Goal: Task Accomplishment & Management: Manage account settings

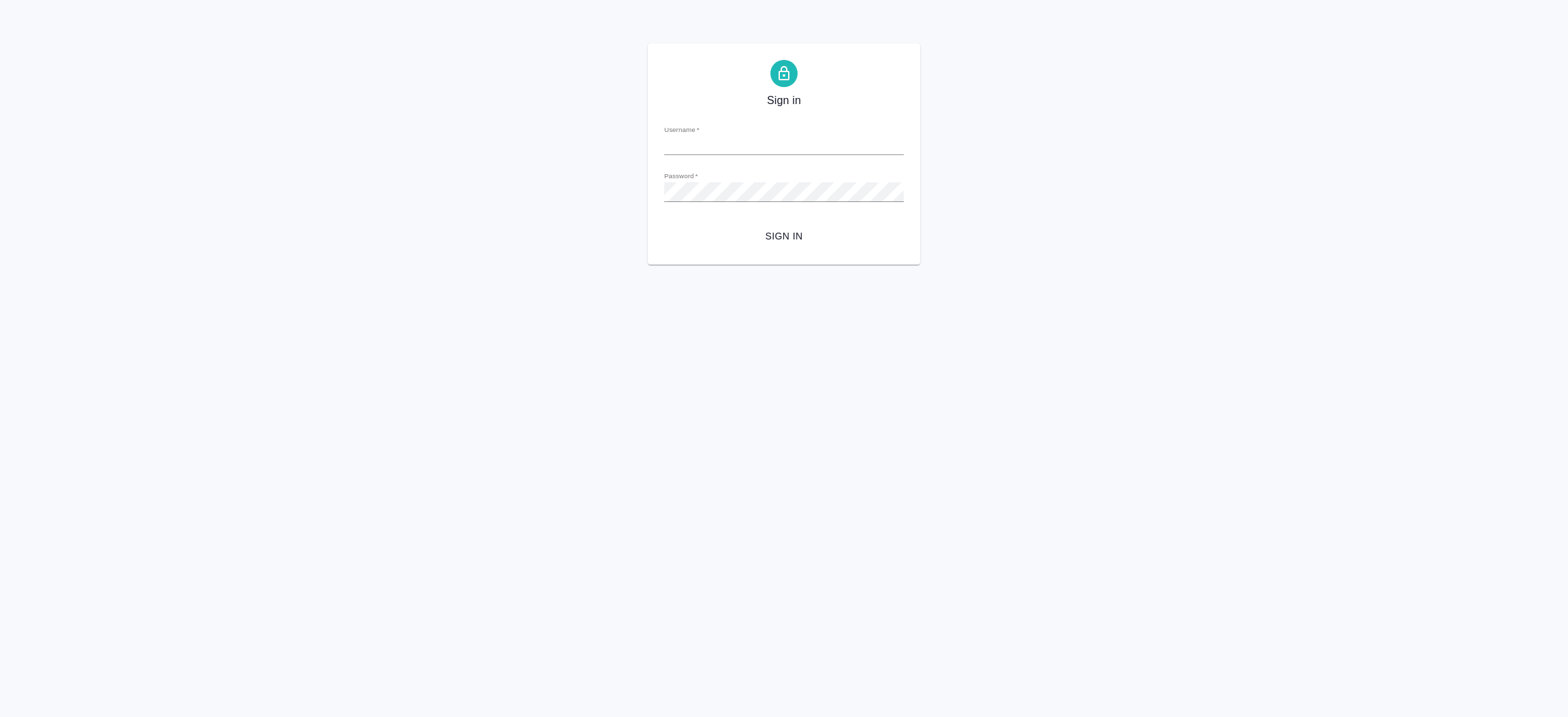
type input "i.shorova@awatera.com"
click at [776, 236] on span "Sign in" at bounding box center [784, 235] width 218 height 17
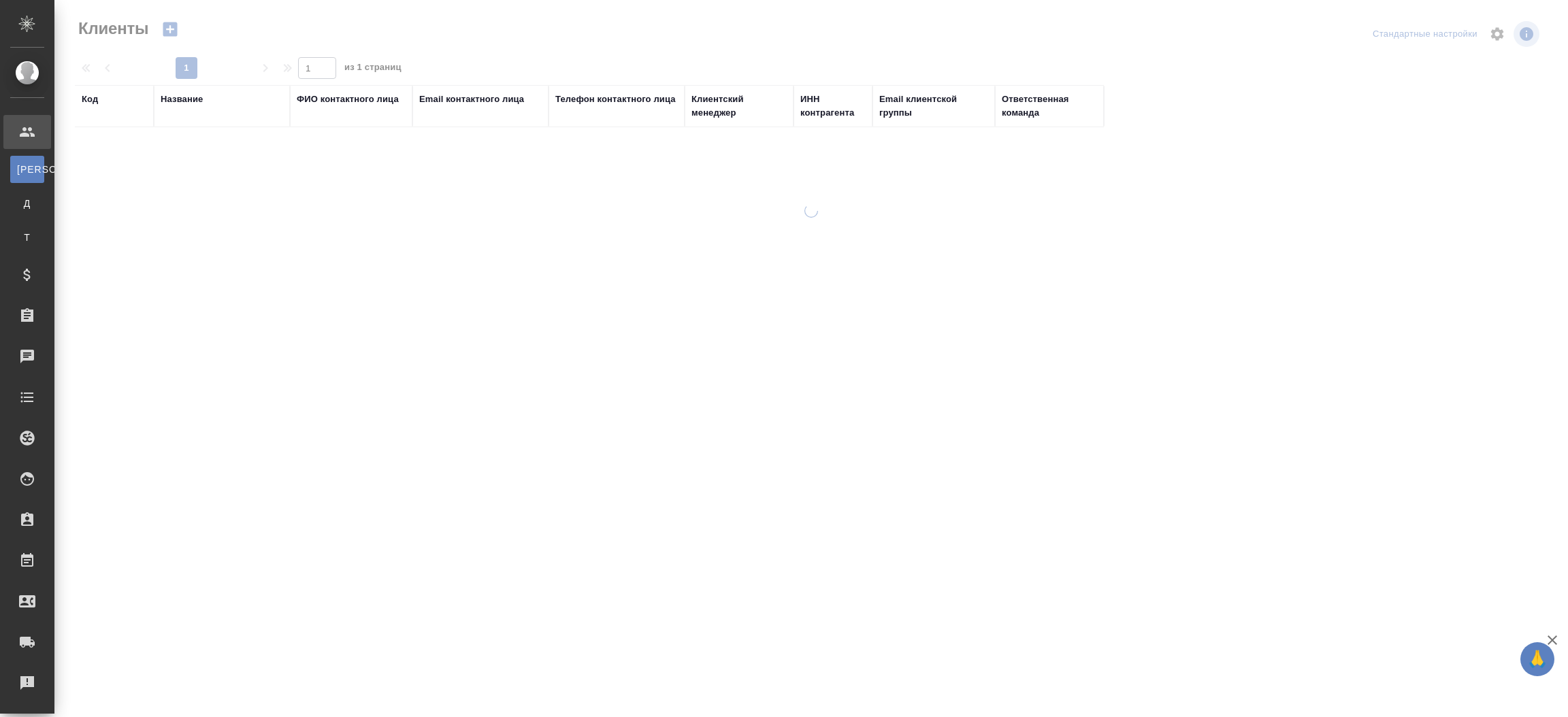
select select "RU"
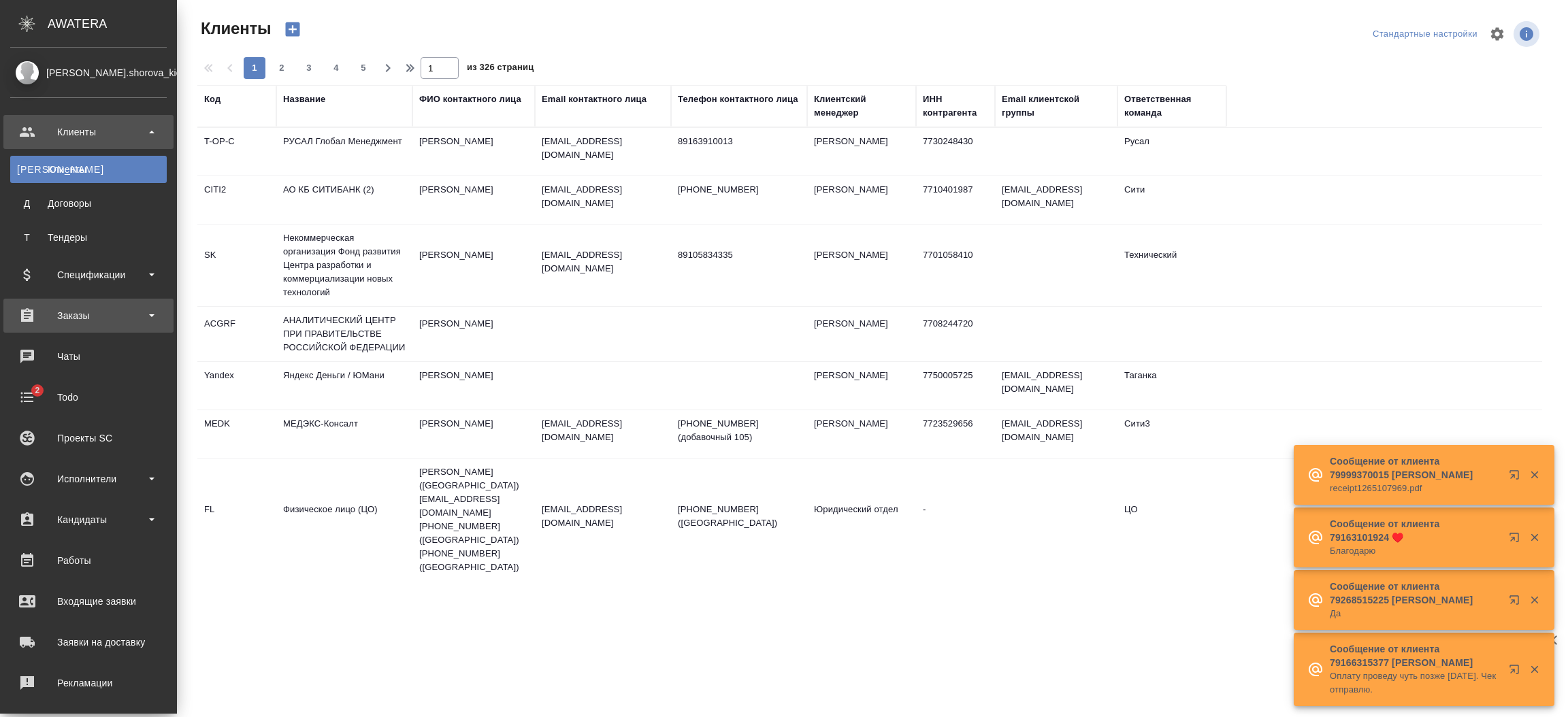
click at [75, 314] on div "Заказы" at bounding box center [88, 315] width 157 height 21
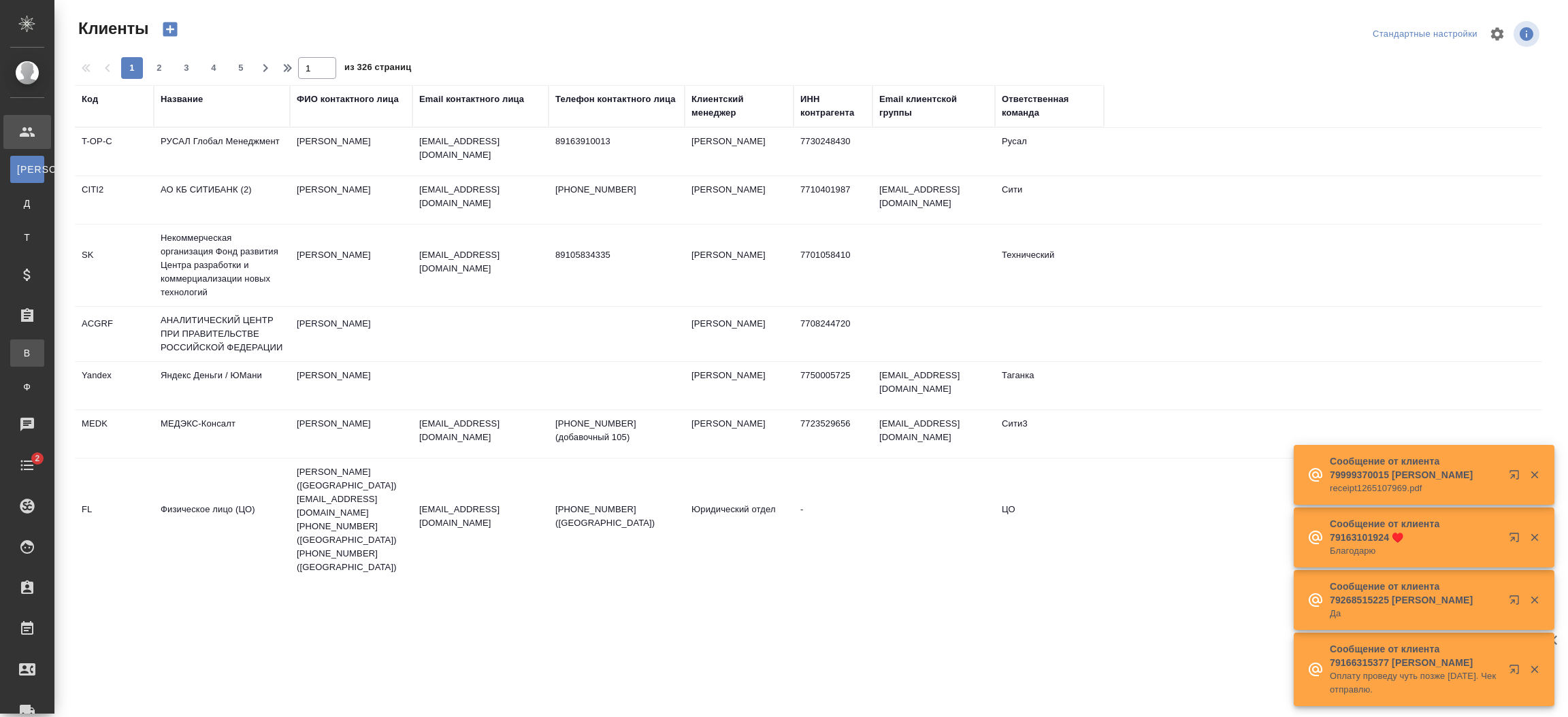
click at [21, 350] on div "Все заказы" at bounding box center [10, 353] width 21 height 14
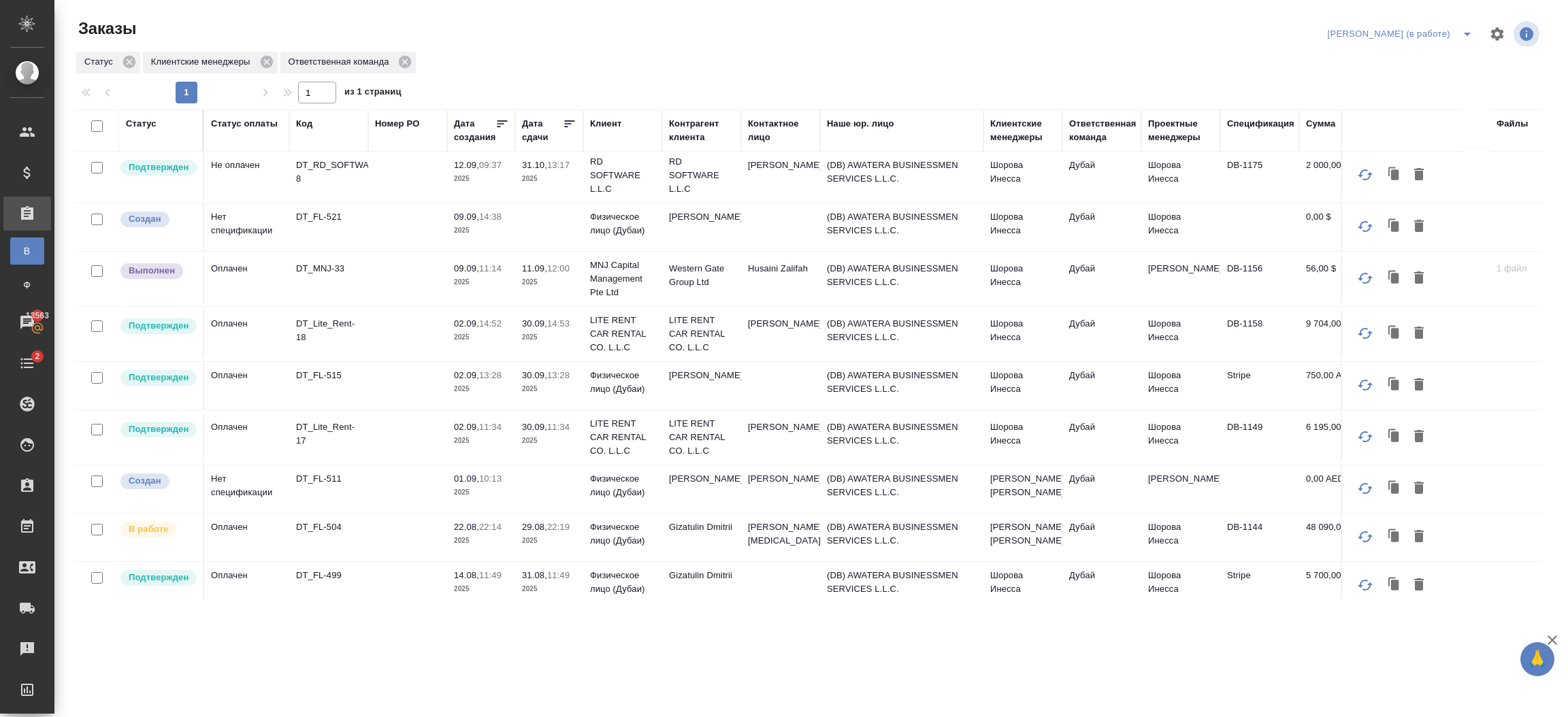
scroll to position [681, 0]
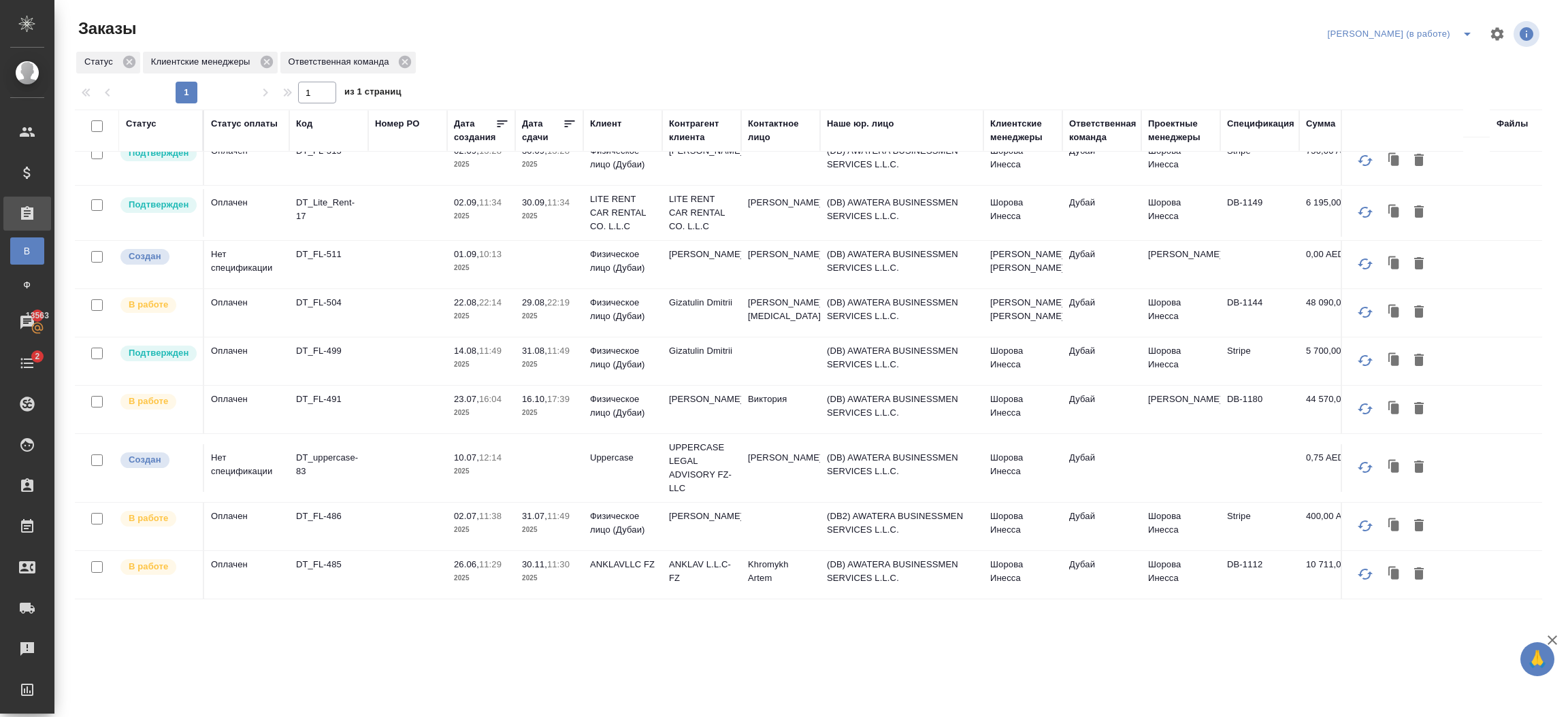
click at [1186, 347] on td "Шорова Инесса" at bounding box center [1180, 361] width 78 height 48
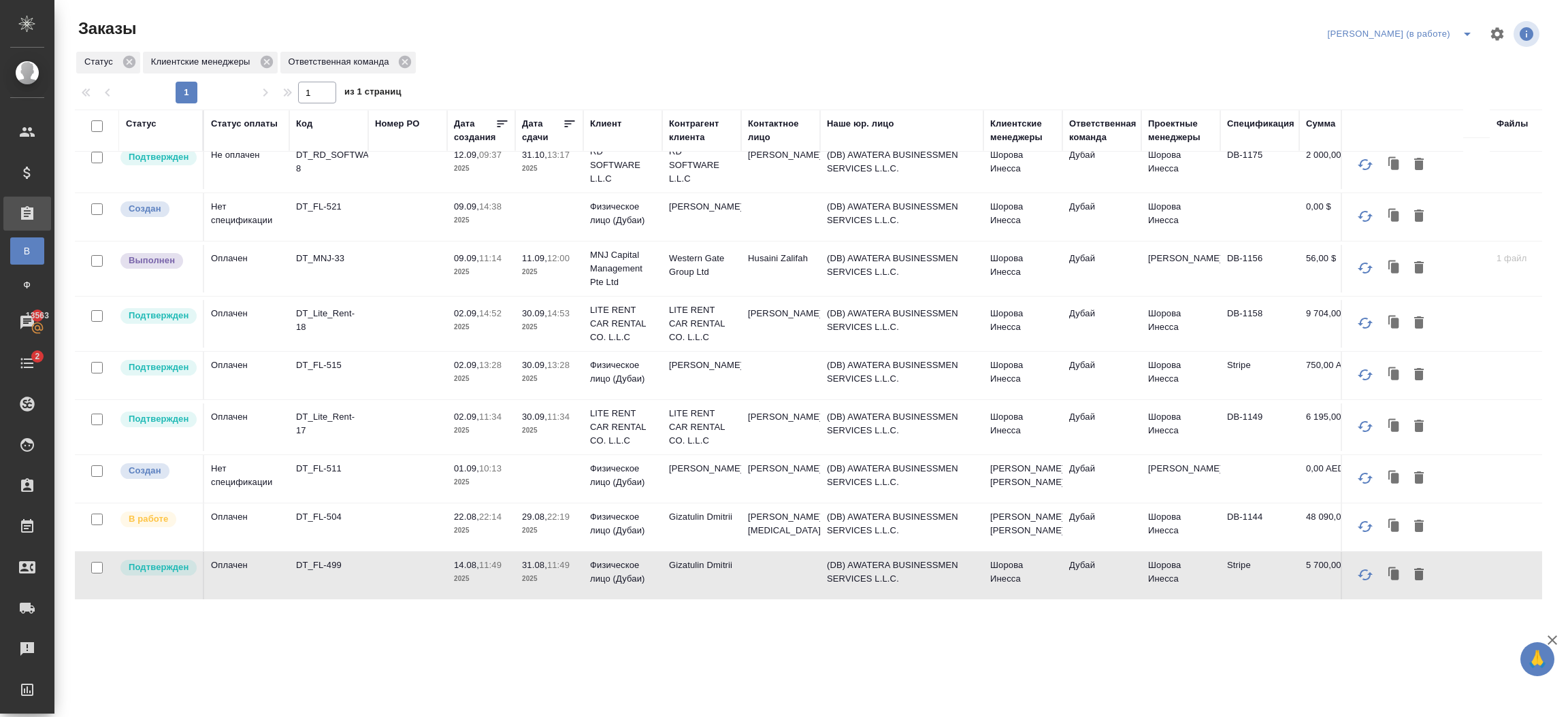
scroll to position [411, 0]
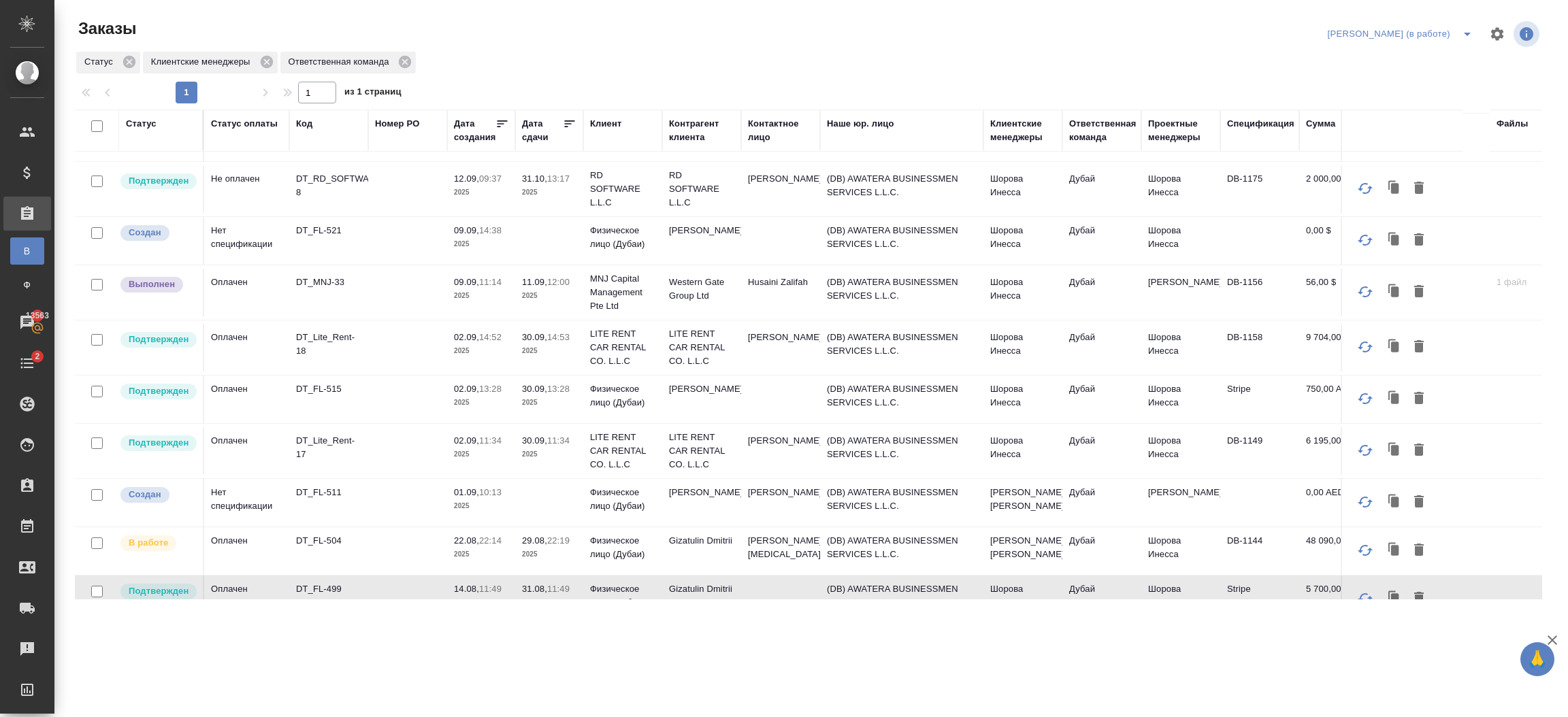
click at [897, 345] on td "(DB) AWATERA BUSINESSMEN SERVICES L.L.C." at bounding box center [902, 347] width 163 height 48
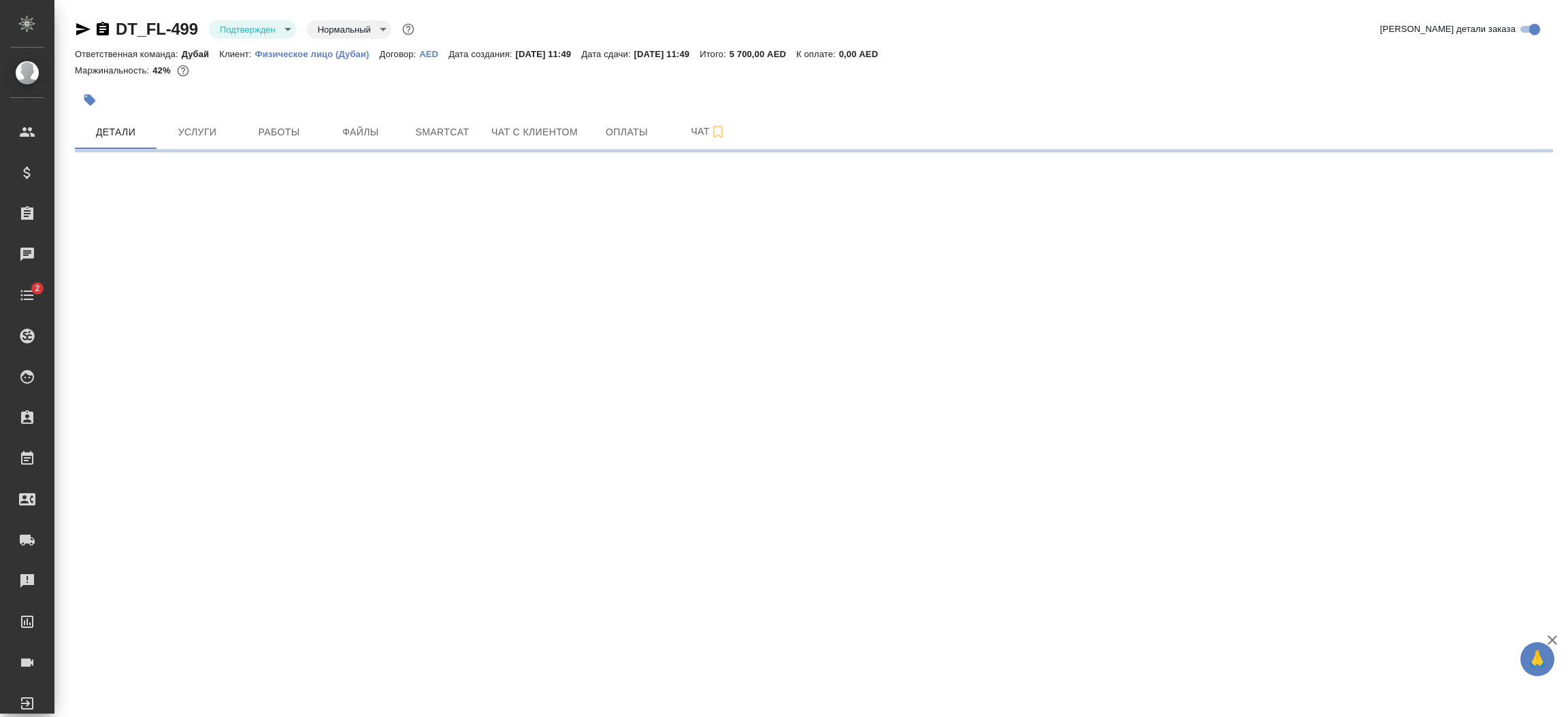
select select "RU"
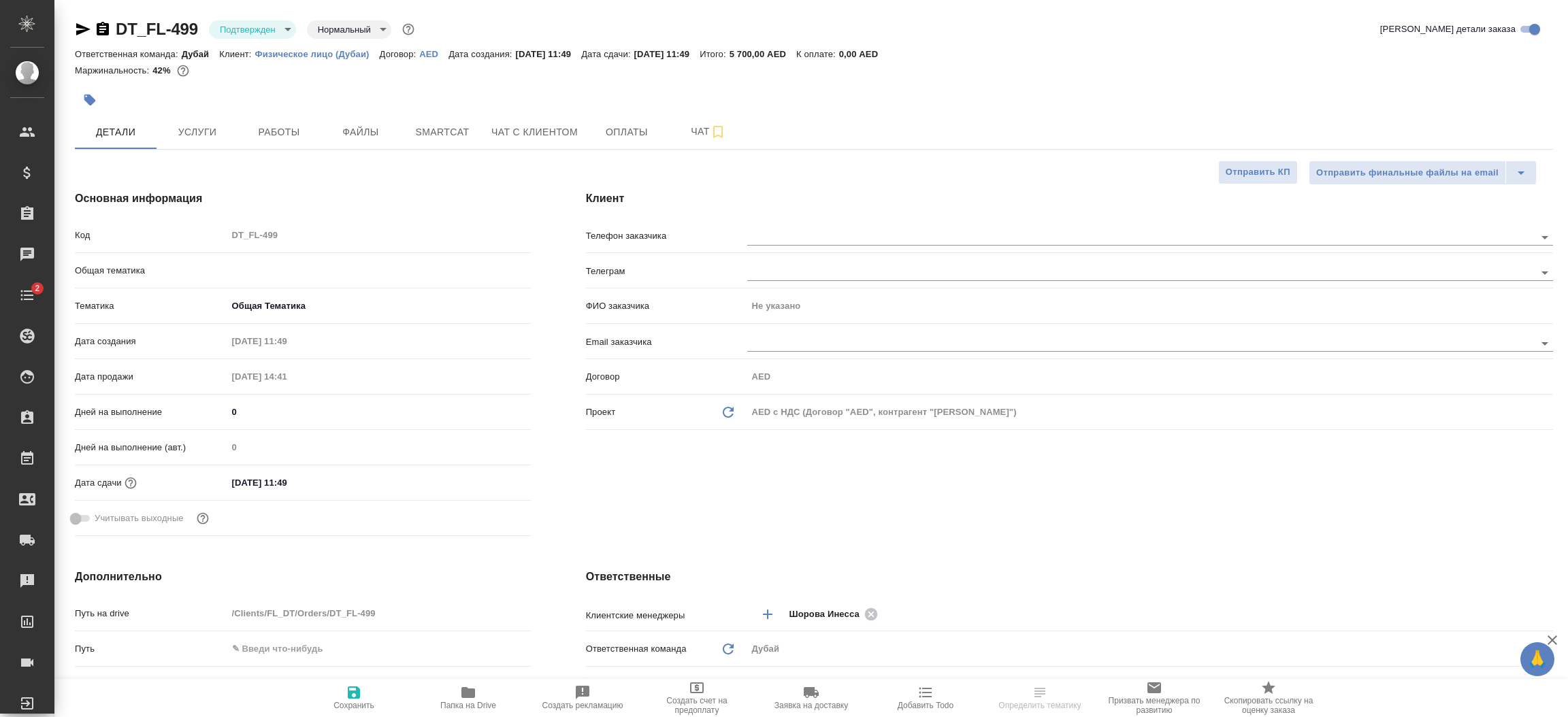
type textarea "x"
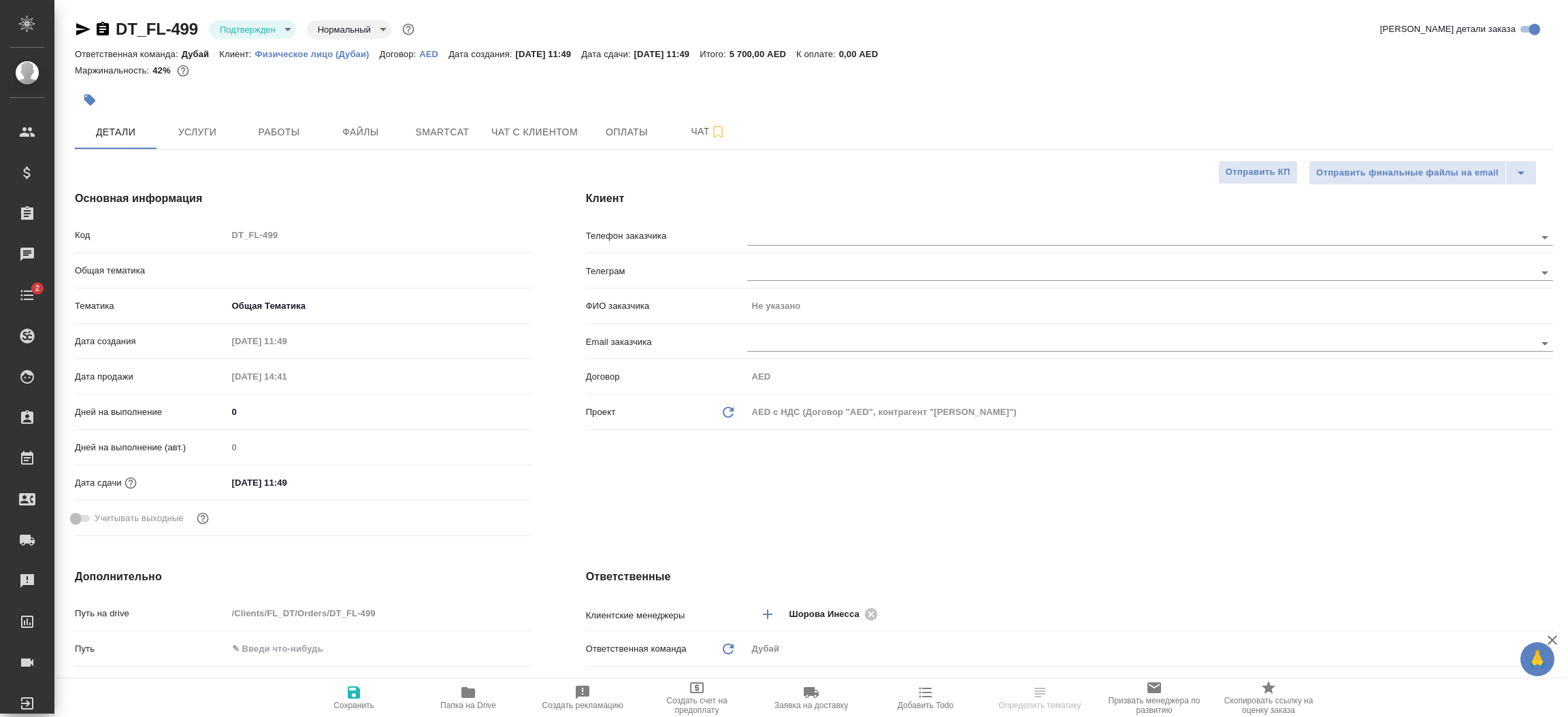
type textarea "x"
click at [775, 487] on div "Клиент Телефон заказчика Телеграм ФИО заказчика Не указано Email заказчика Дого…" at bounding box center [1069, 365] width 1021 height 405
click at [210, 141] on button "Услуги" at bounding box center [197, 131] width 81 height 34
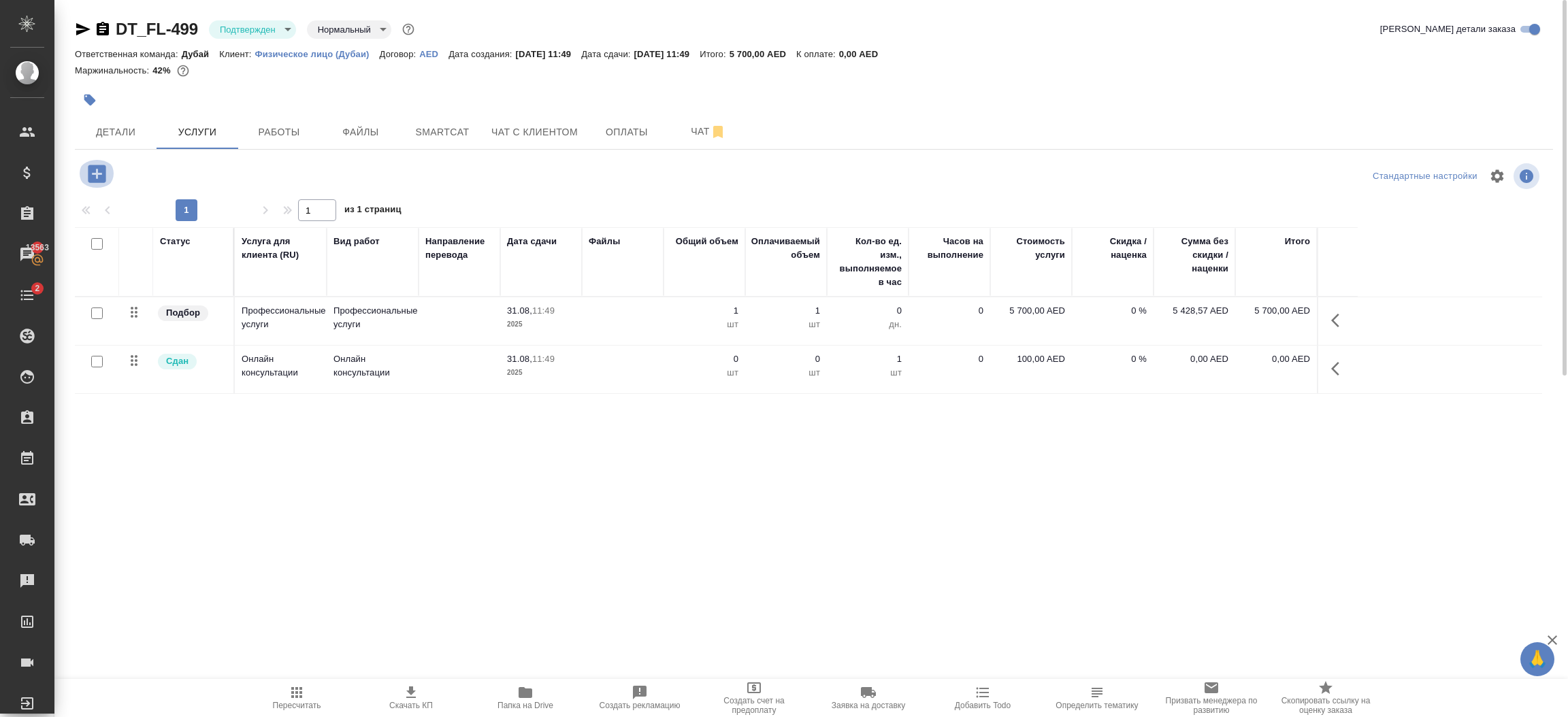
click at [93, 175] on icon "button" at bounding box center [96, 174] width 18 height 18
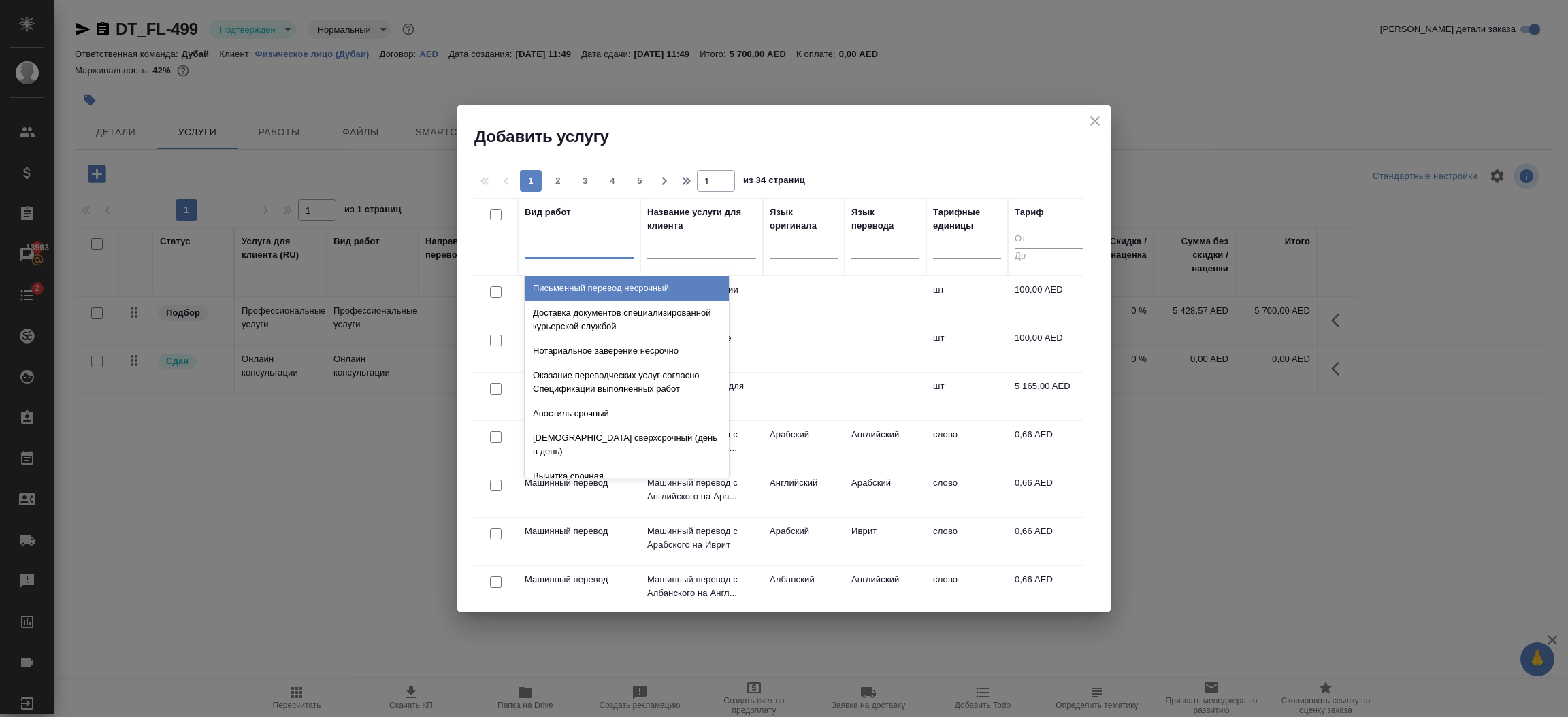
click at [582, 243] on div at bounding box center [579, 244] width 109 height 20
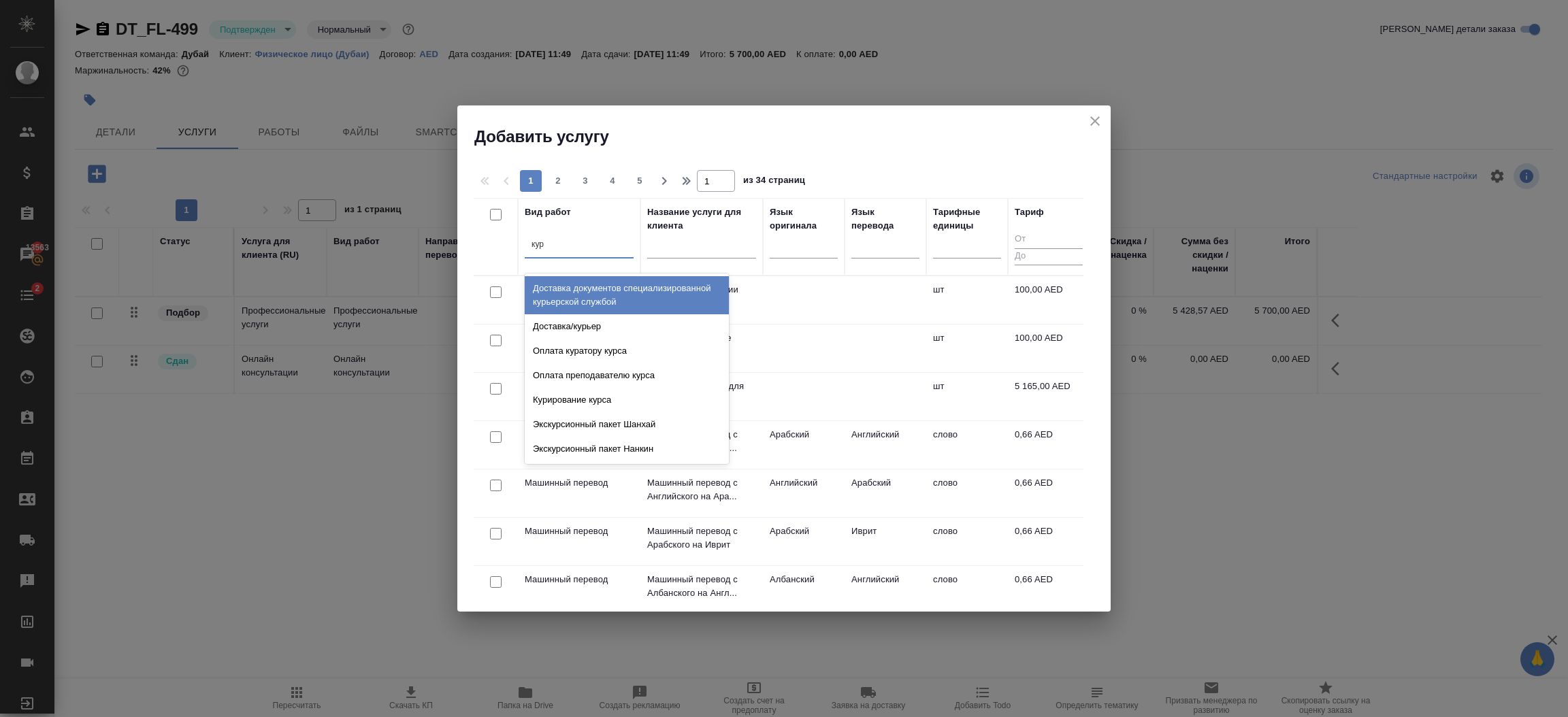
type input "курь"
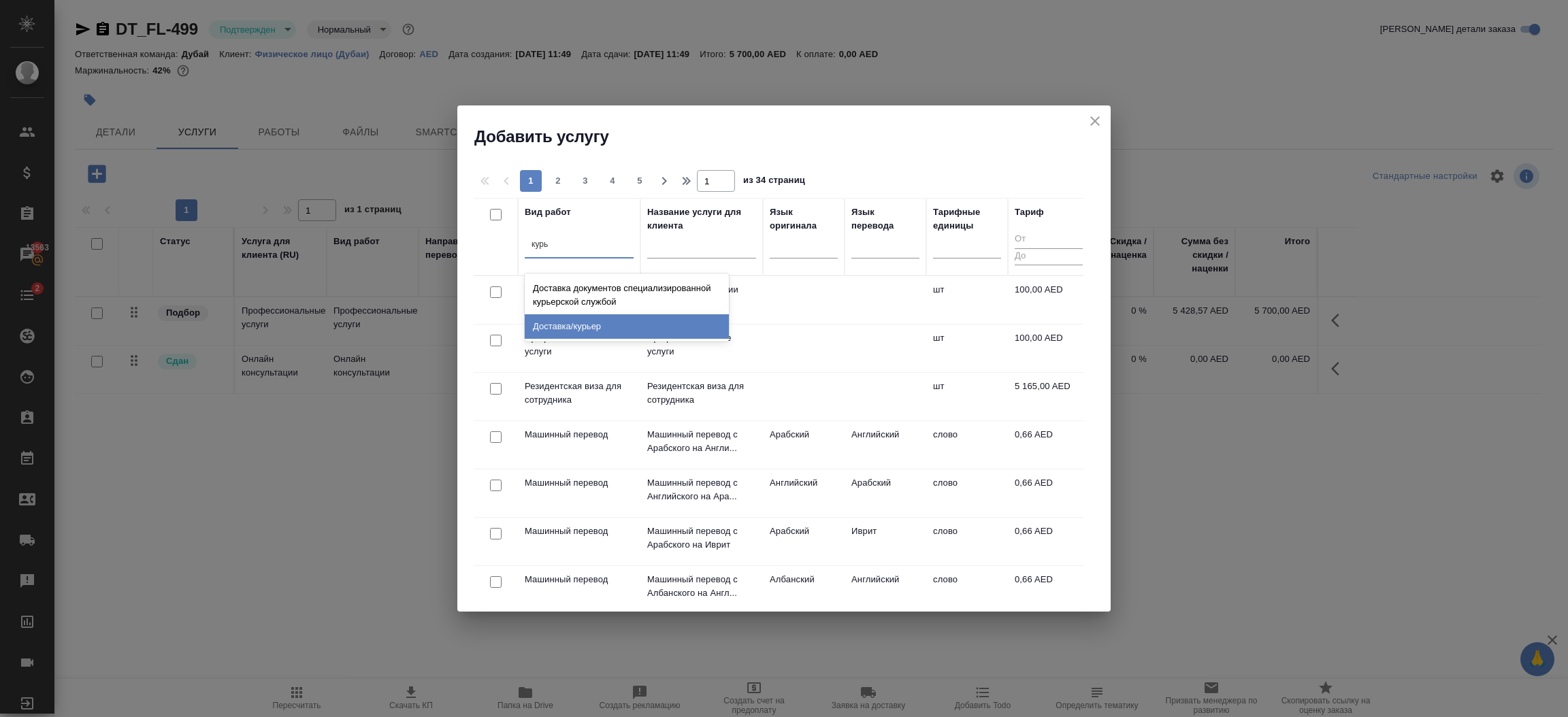
click at [609, 326] on div "Доставка/курьер" at bounding box center [627, 326] width 204 height 25
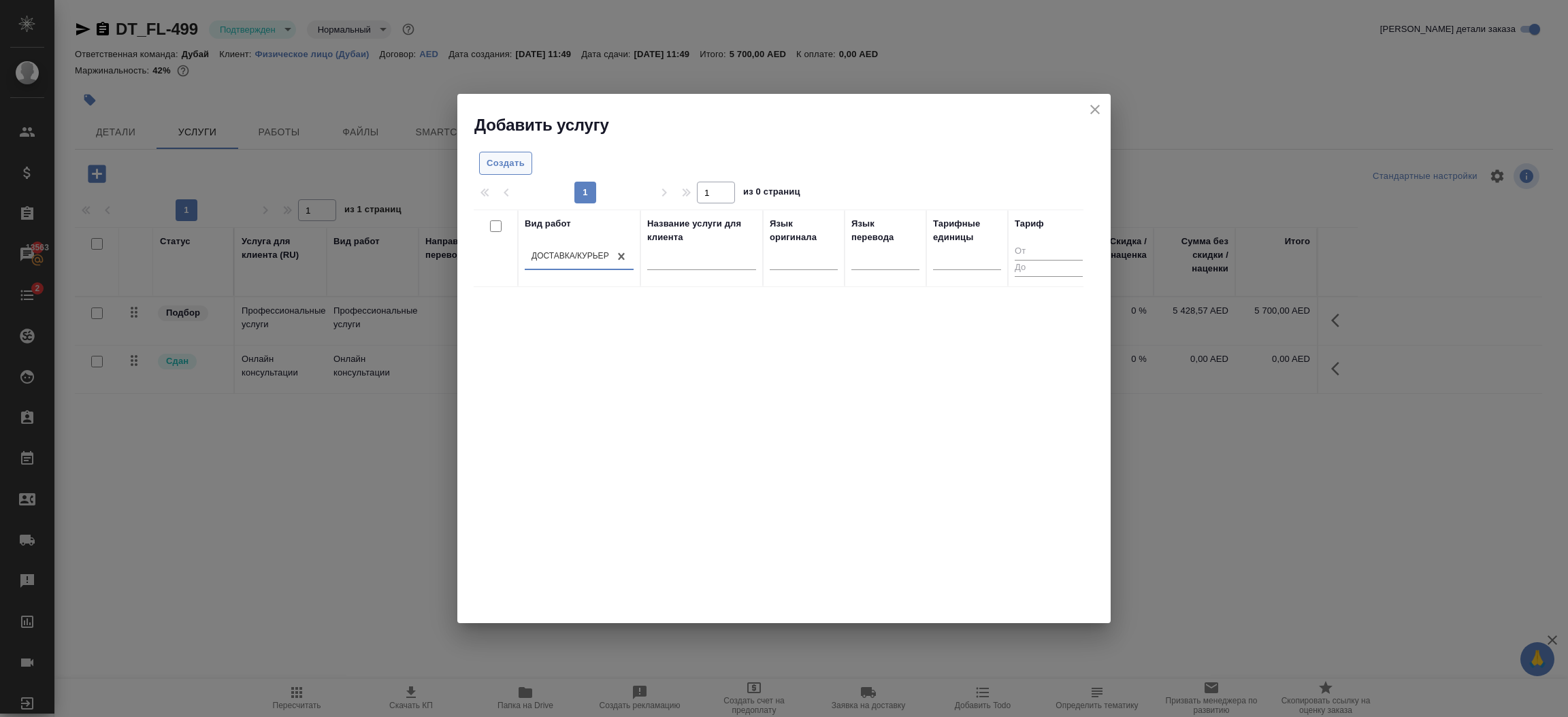
click at [507, 163] on span "Создать" at bounding box center [505, 164] width 38 height 16
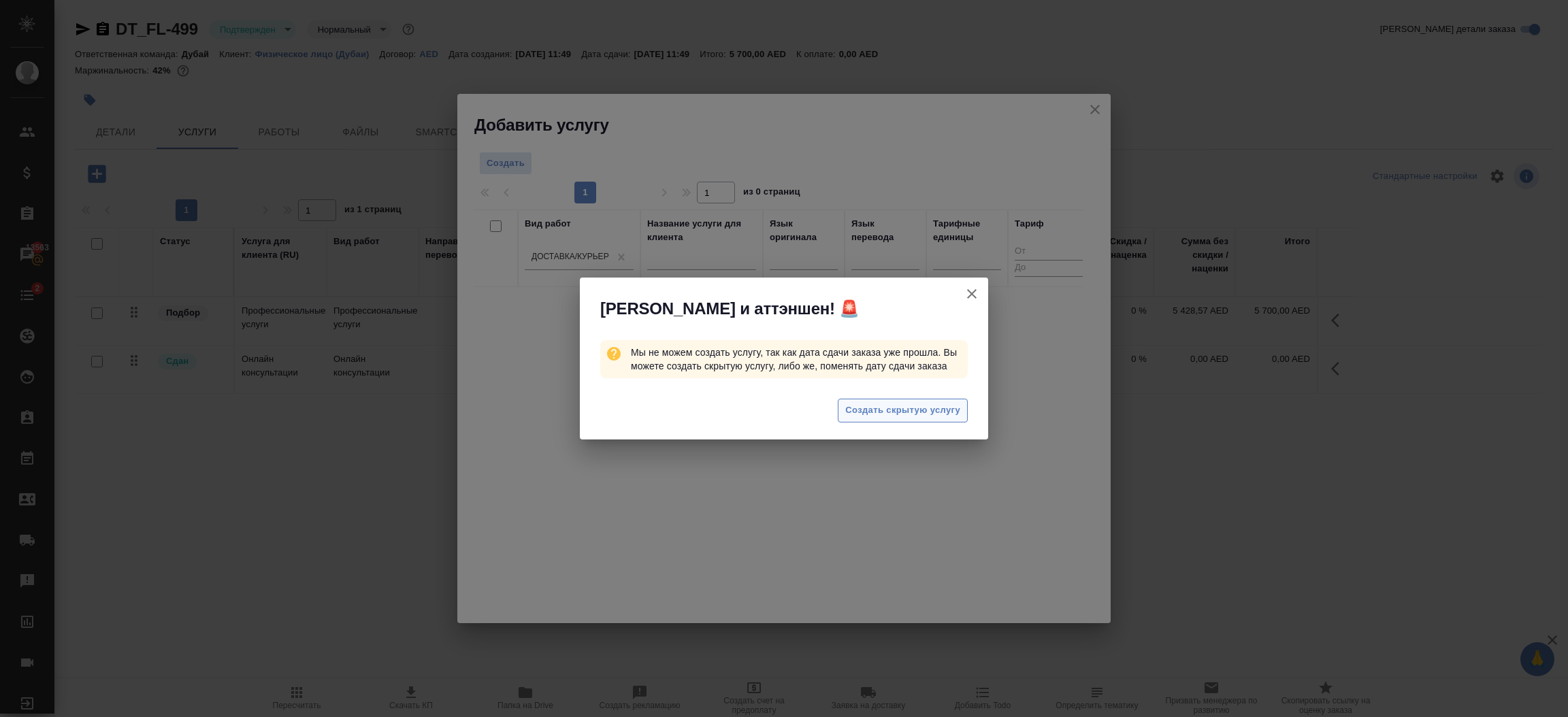
click at [910, 414] on span "Создать скрытую услугу" at bounding box center [903, 411] width 115 height 16
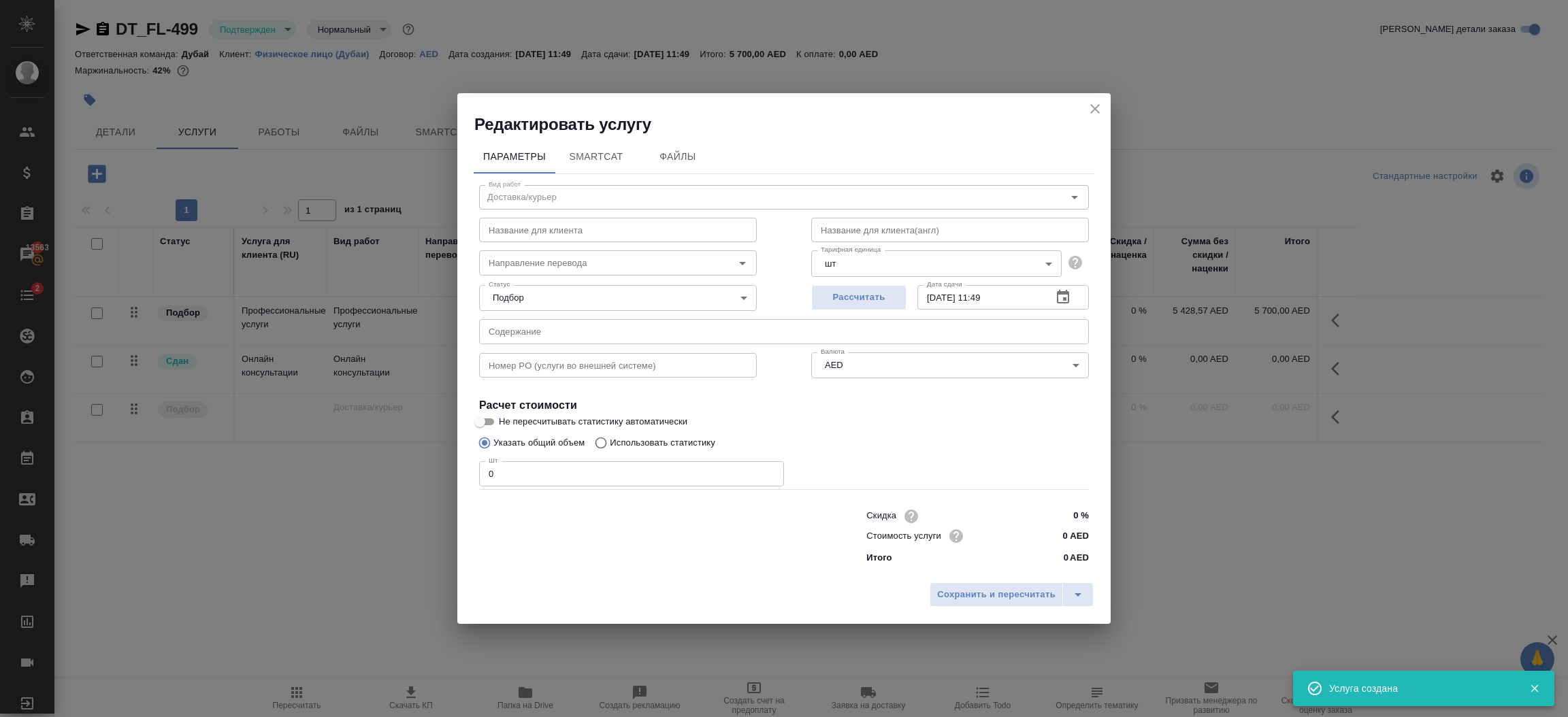
click at [549, 476] on input "0" at bounding box center [631, 473] width 305 height 25
type input "1"
click at [957, 599] on span "Сохранить и пересчитать" at bounding box center [996, 595] width 119 height 16
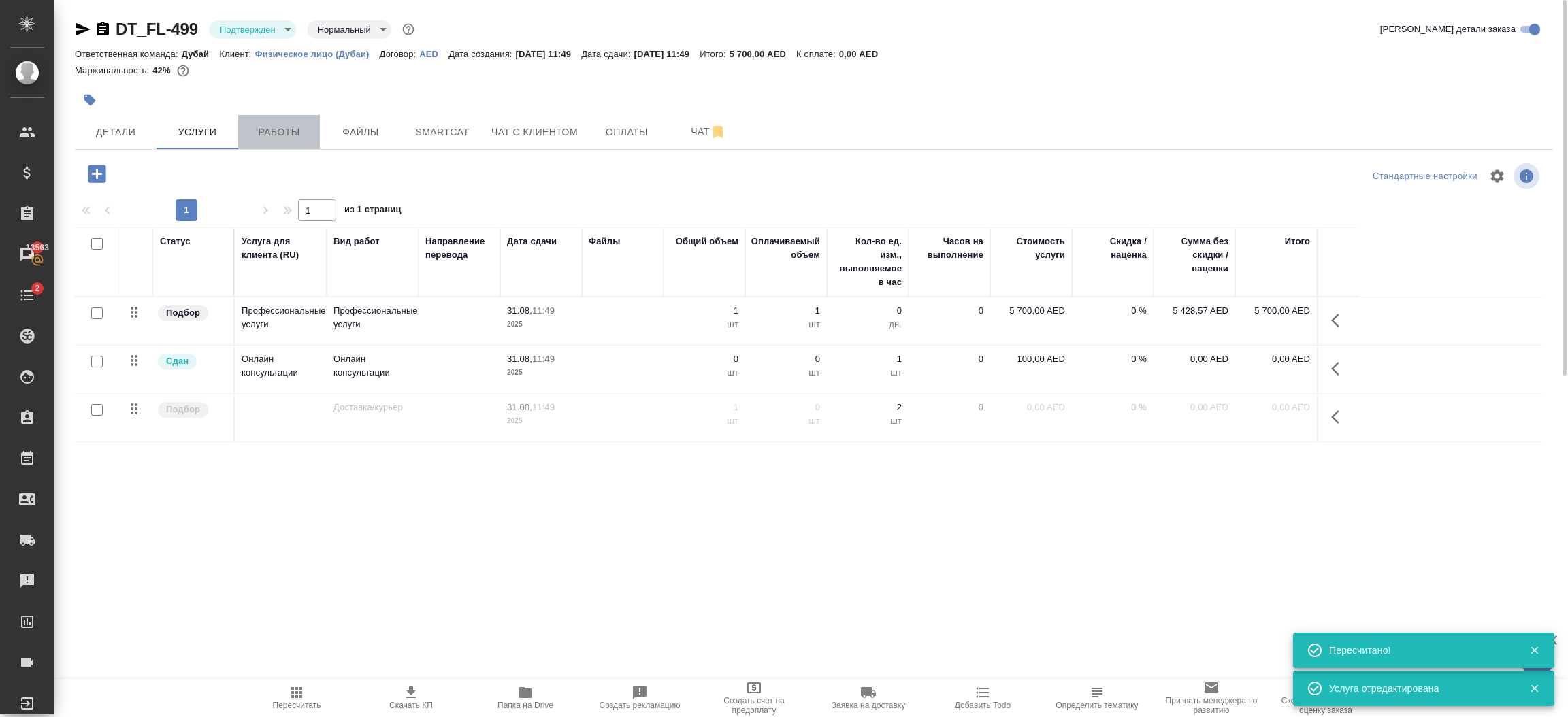
click at [283, 136] on span "Работы" at bounding box center [279, 131] width 66 height 17
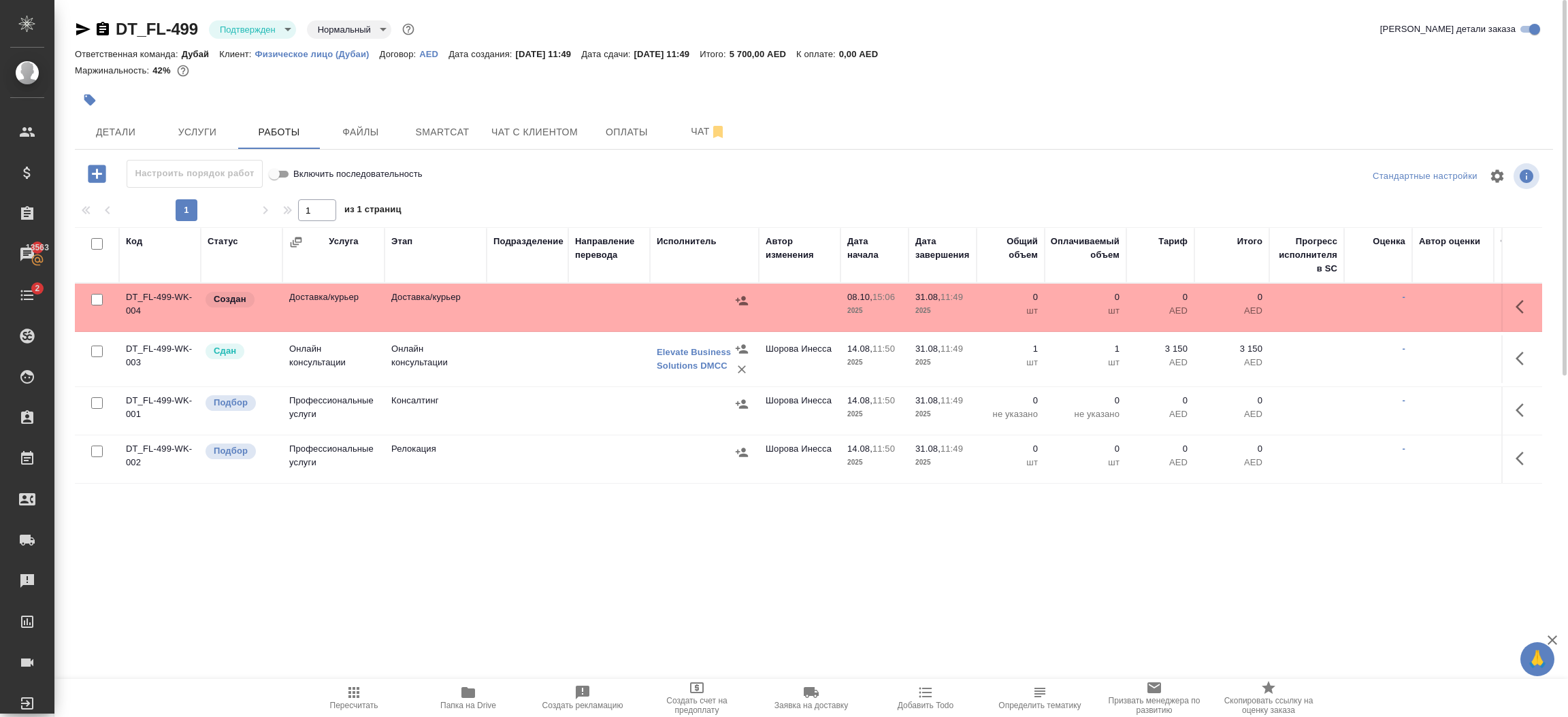
click at [92, 449] on input "checkbox" at bounding box center [97, 451] width 12 height 12
checkbox input "true"
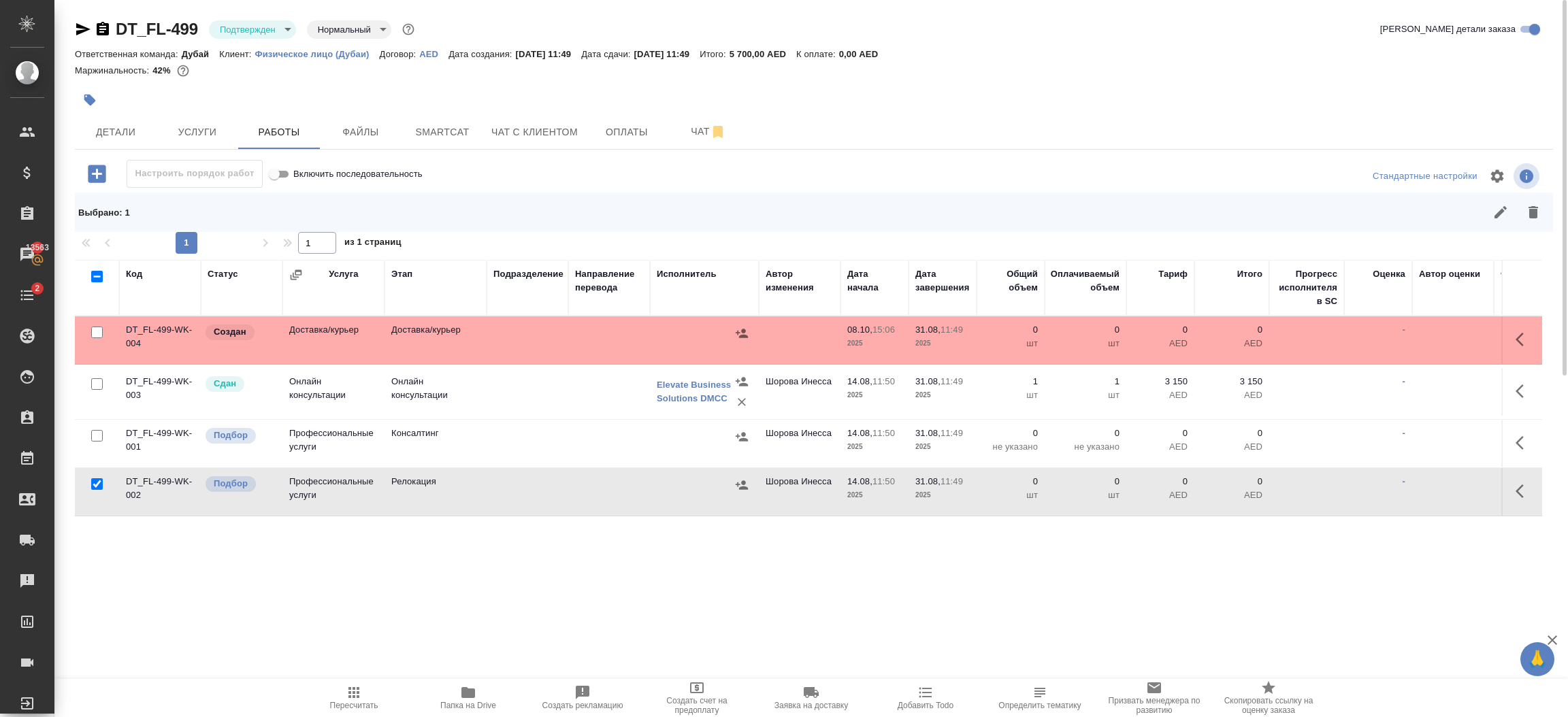
click at [91, 435] on input "checkbox" at bounding box center [97, 435] width 12 height 12
checkbox input "true"
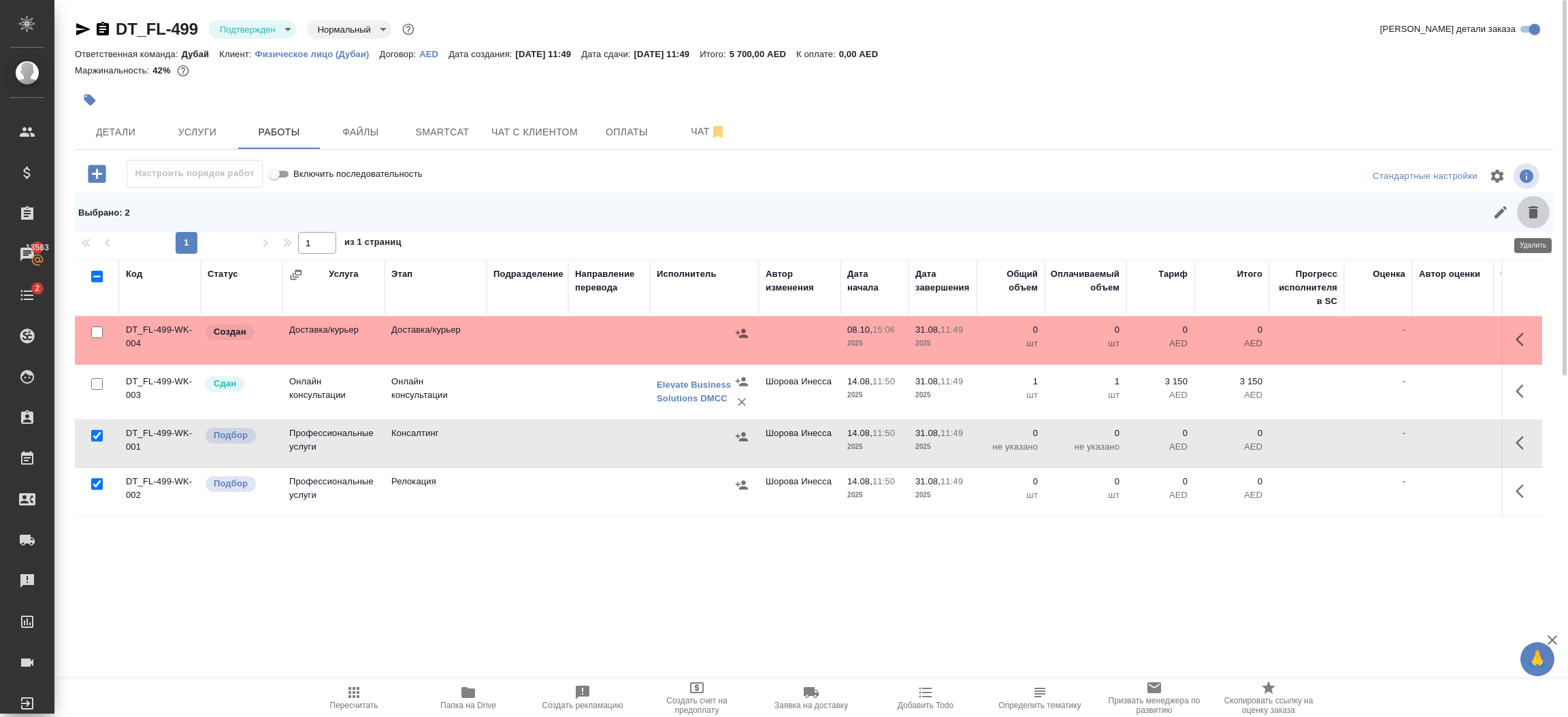
click at [1535, 210] on icon "button" at bounding box center [1534, 212] width 10 height 12
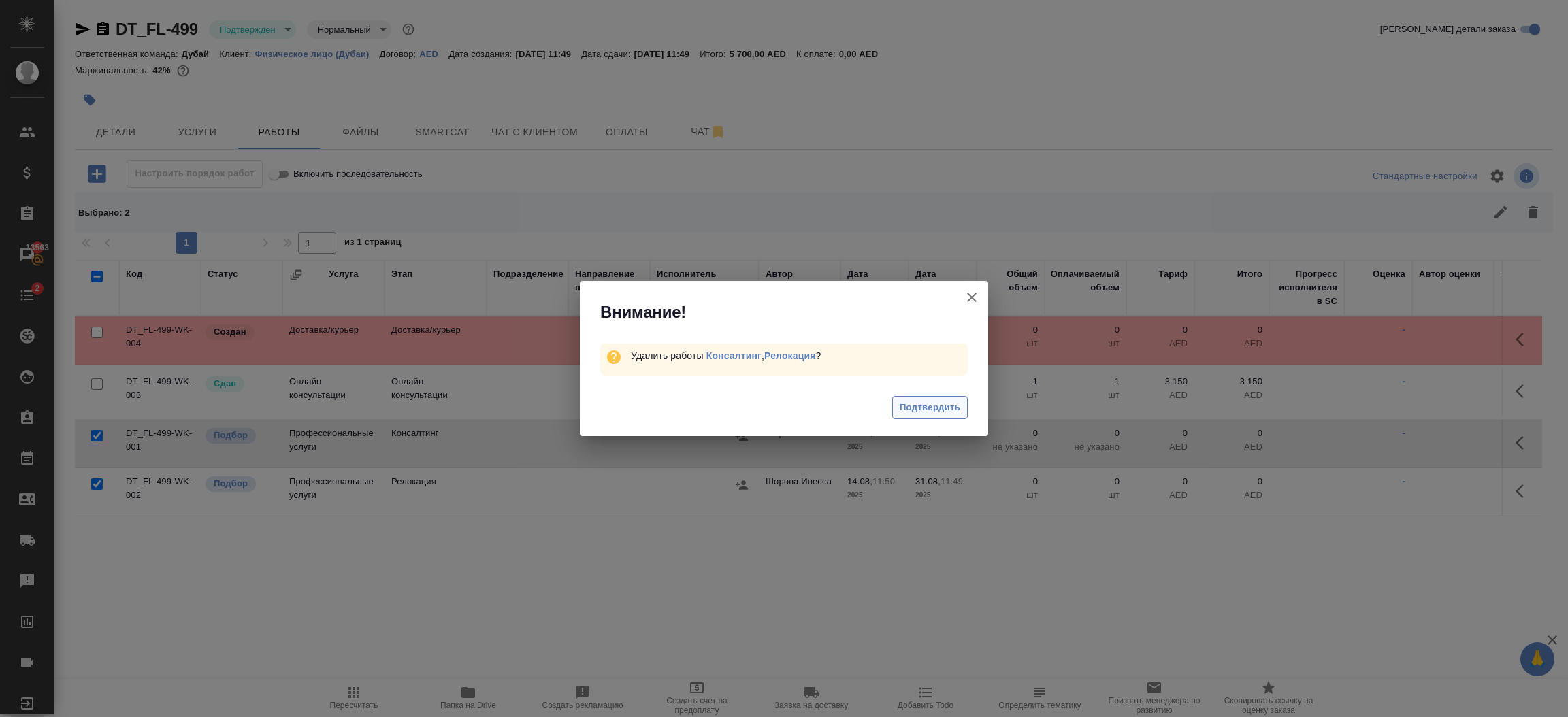
click at [908, 407] on span "Подтвердить" at bounding box center [930, 408] width 61 height 16
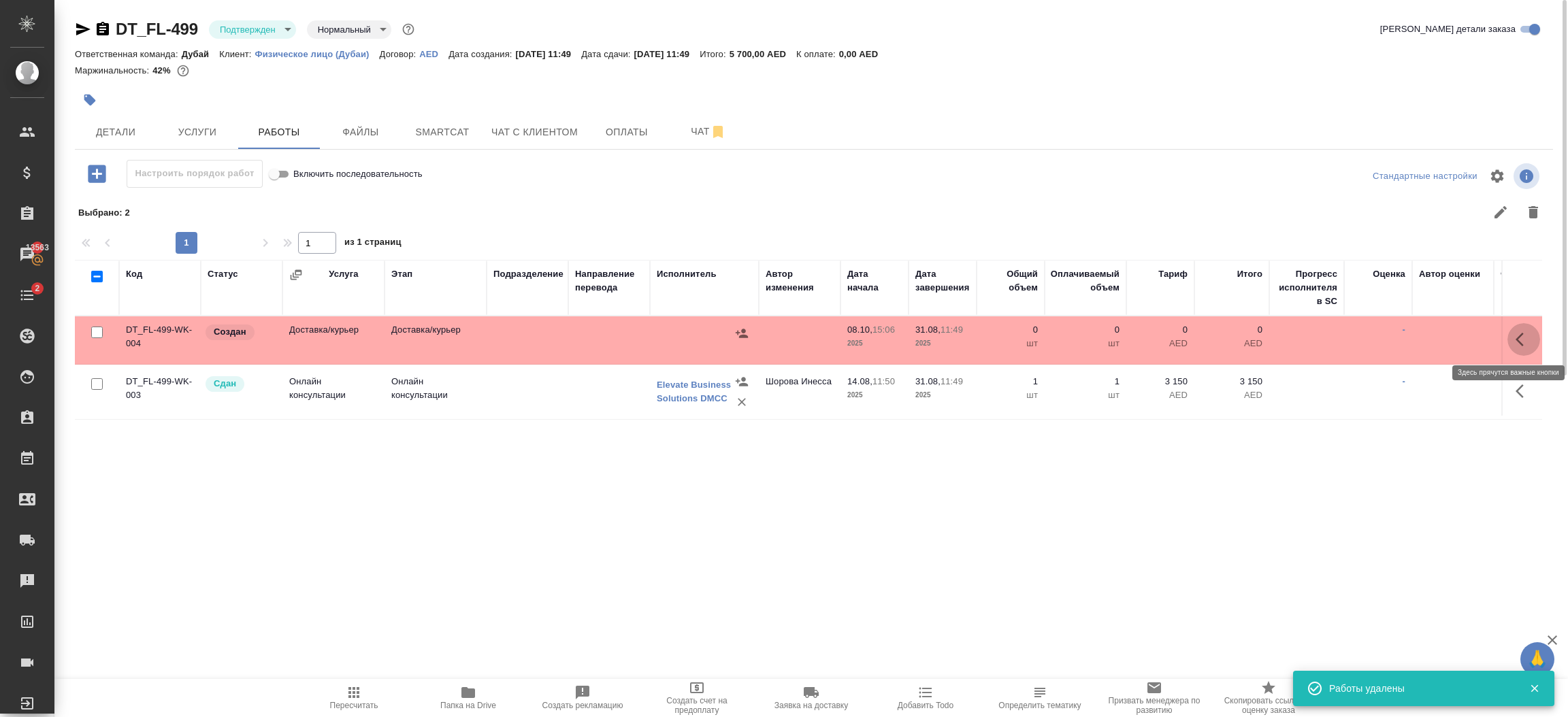
click at [1519, 334] on icon "button" at bounding box center [1524, 339] width 17 height 17
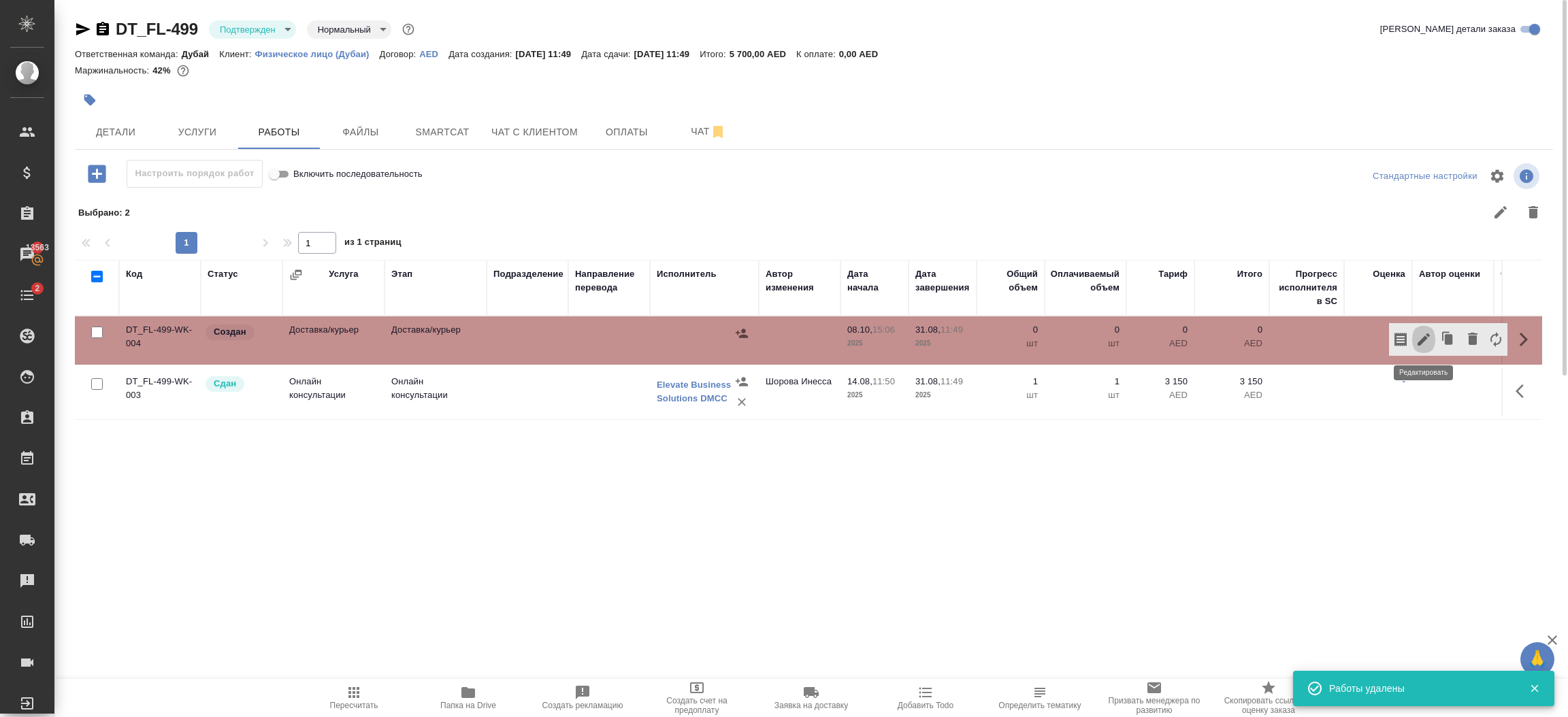
click at [1427, 336] on icon "button" at bounding box center [1424, 339] width 17 height 17
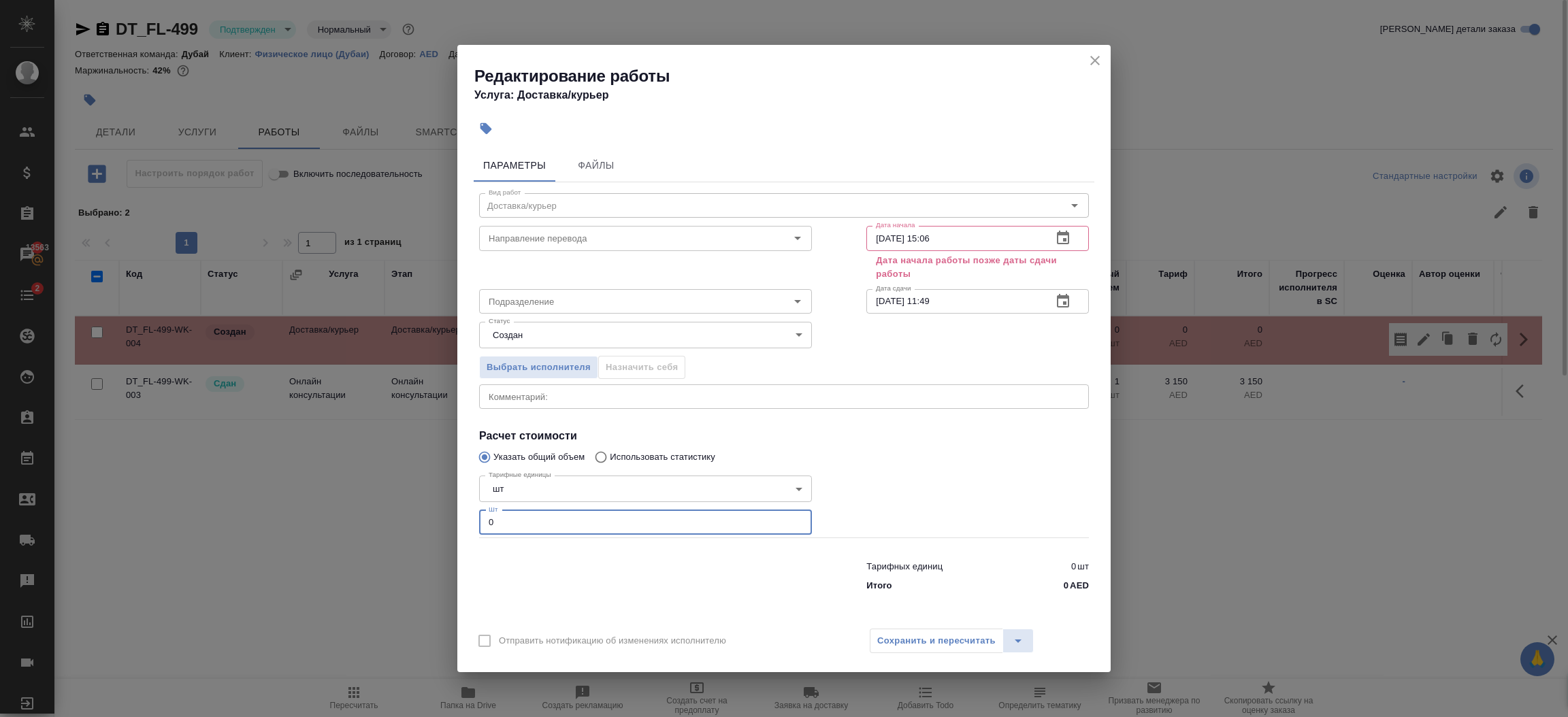
click at [722, 527] on input "0" at bounding box center [645, 522] width 333 height 25
type input "0"
type input "1"
click at [970, 303] on input "31.08.2025 11:49" at bounding box center [954, 301] width 175 height 25
click at [962, 238] on input "08.10.2025 15:06" at bounding box center [954, 237] width 175 height 25
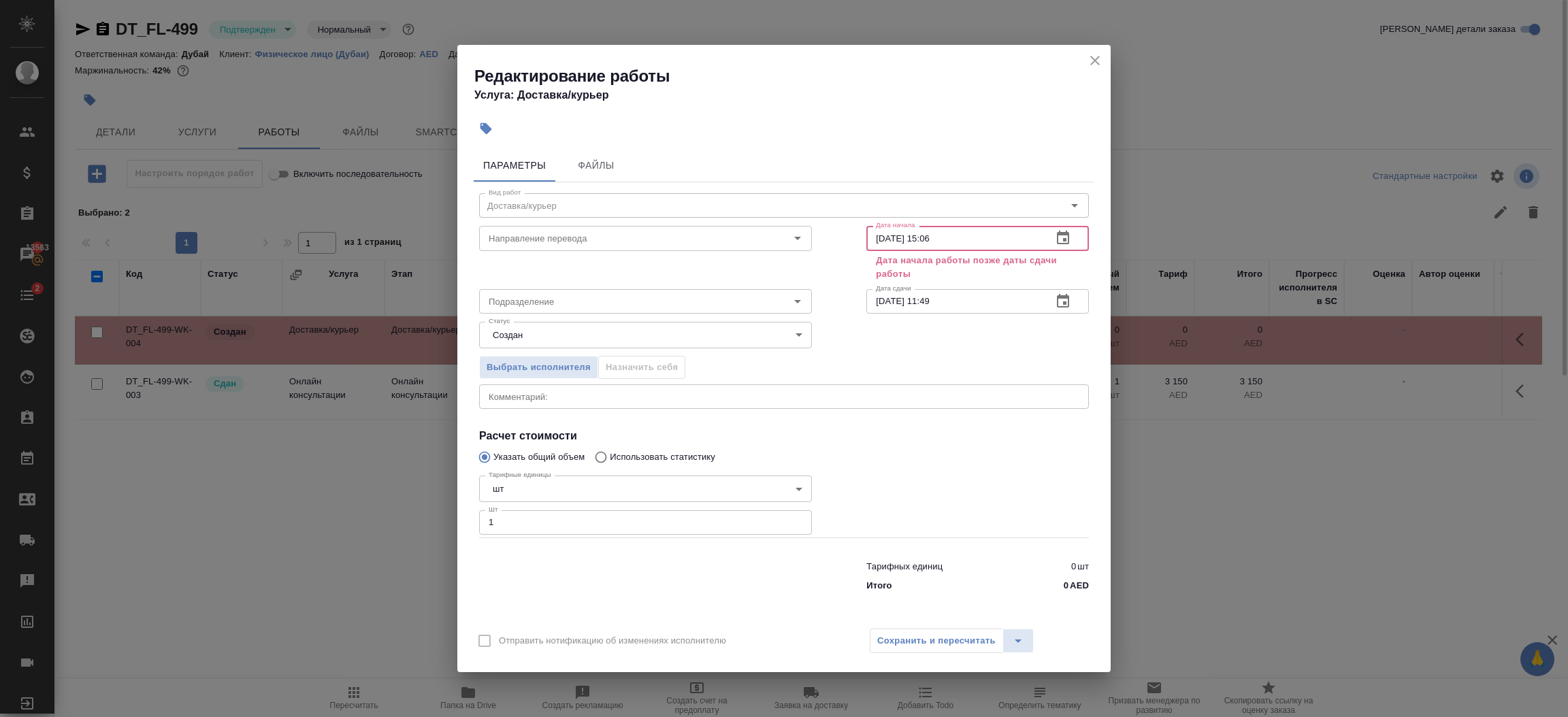
paste input "31.08.2025 11:49"
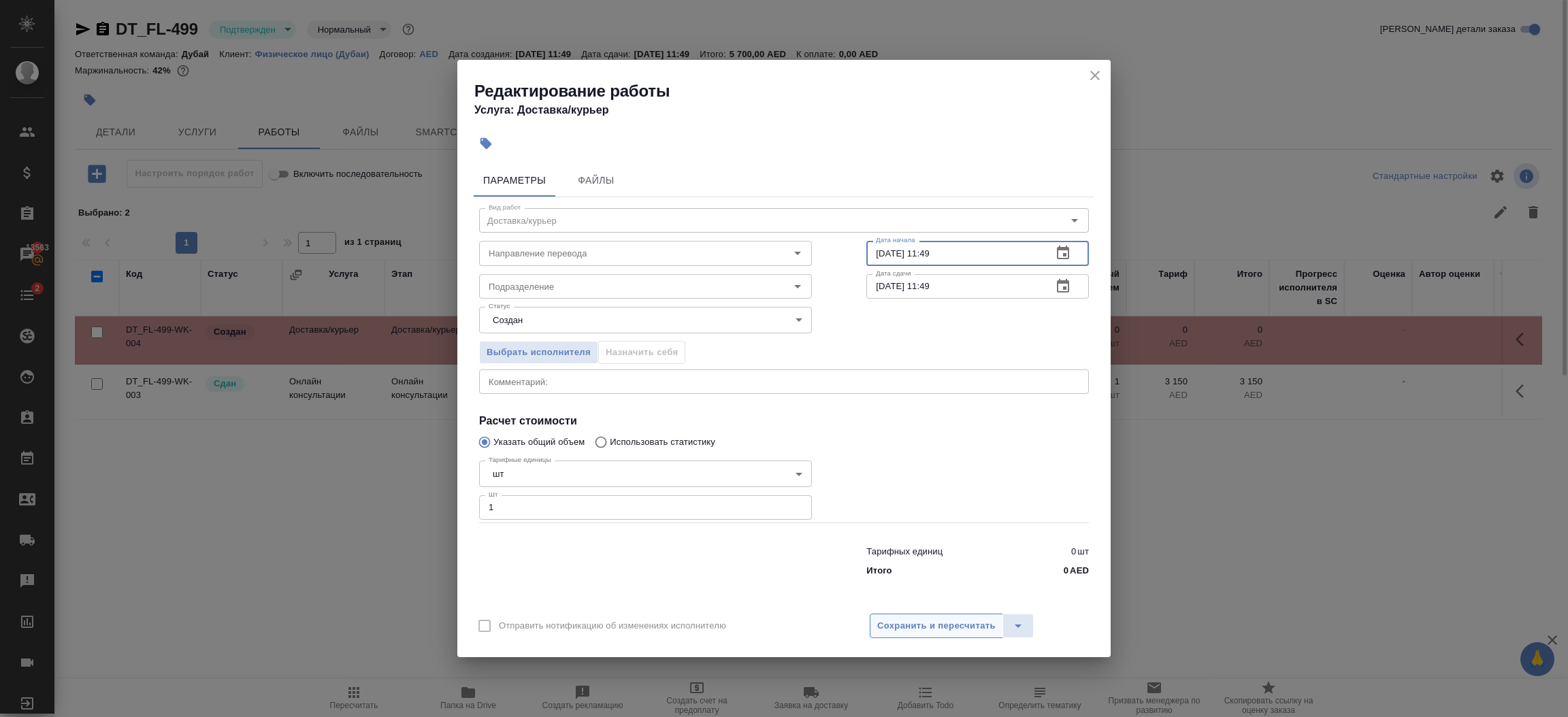
type input "31.08.2025 11:49"
click at [952, 620] on span "Сохранить и пересчитать" at bounding box center [936, 627] width 119 height 16
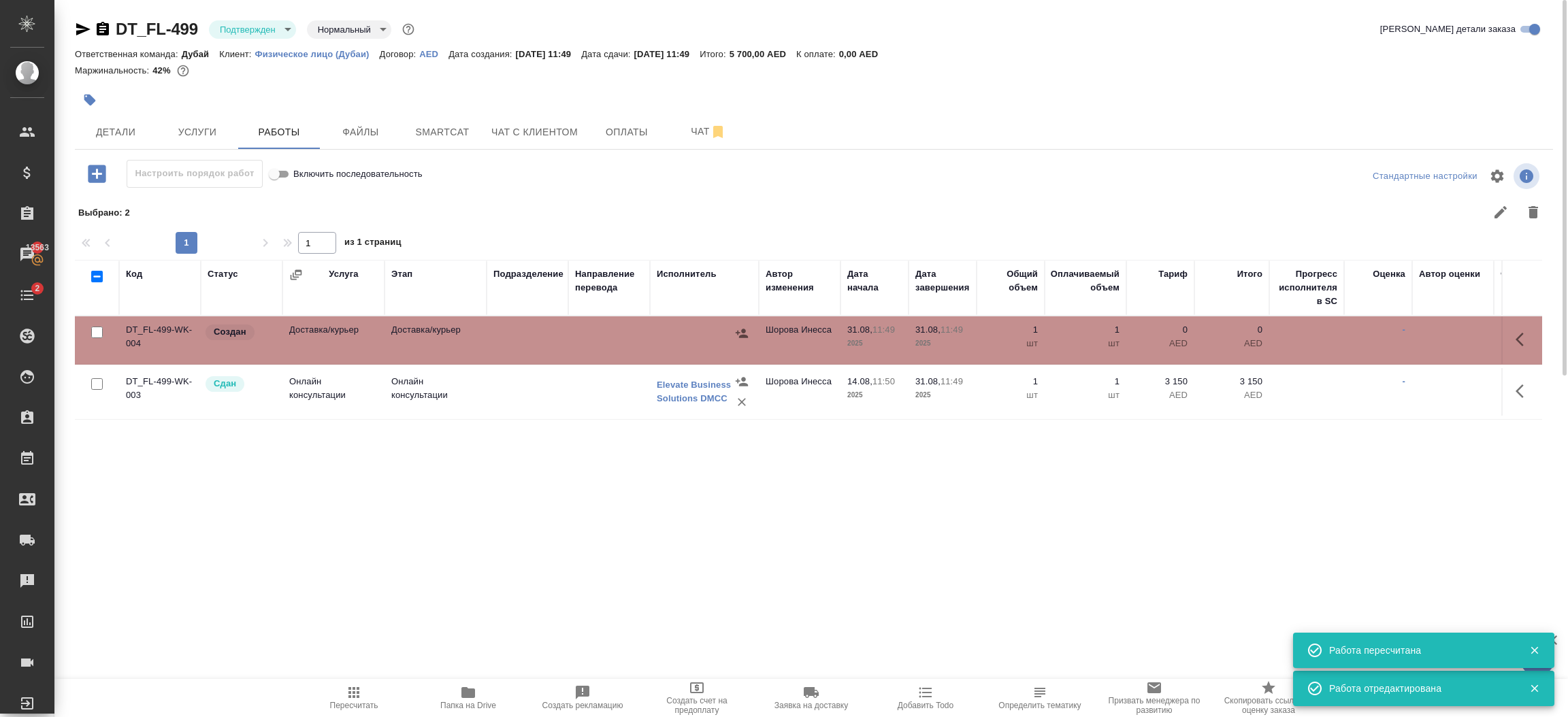
click at [744, 331] on icon "button" at bounding box center [742, 333] width 12 height 9
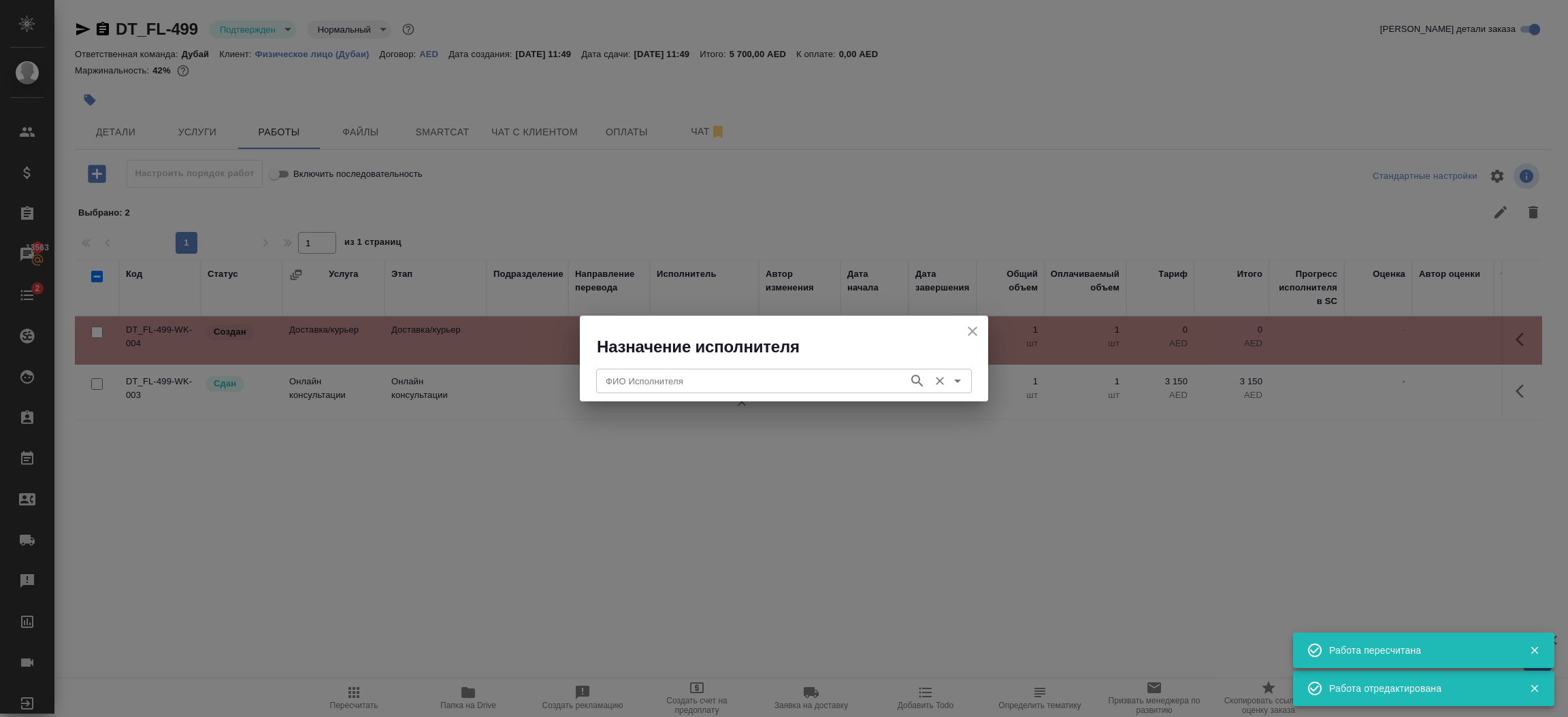
click at [744, 381] on input "ФИО Исполнителя" at bounding box center [751, 381] width 301 height 17
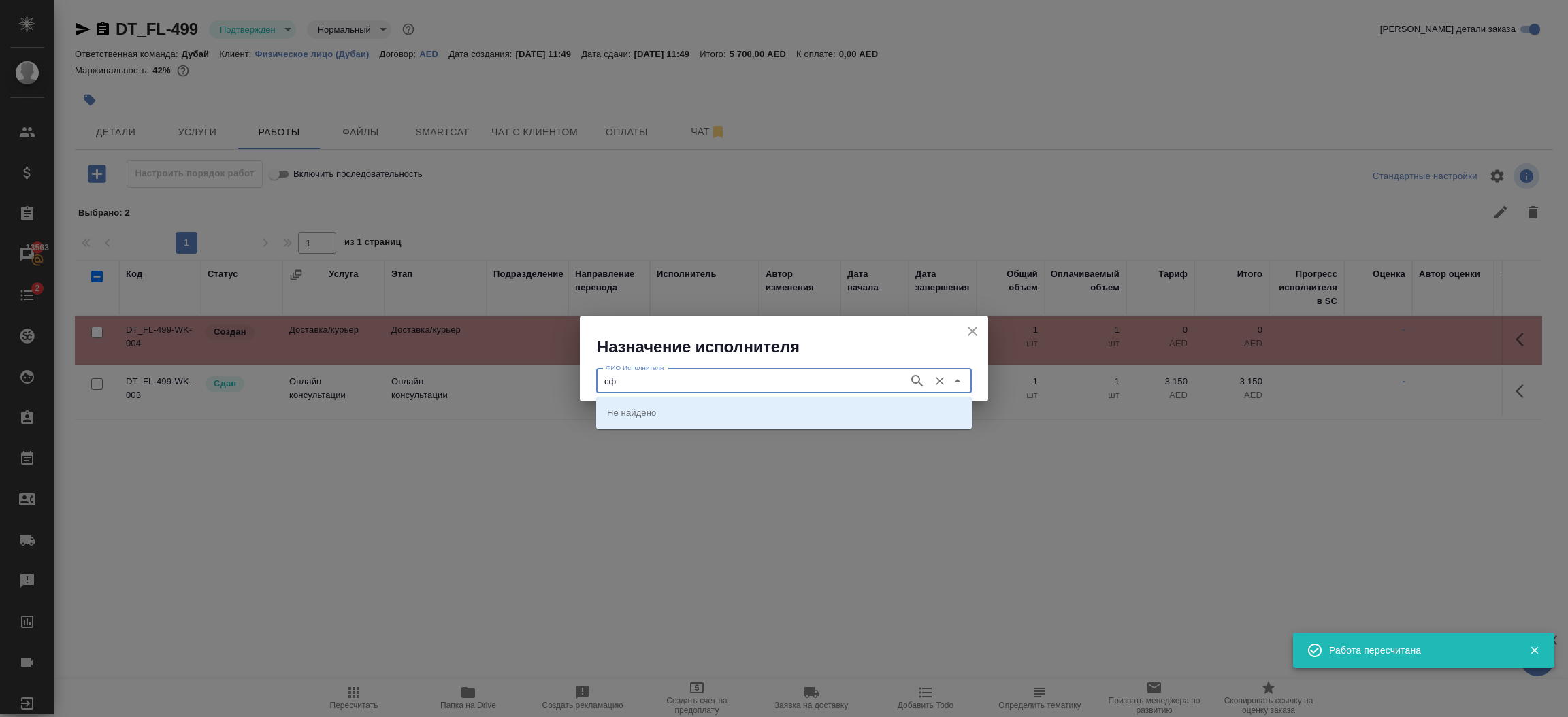
type input "с"
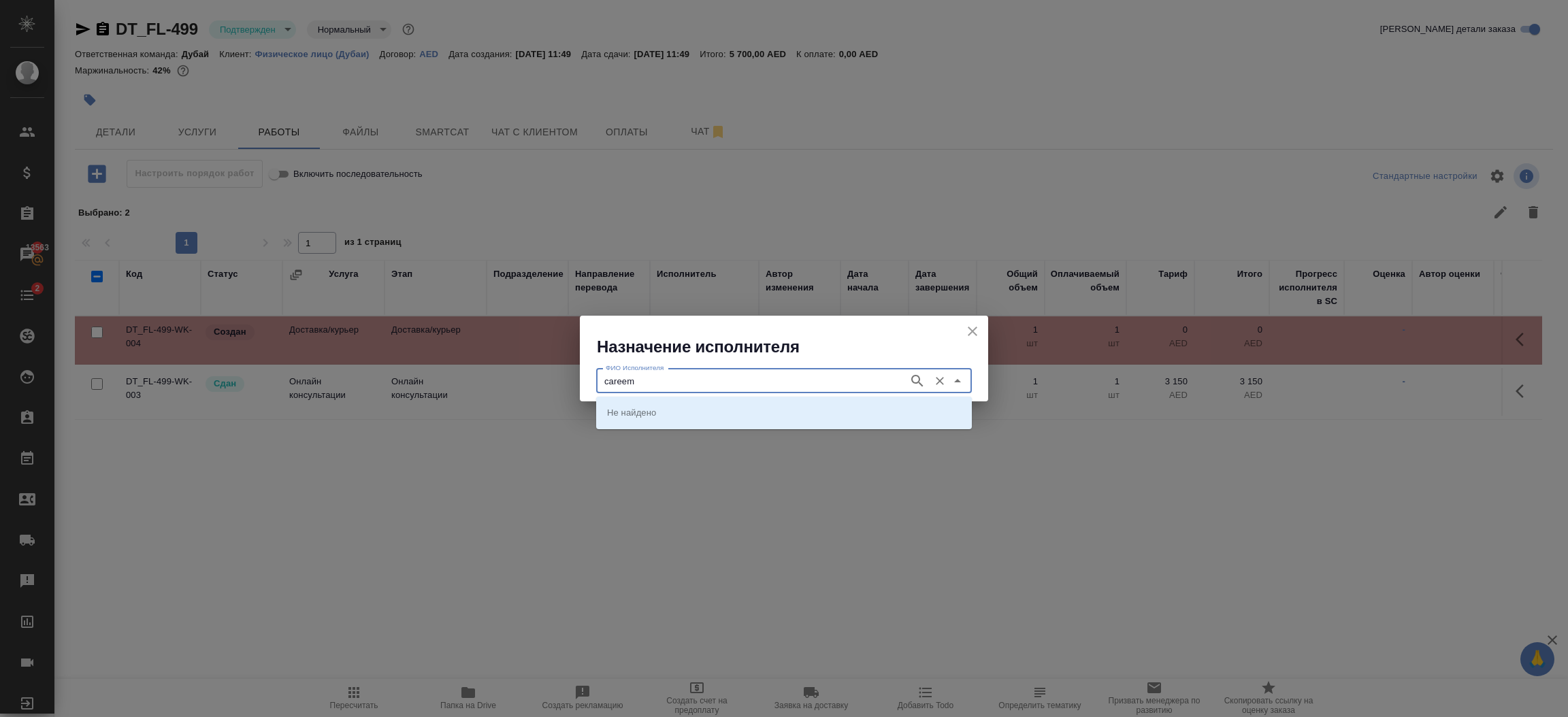
type input "careem"
click at [730, 412] on li "Careem (courier)" at bounding box center [784, 412] width 376 height 25
type input "Careem (courier)"
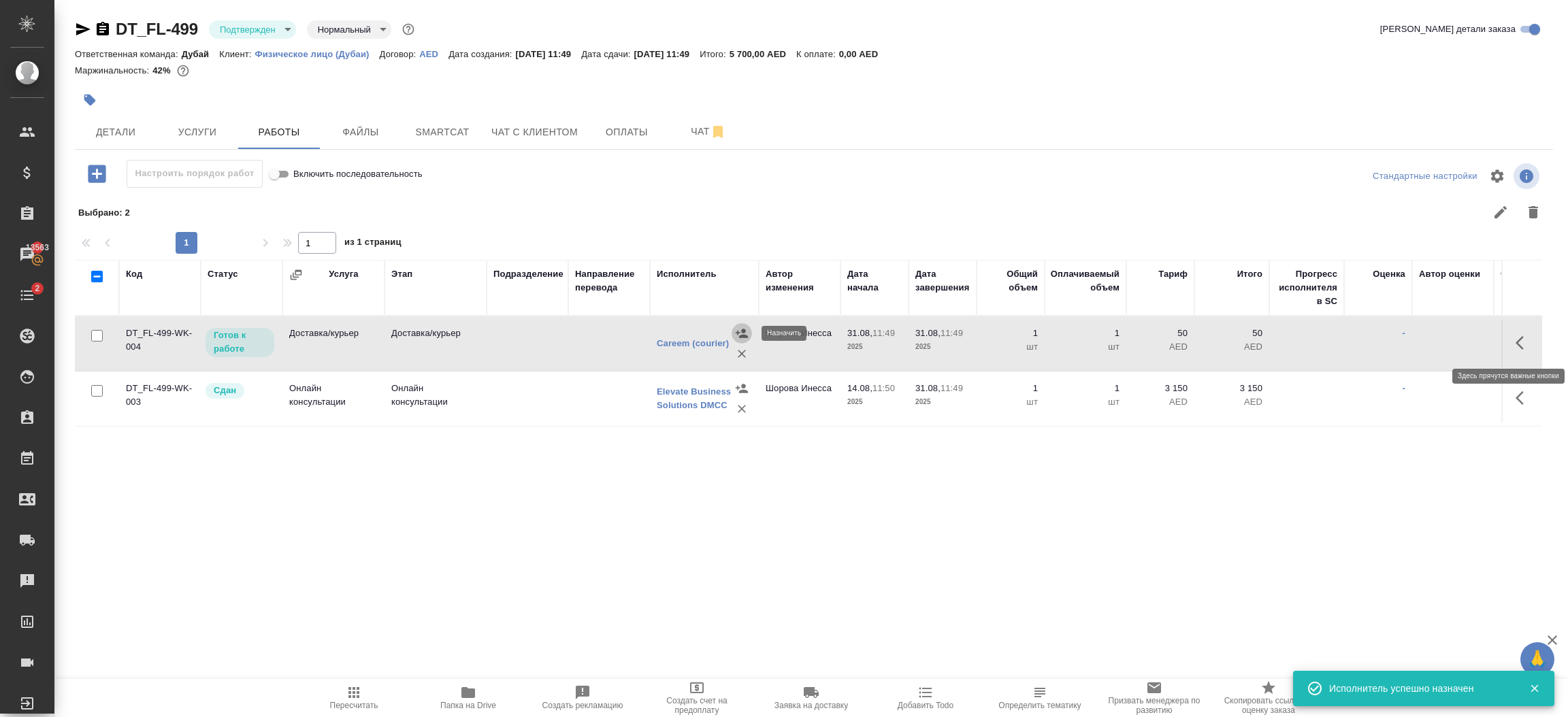
click at [1524, 348] on icon "button" at bounding box center [1524, 342] width 17 height 17
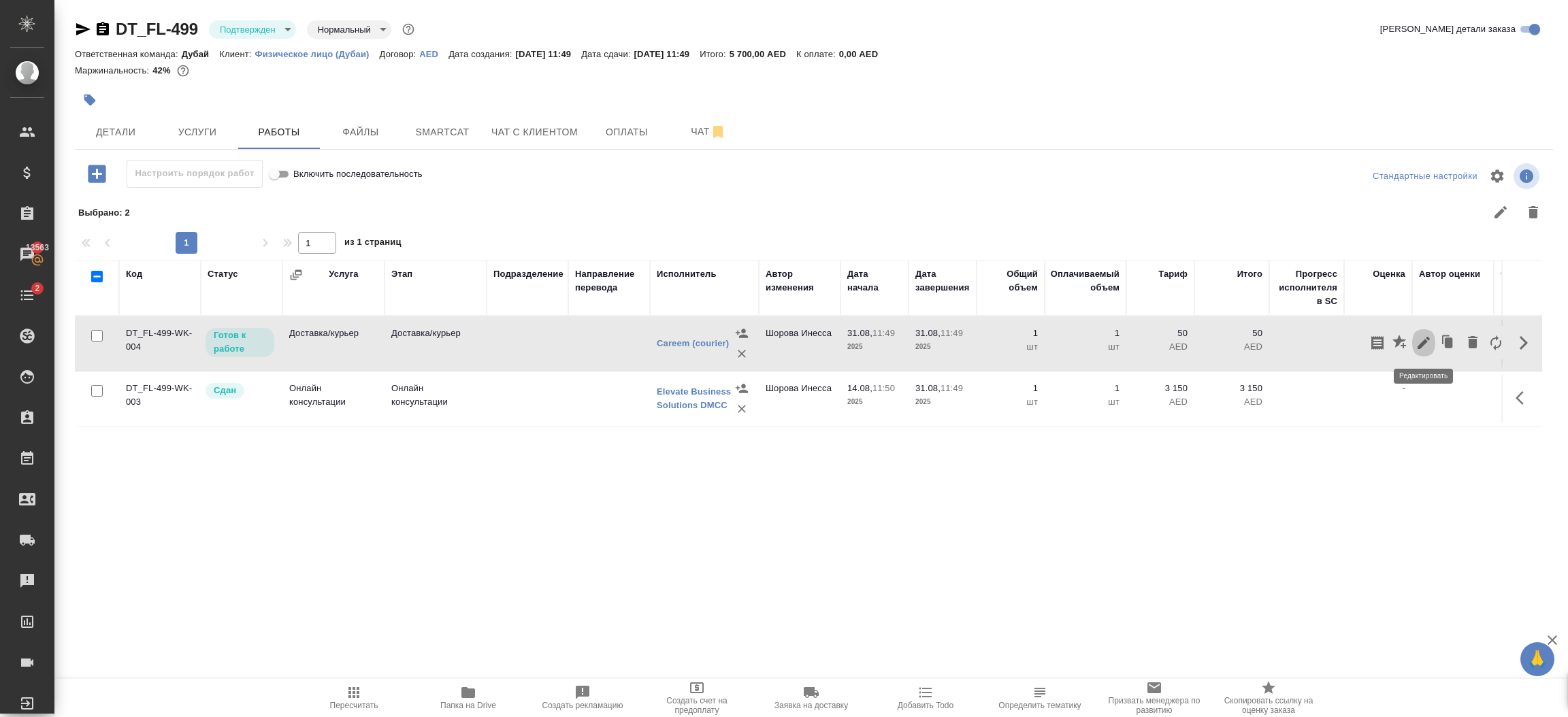
click at [1427, 346] on icon "button" at bounding box center [1424, 342] width 17 height 17
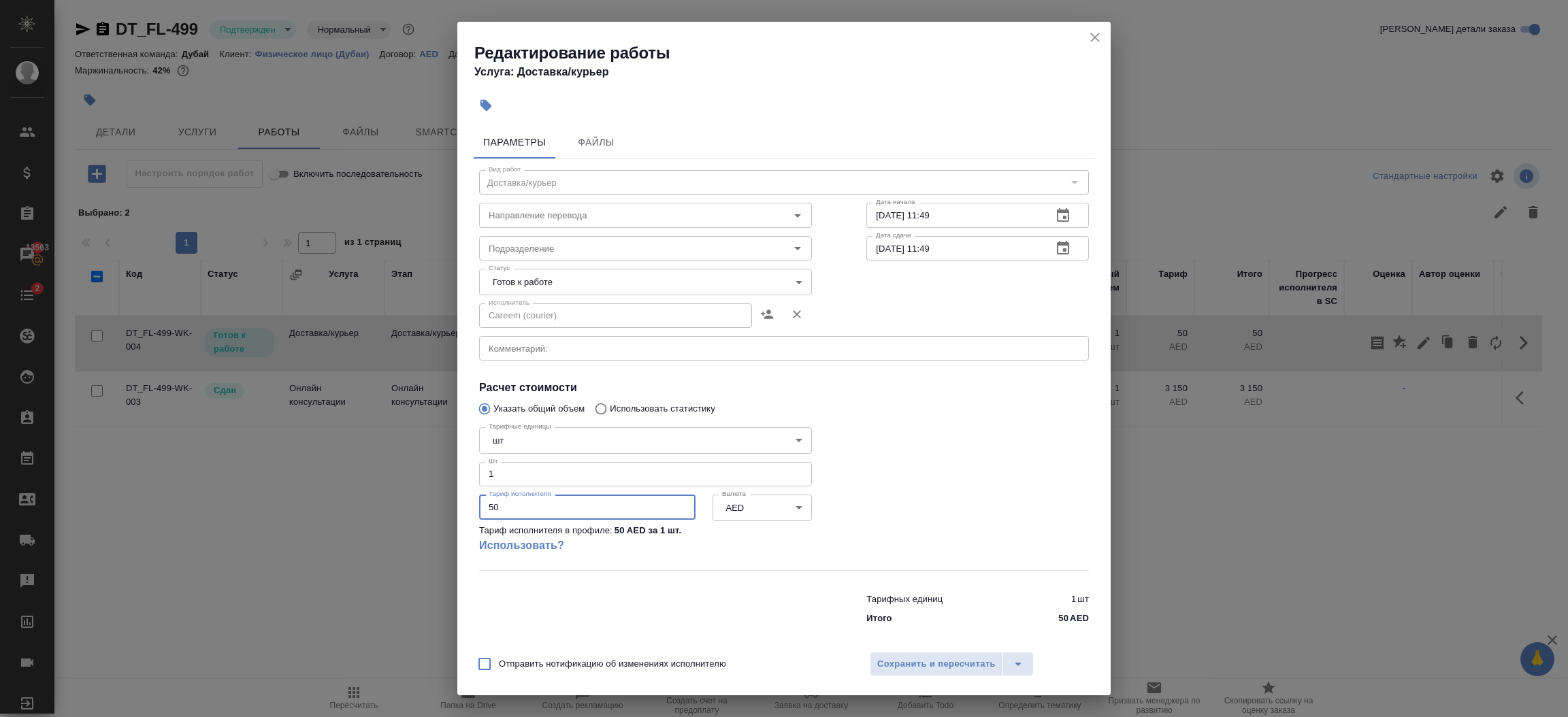
drag, startPoint x: 543, startPoint y: 506, endPoint x: 277, endPoint y: 512, distance: 266.1
click at [277, 512] on div "Редактирование работы Услуга: Доставка/курьер Параметры Файлы Вид работ Доставк…" at bounding box center [784, 358] width 1568 height 717
type input "76"
type input "76.21"
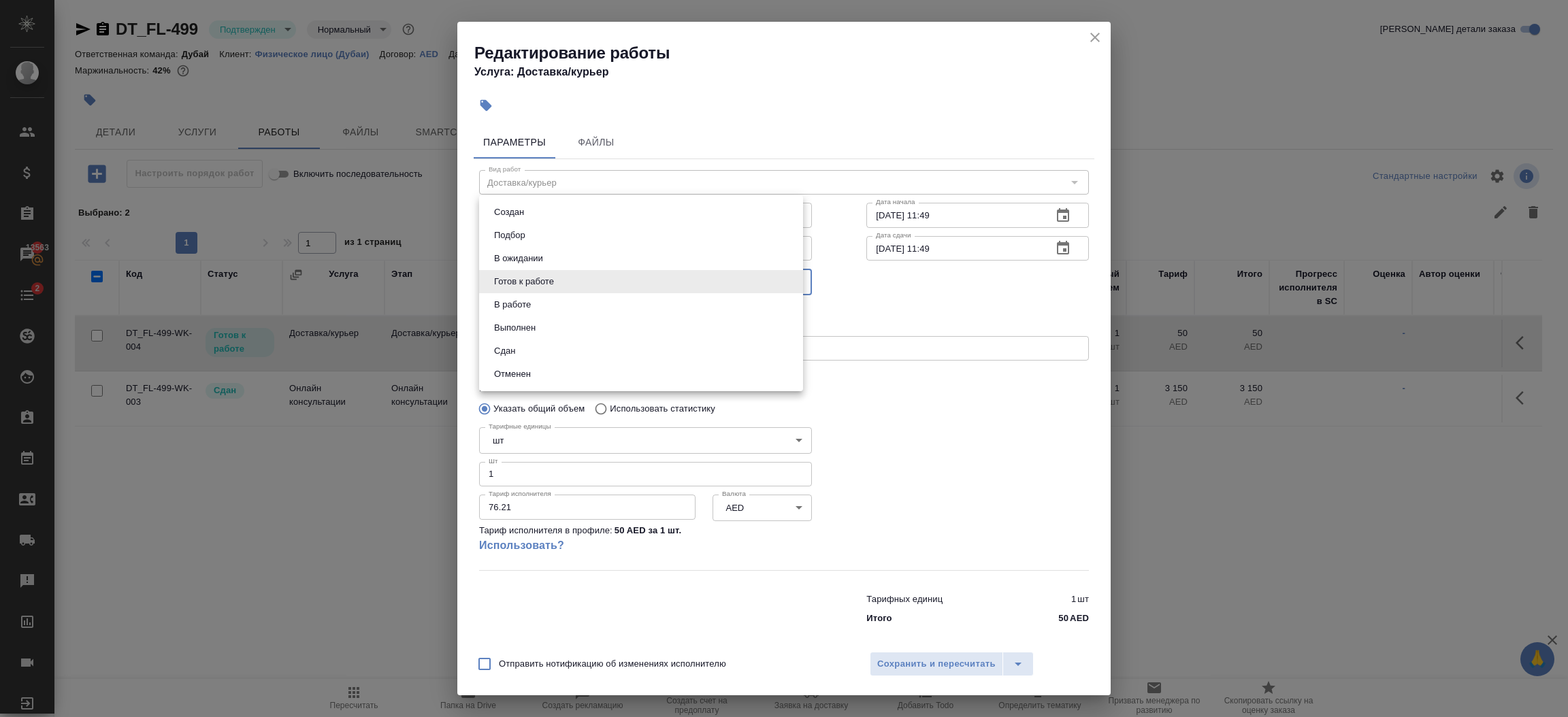
click at [577, 275] on body "🙏 .cls-1 fill:#fff; AWATERA Шорова Инесса i.shorova_kiev Клиенты Спецификации З…" at bounding box center [784, 358] width 1568 height 717
click at [549, 348] on li "Сдан" at bounding box center [641, 351] width 324 height 24
type input "closed"
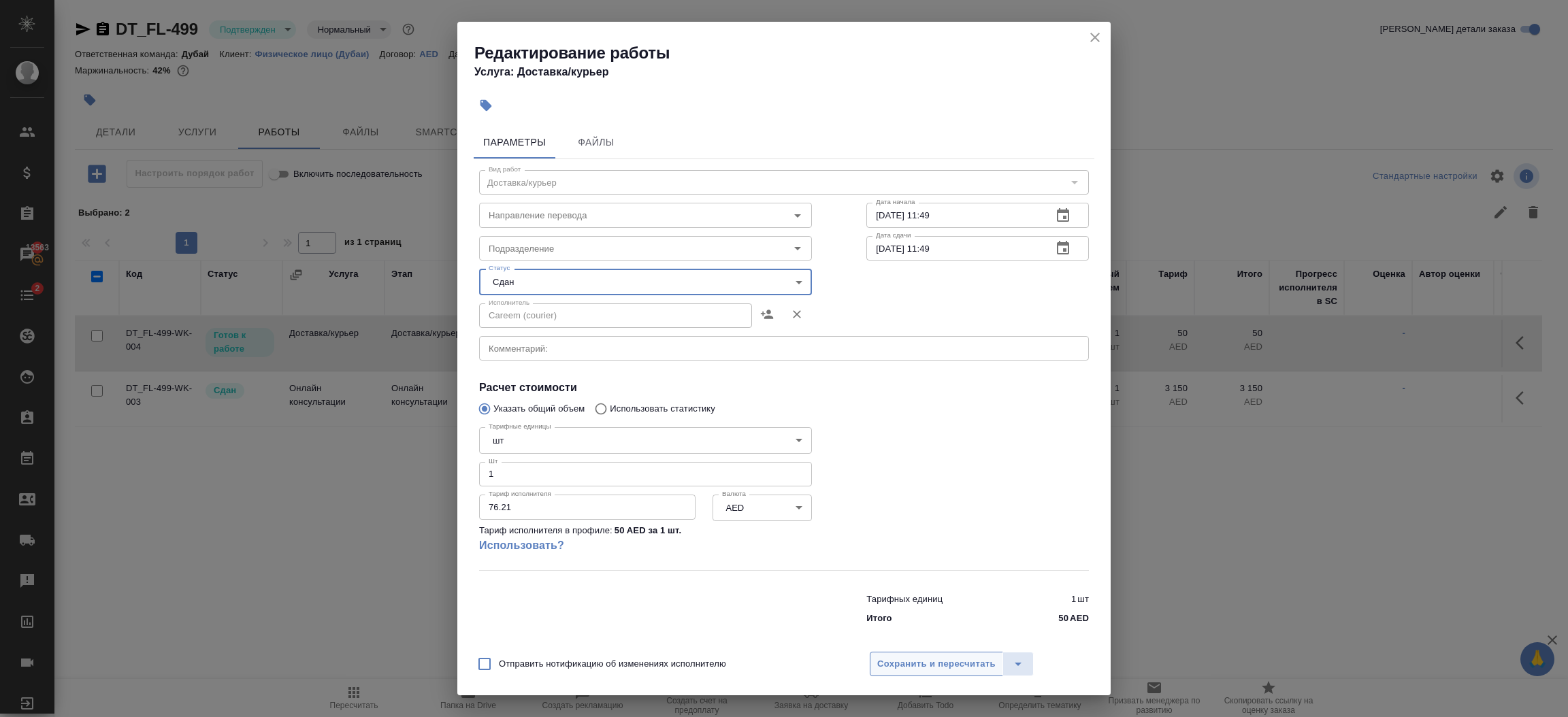
click at [952, 665] on span "Сохранить и пересчитать" at bounding box center [936, 664] width 119 height 16
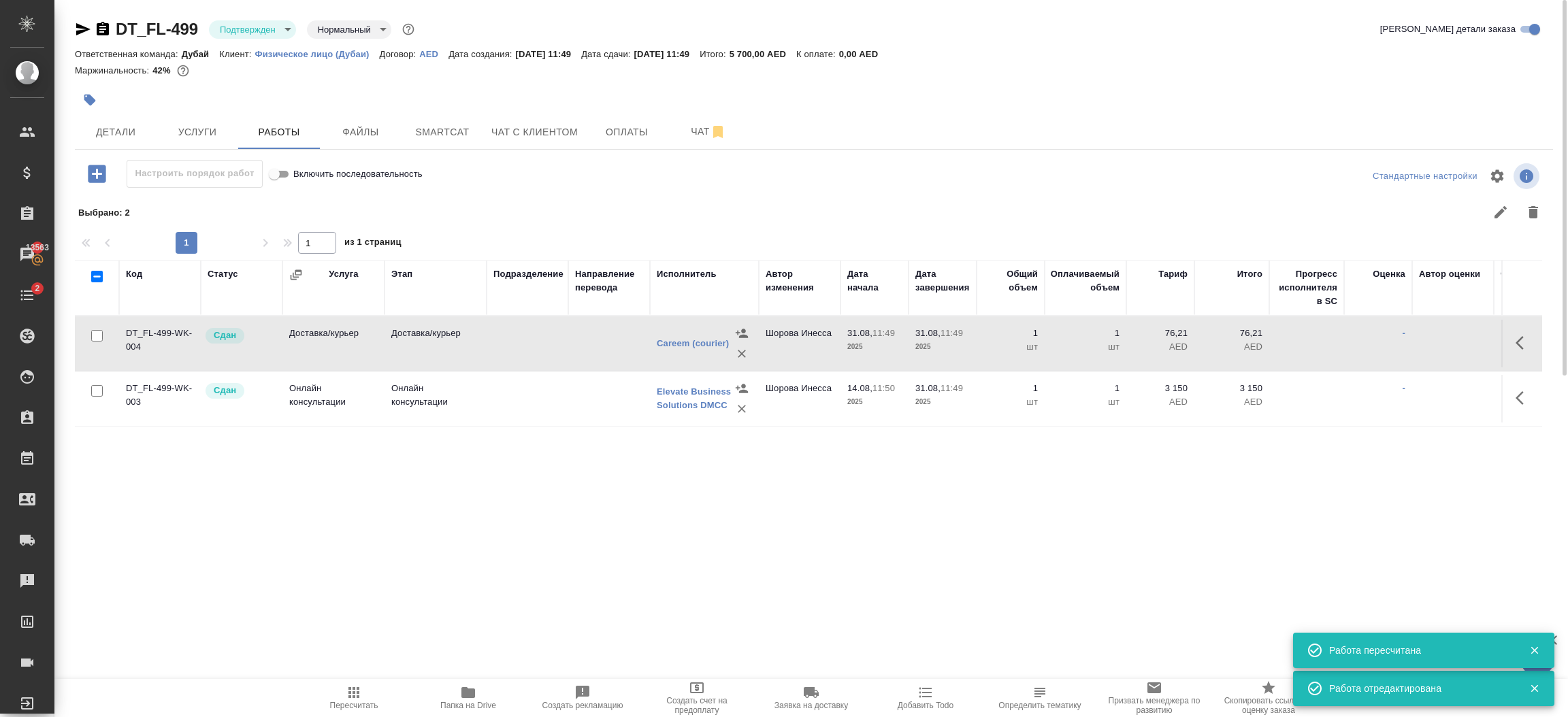
click at [999, 349] on p "шт" at bounding box center [1010, 347] width 54 height 14
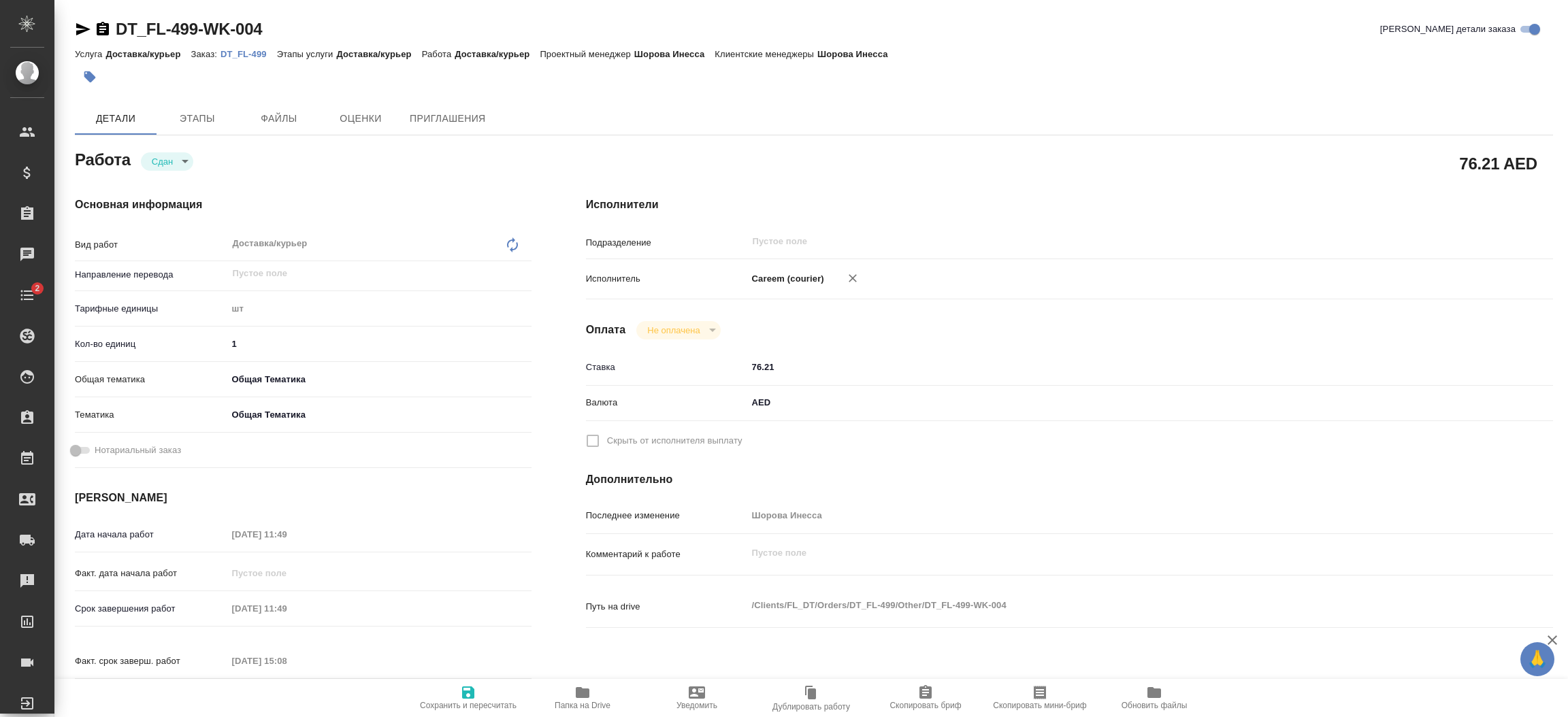
type textarea "x"
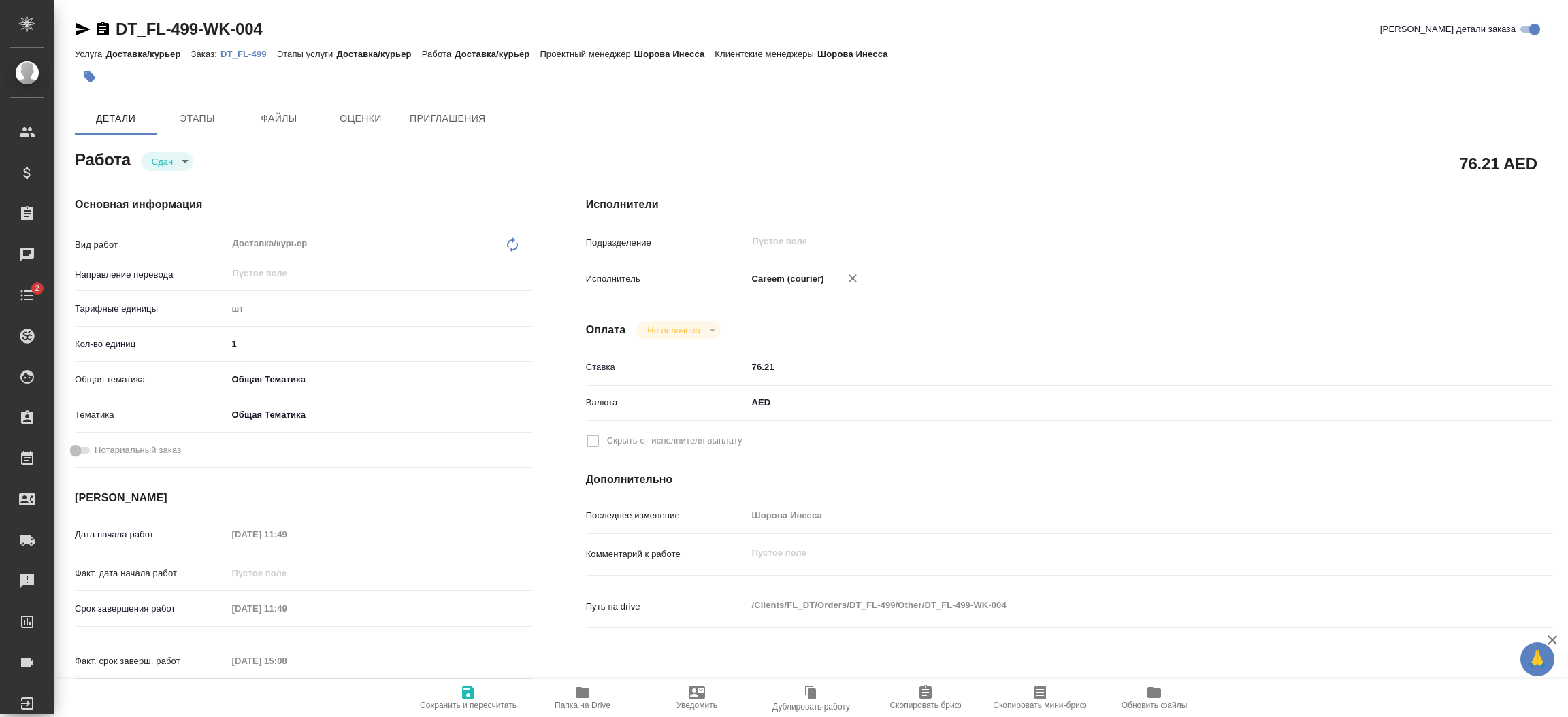
type textarea "x"
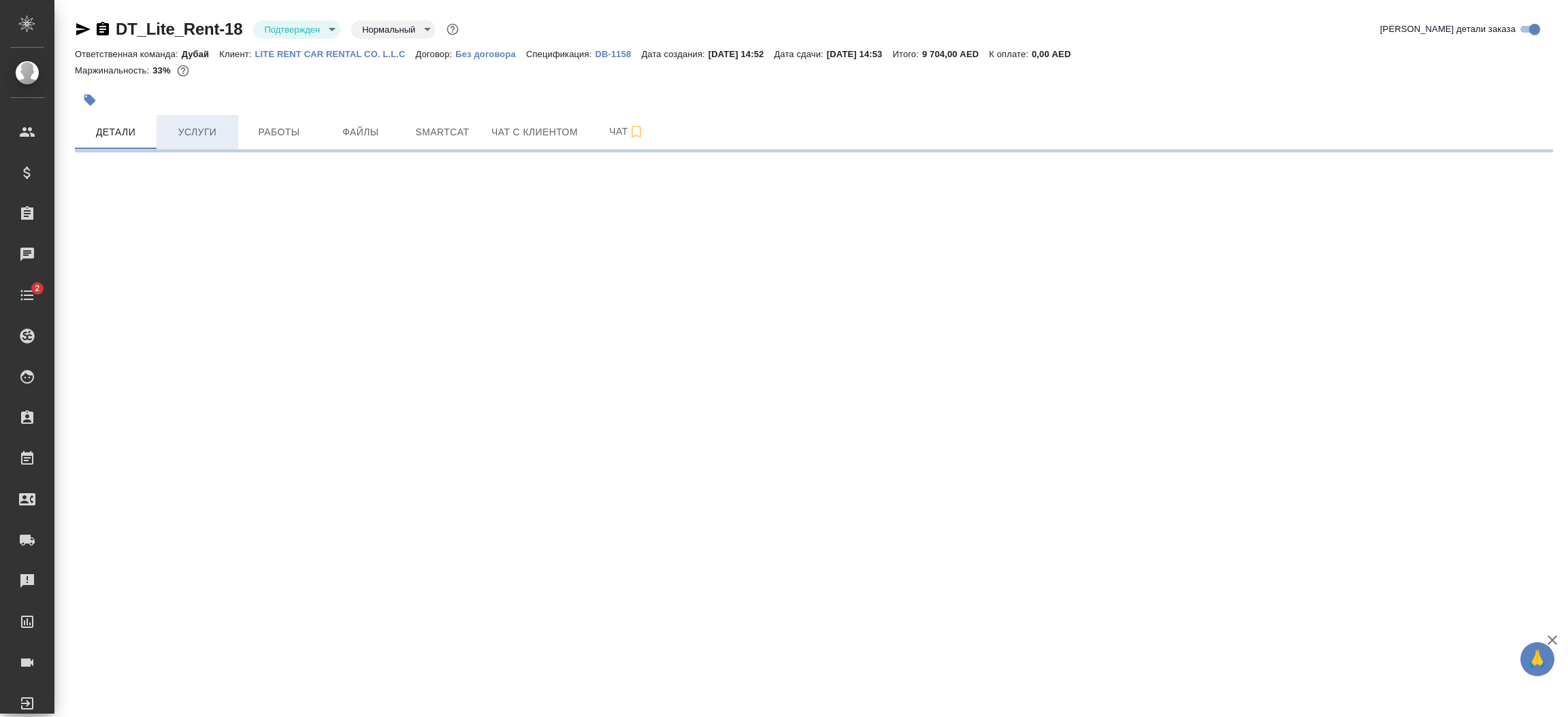
select select "RU"
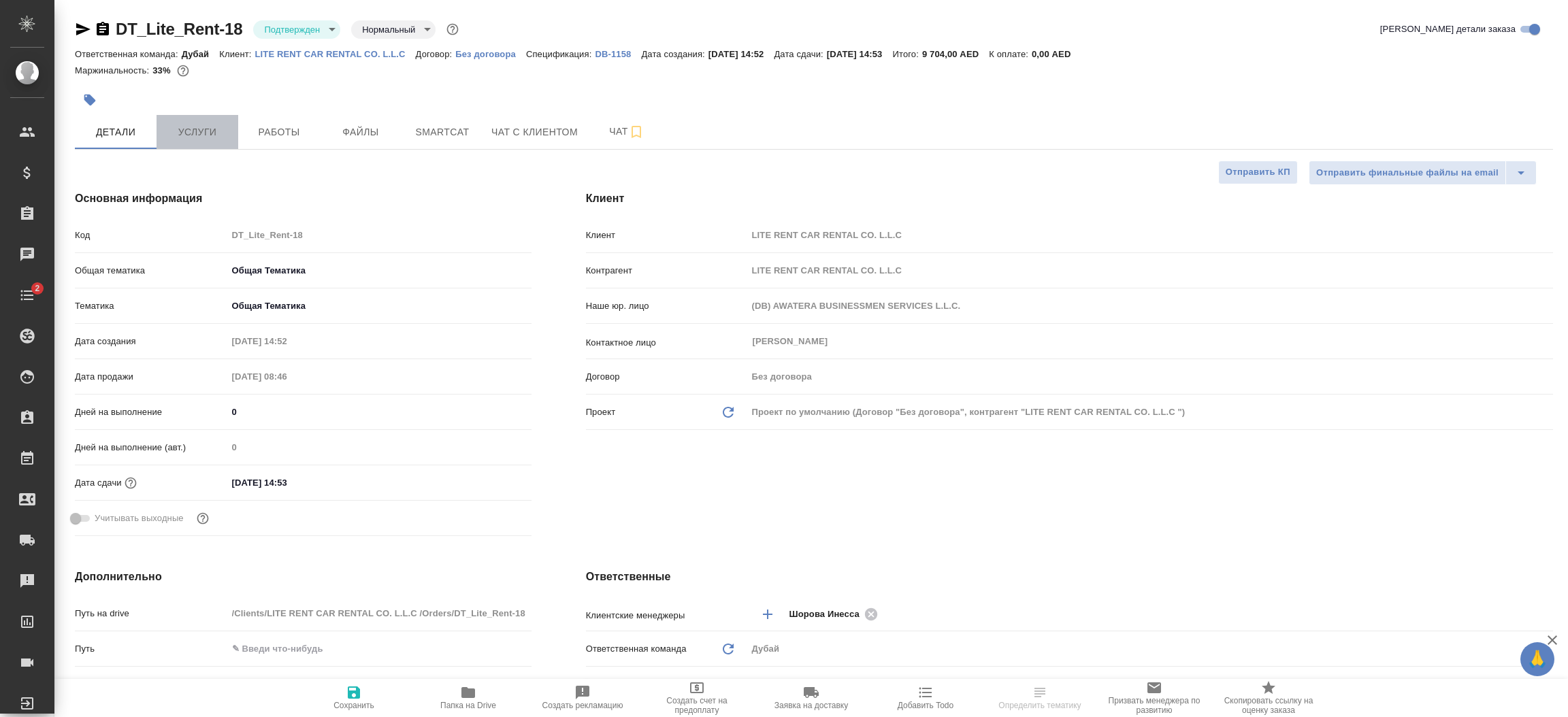
click at [193, 136] on span "Услуги" at bounding box center [197, 131] width 66 height 17
type textarea "x"
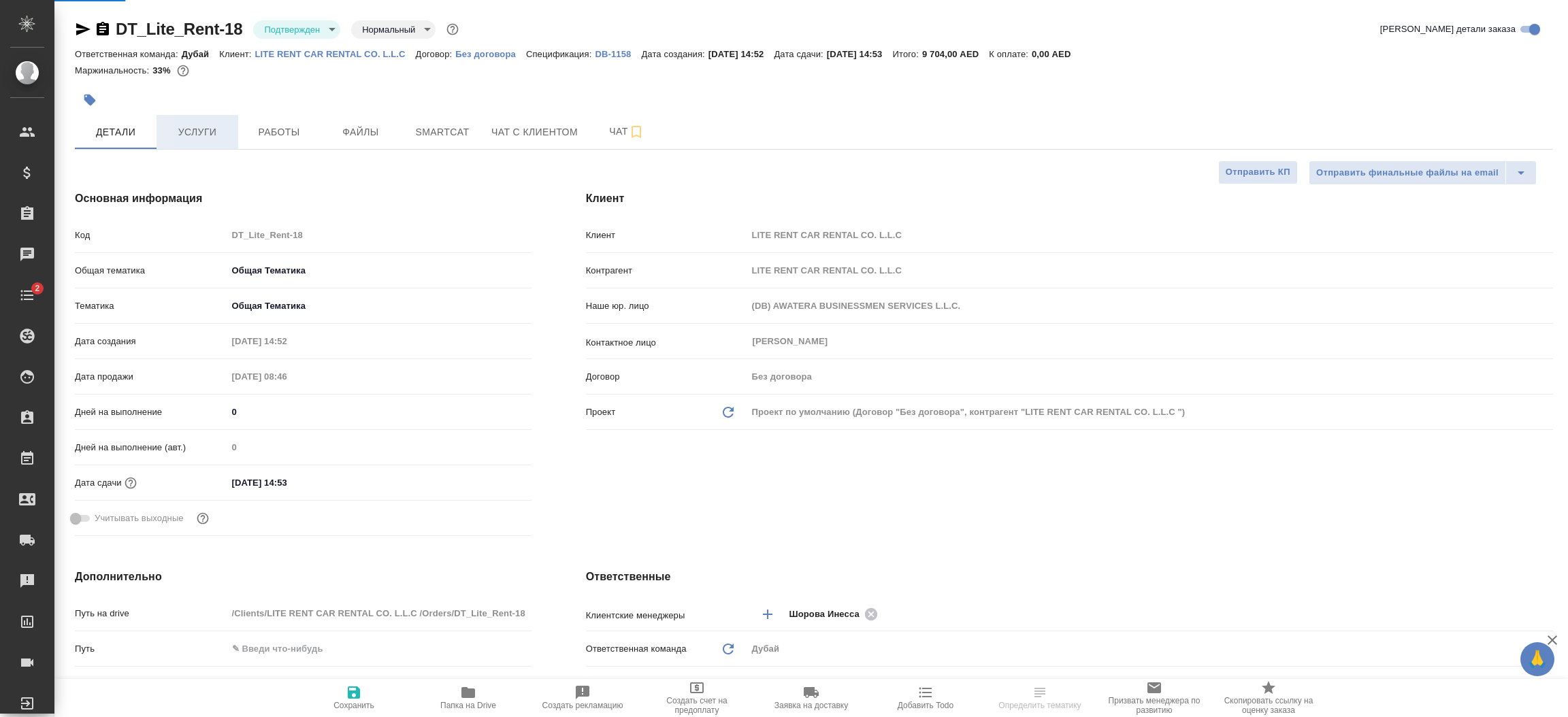
type textarea "x"
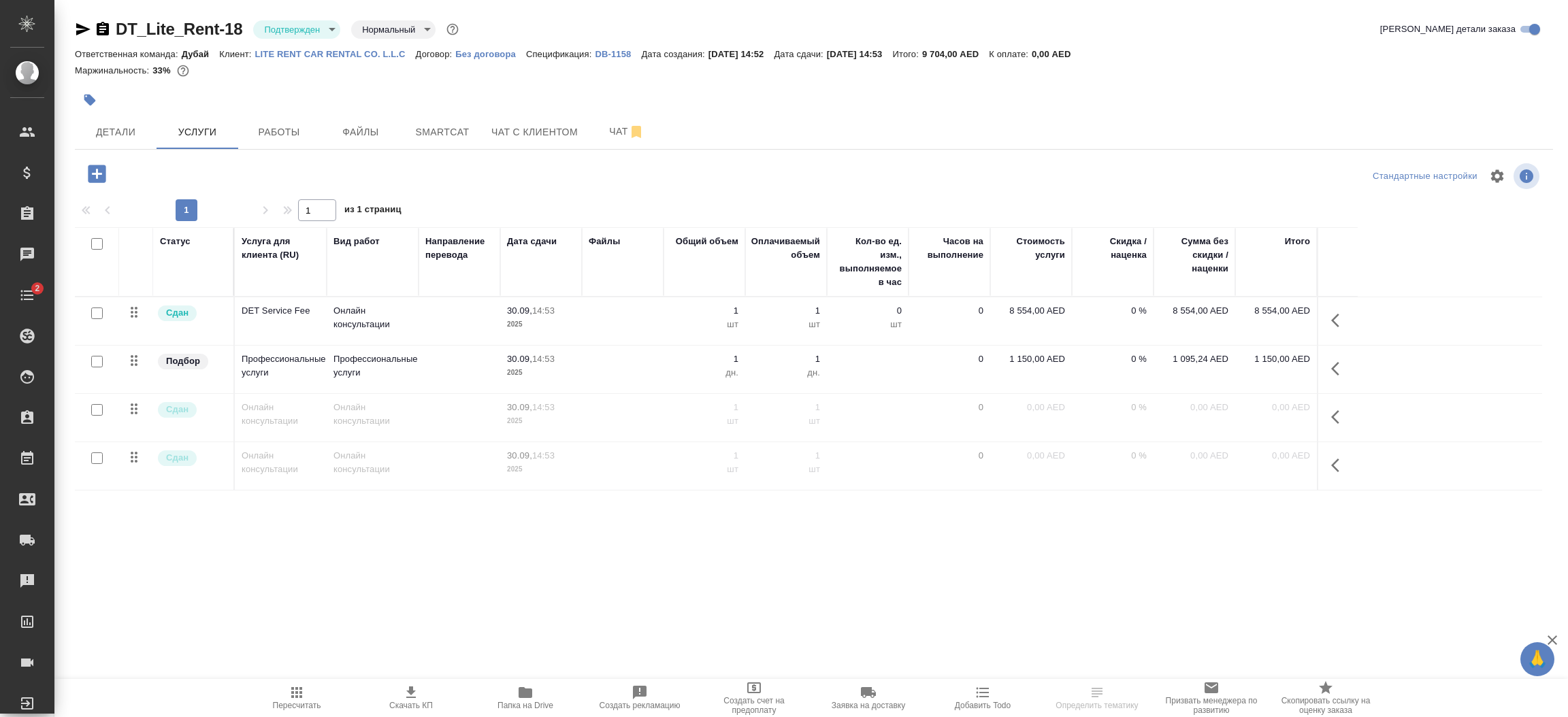
click at [97, 176] on icon "button" at bounding box center [96, 174] width 18 height 18
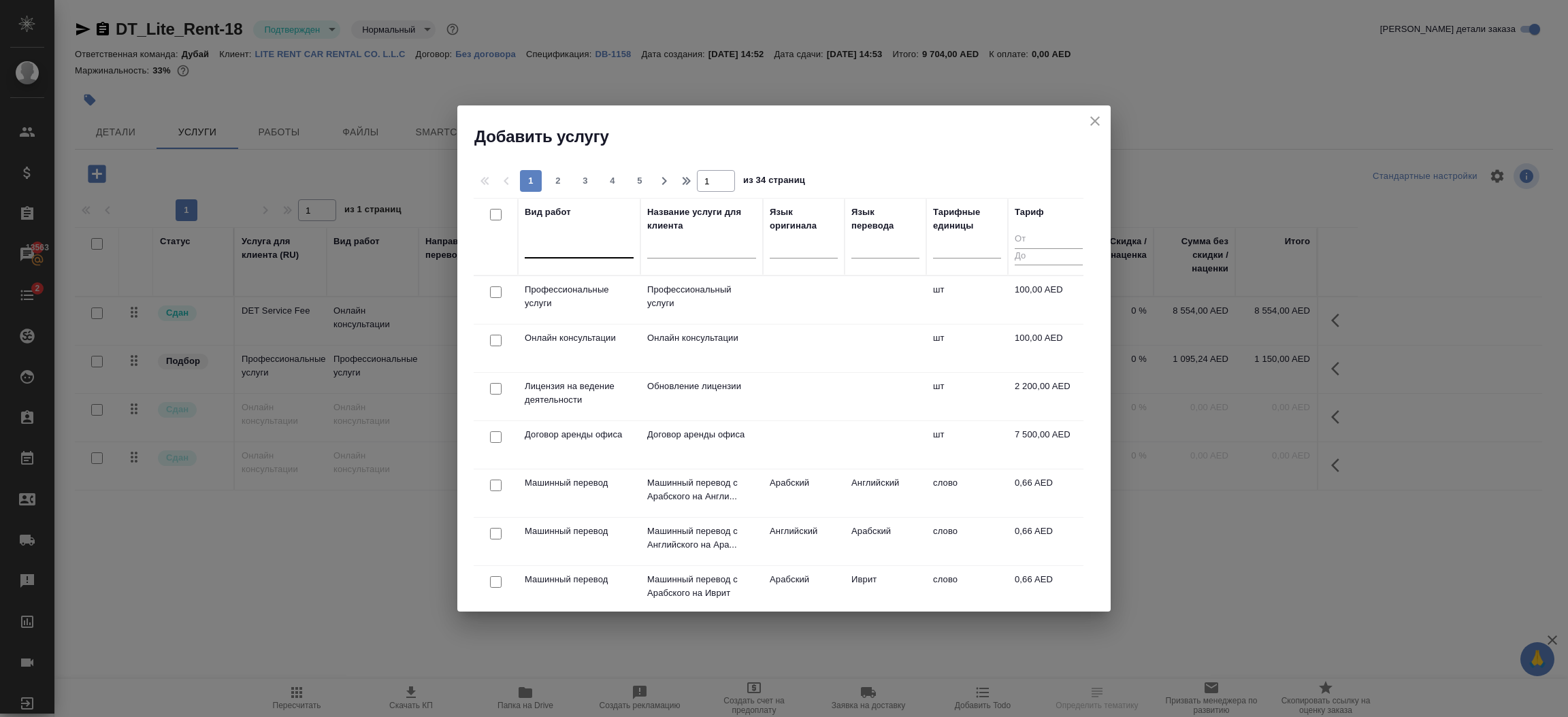
click at [595, 251] on div at bounding box center [579, 244] width 109 height 20
type input "r"
type input "курьер"
click at [603, 334] on div "Доставка/курьер" at bounding box center [627, 326] width 204 height 25
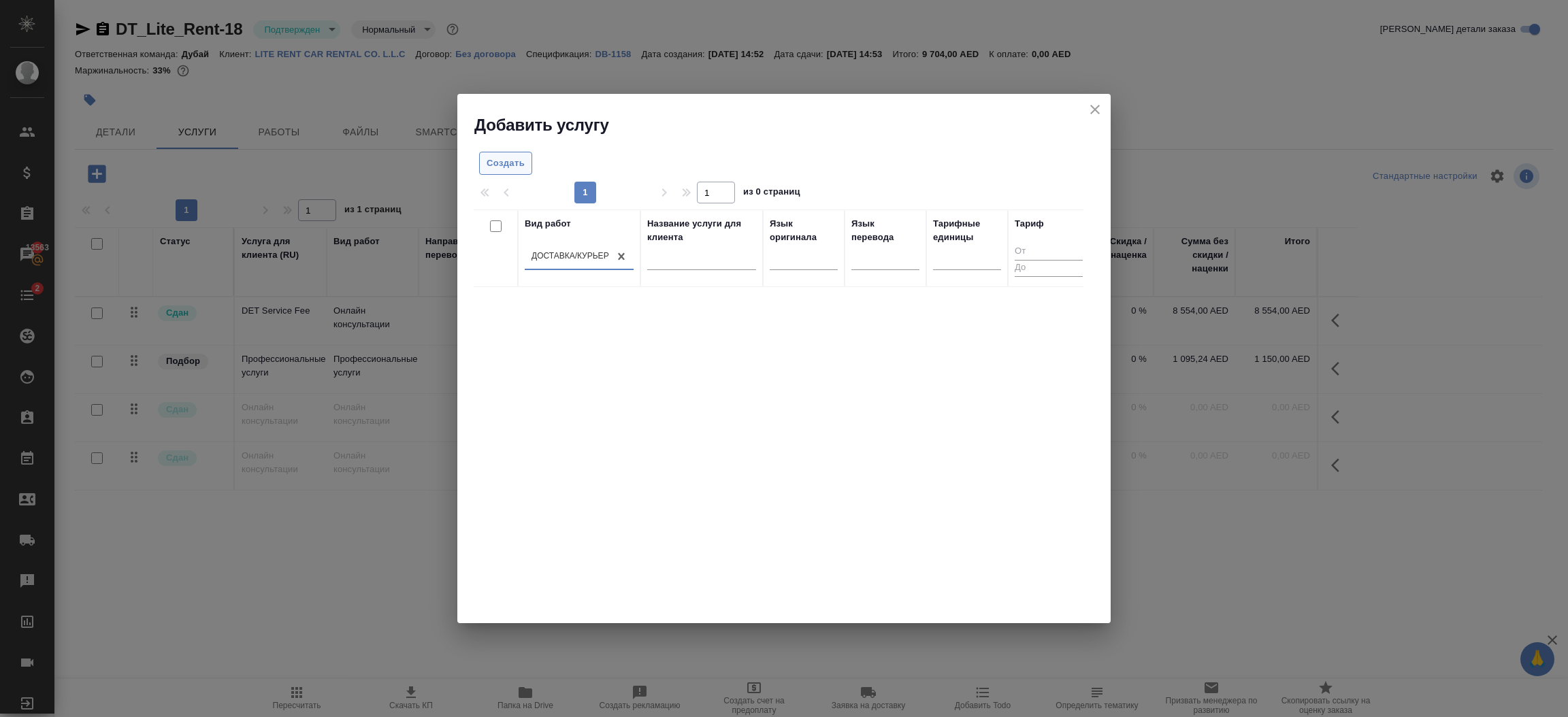
click at [520, 169] on span "Создать" at bounding box center [505, 164] width 38 height 16
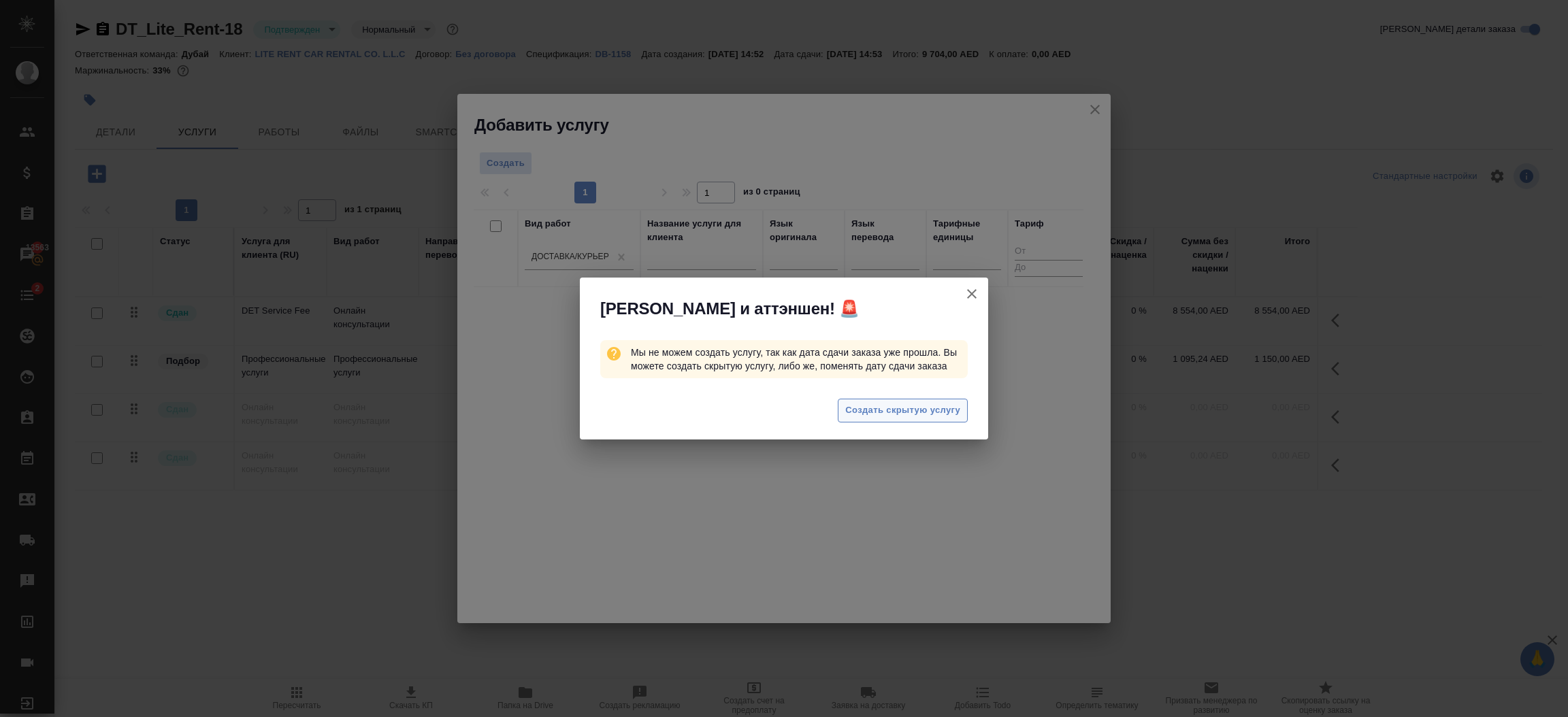
click at [908, 410] on span "Создать скрытую услугу" at bounding box center [903, 411] width 115 height 16
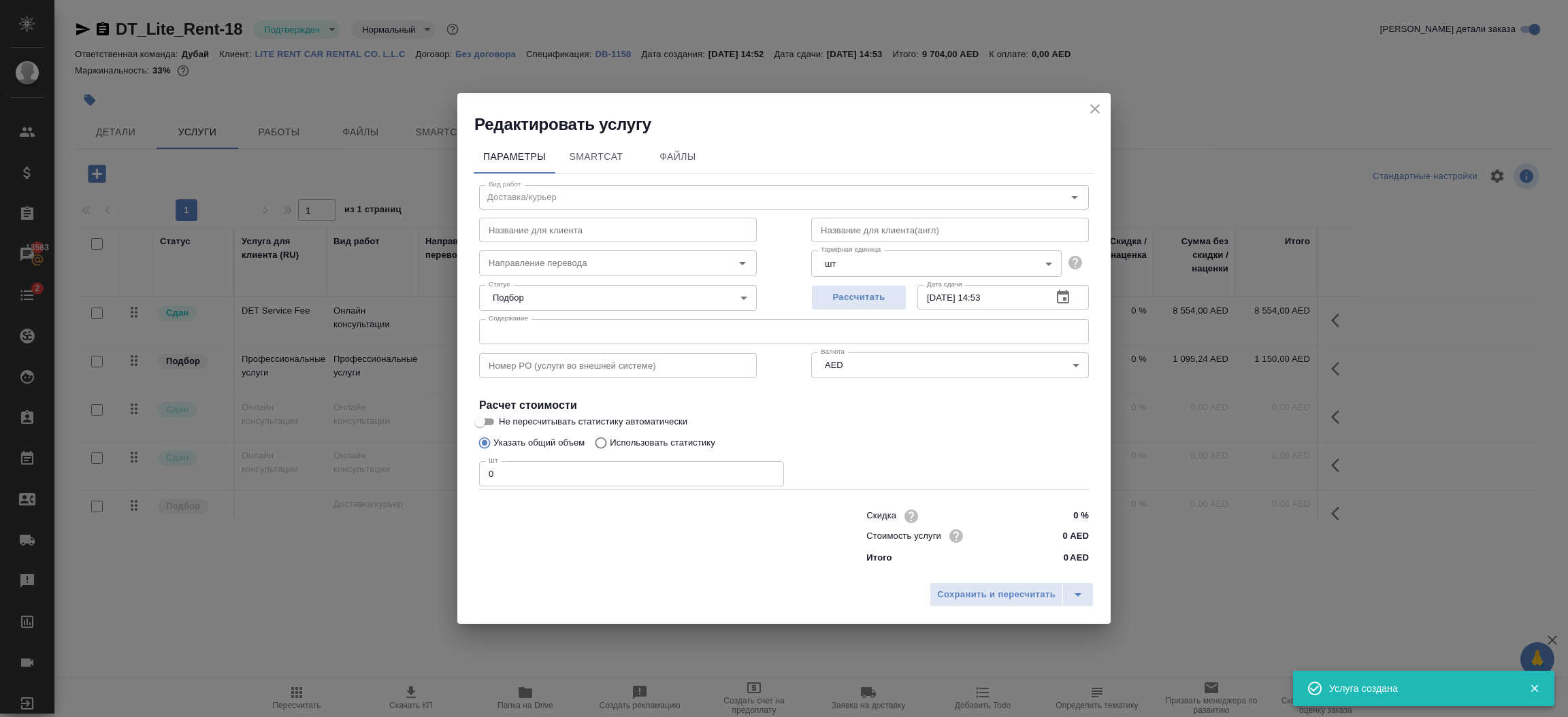
click at [707, 468] on input "0" at bounding box center [631, 473] width 305 height 25
type input "0"
type input "1"
click at [969, 603] on button "Сохранить и пересчитать" at bounding box center [997, 594] width 133 height 25
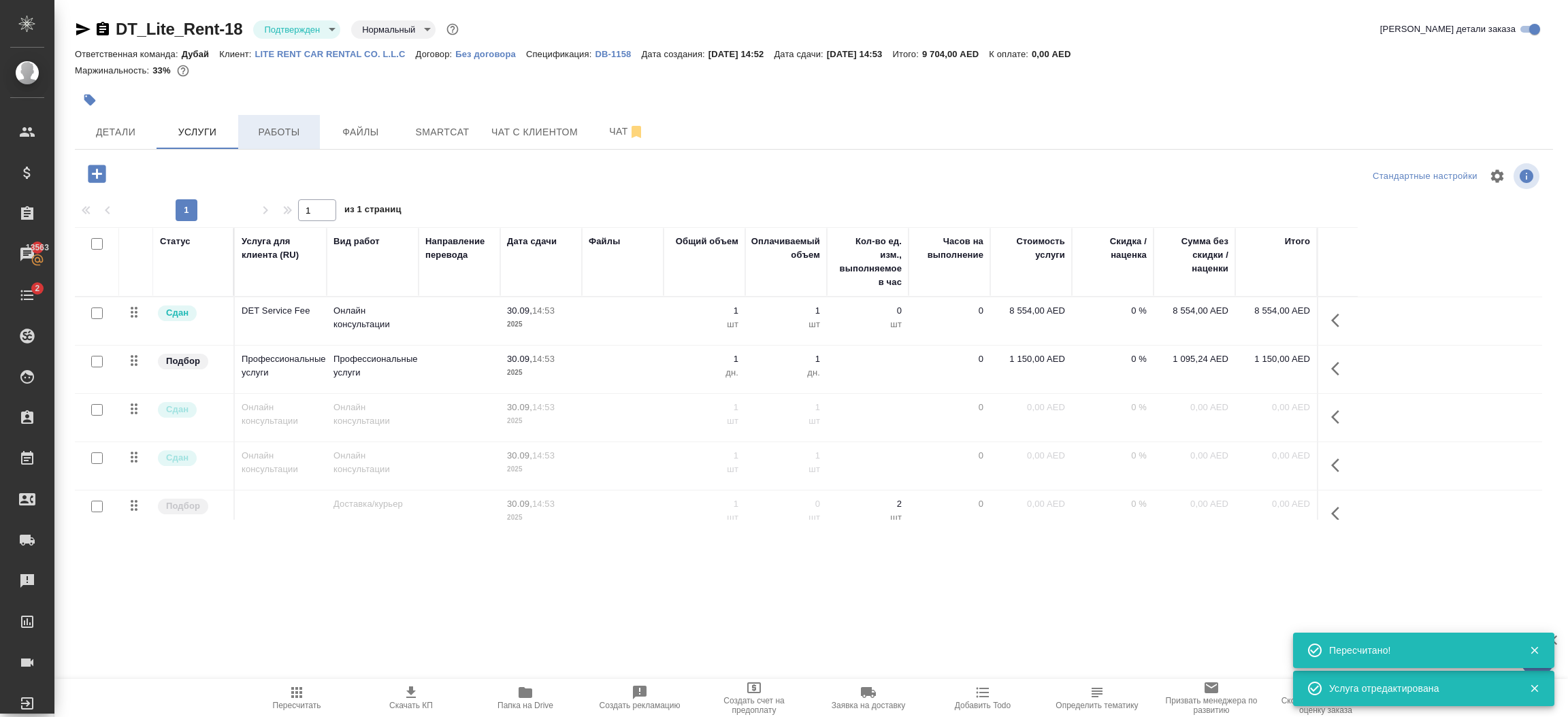
click at [292, 128] on span "Работы" at bounding box center [279, 131] width 66 height 17
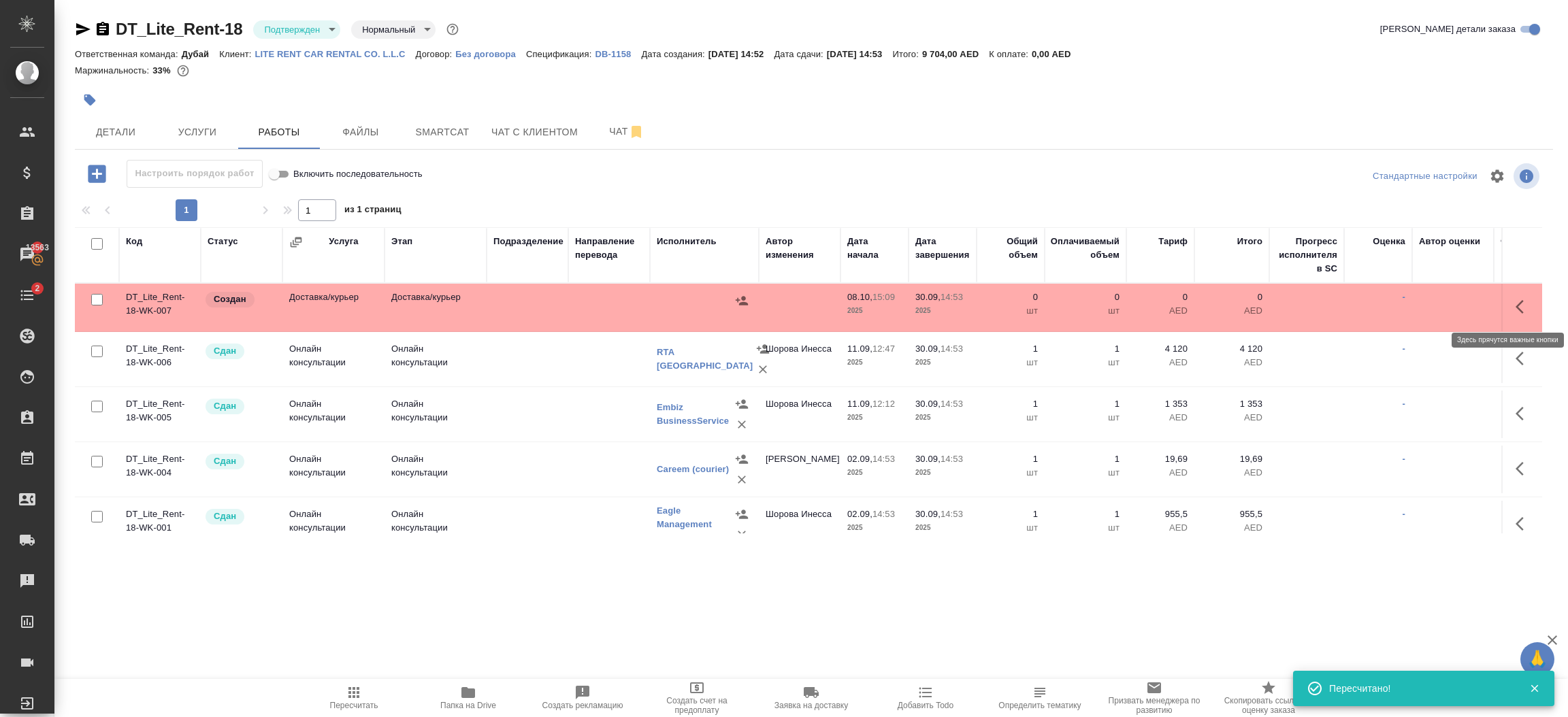
click at [1516, 305] on icon "button" at bounding box center [1520, 307] width 8 height 14
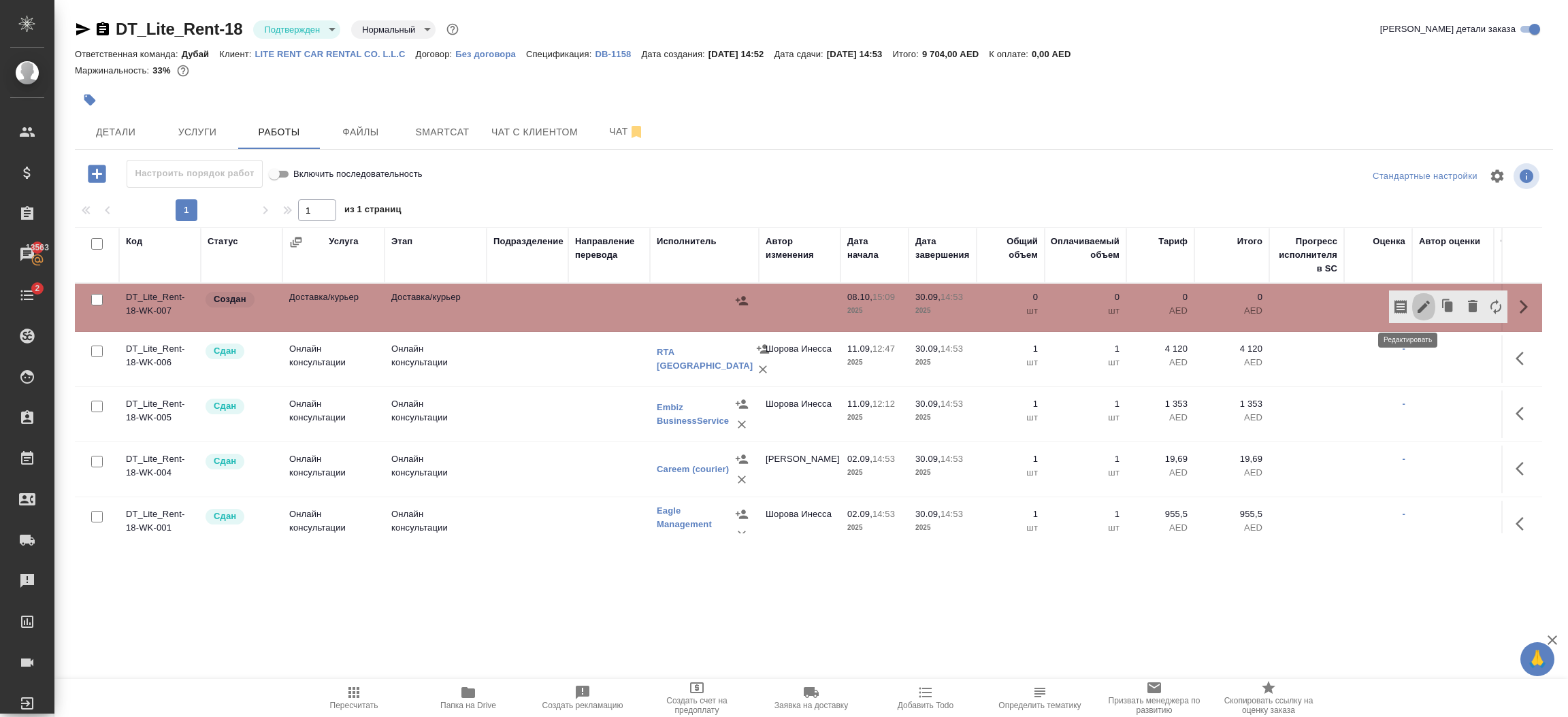
click at [1416, 301] on icon "button" at bounding box center [1424, 307] width 17 height 17
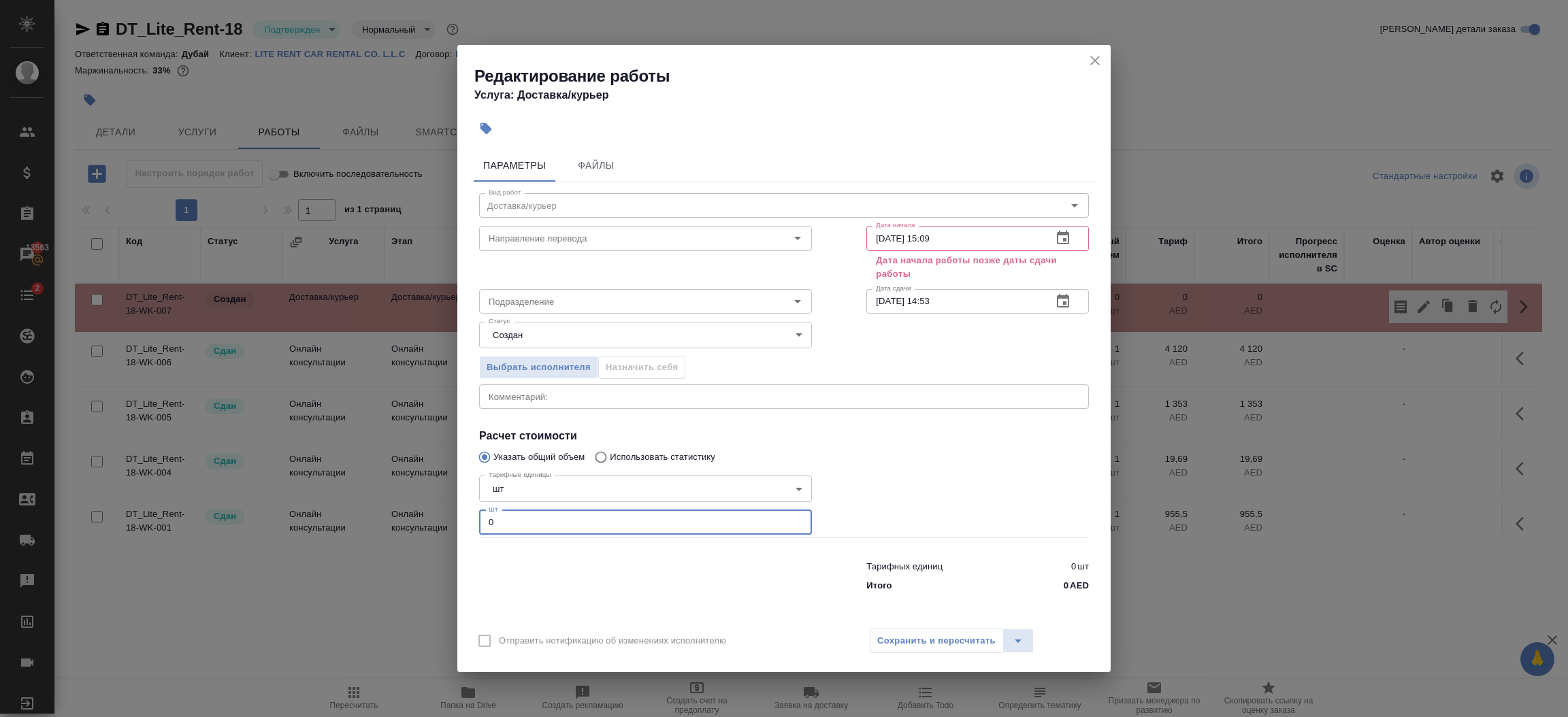
click at [605, 519] on input "0" at bounding box center [645, 522] width 333 height 25
type input "1"
click at [950, 300] on input "[DATE] 14:53" at bounding box center [954, 301] width 175 height 25
click at [958, 234] on input "08.10.2025 15:09" at bounding box center [954, 237] width 175 height 25
paste input "[DATE] 14:53"
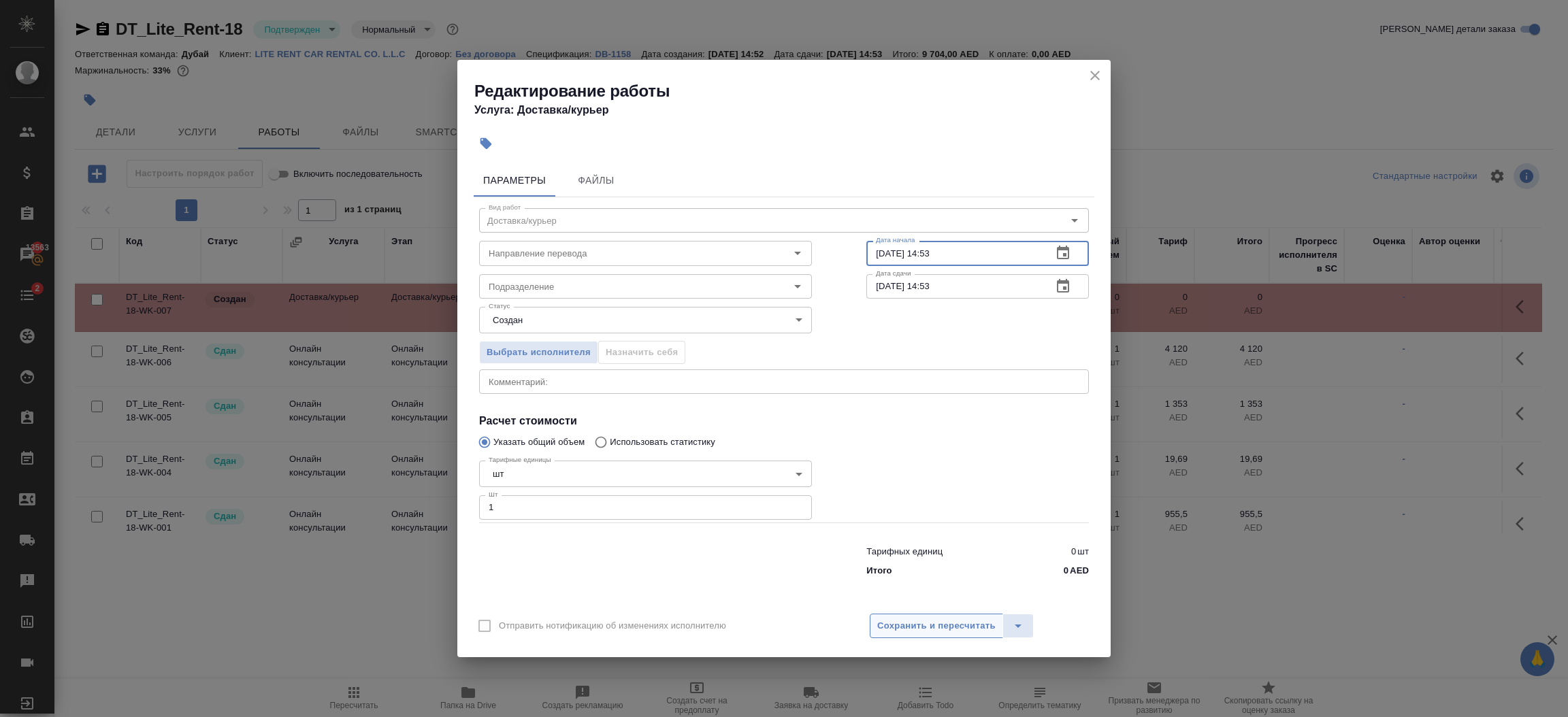
type input "[DATE] 14:53"
click at [936, 626] on span "Сохранить и пересчитать" at bounding box center [936, 627] width 119 height 16
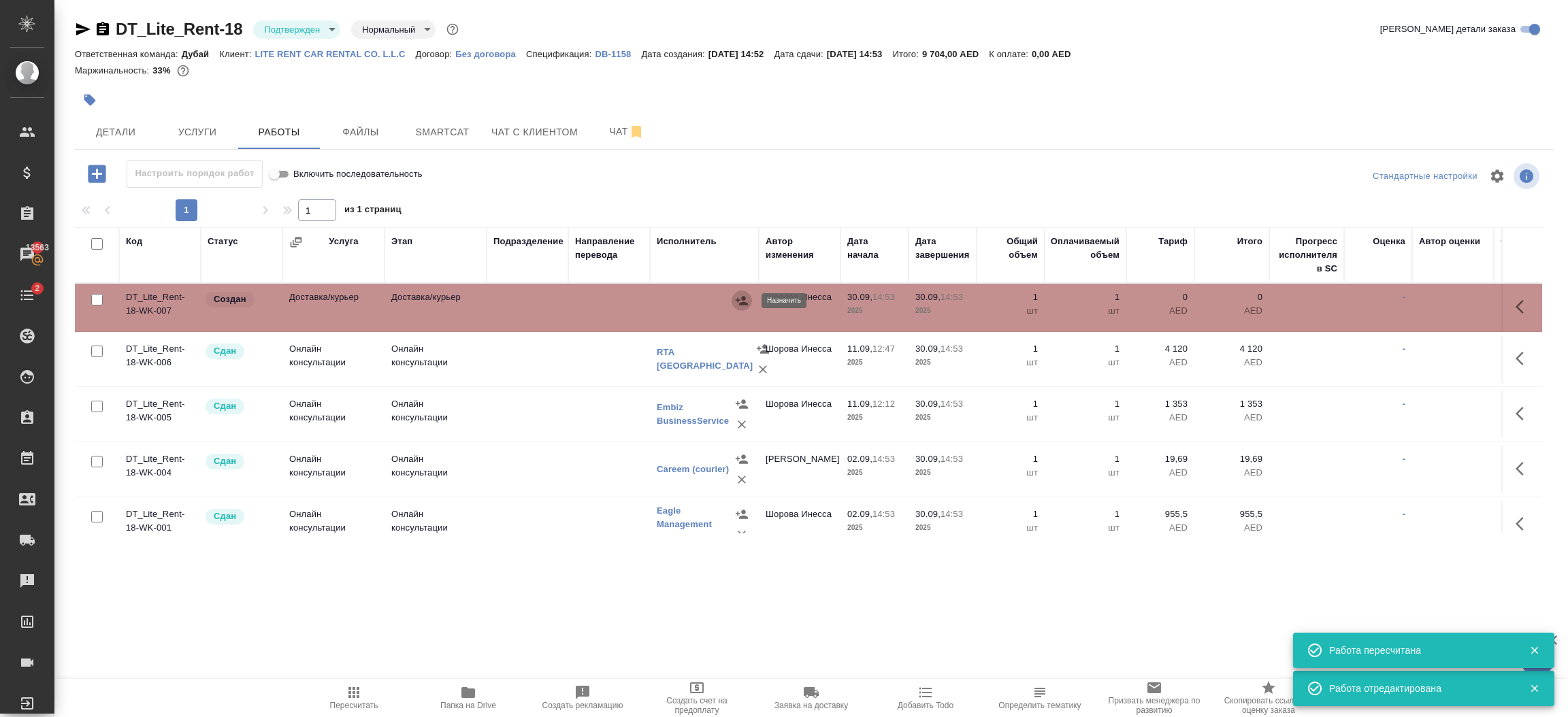
click at [743, 300] on icon "button" at bounding box center [742, 300] width 12 height 9
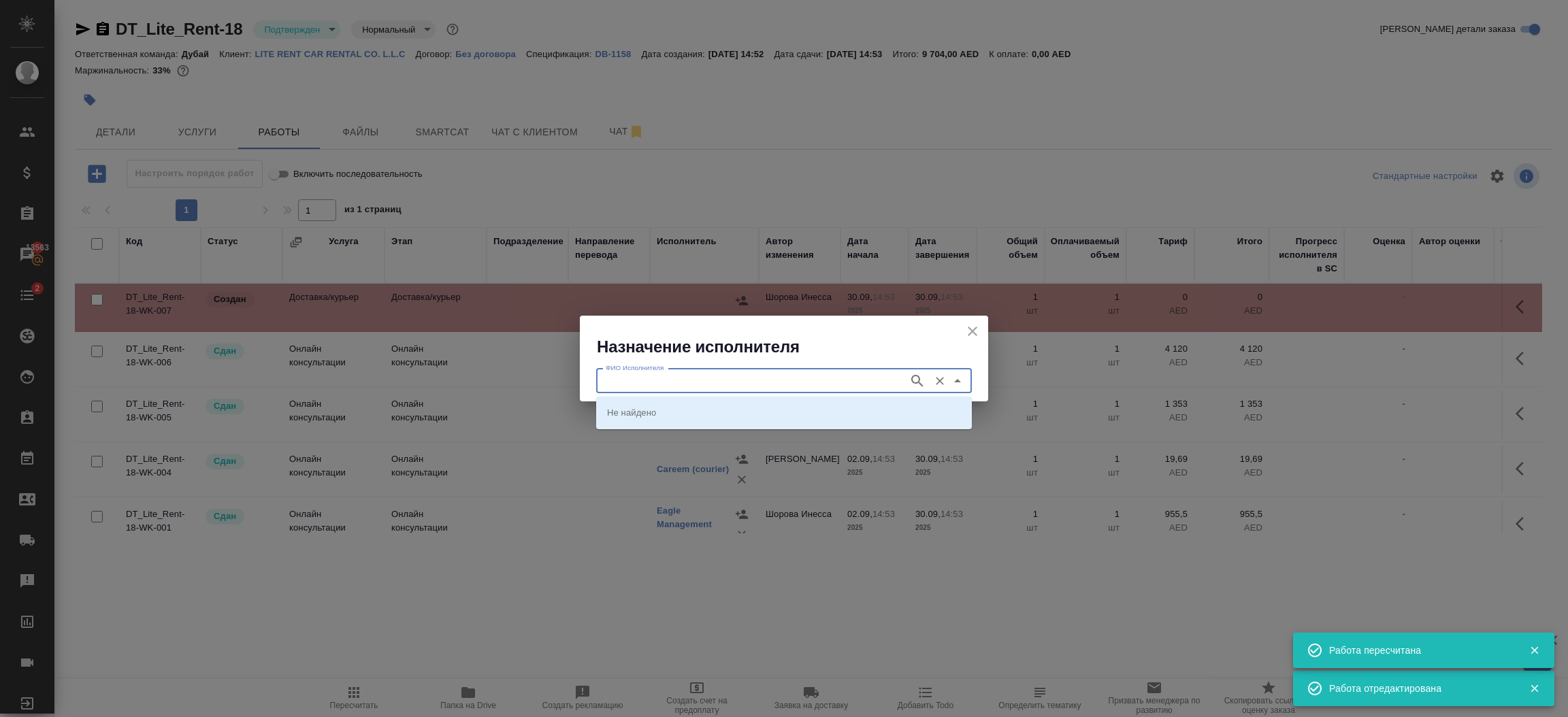
click at [750, 379] on input "ФИО Исполнителя" at bounding box center [751, 381] width 301 height 17
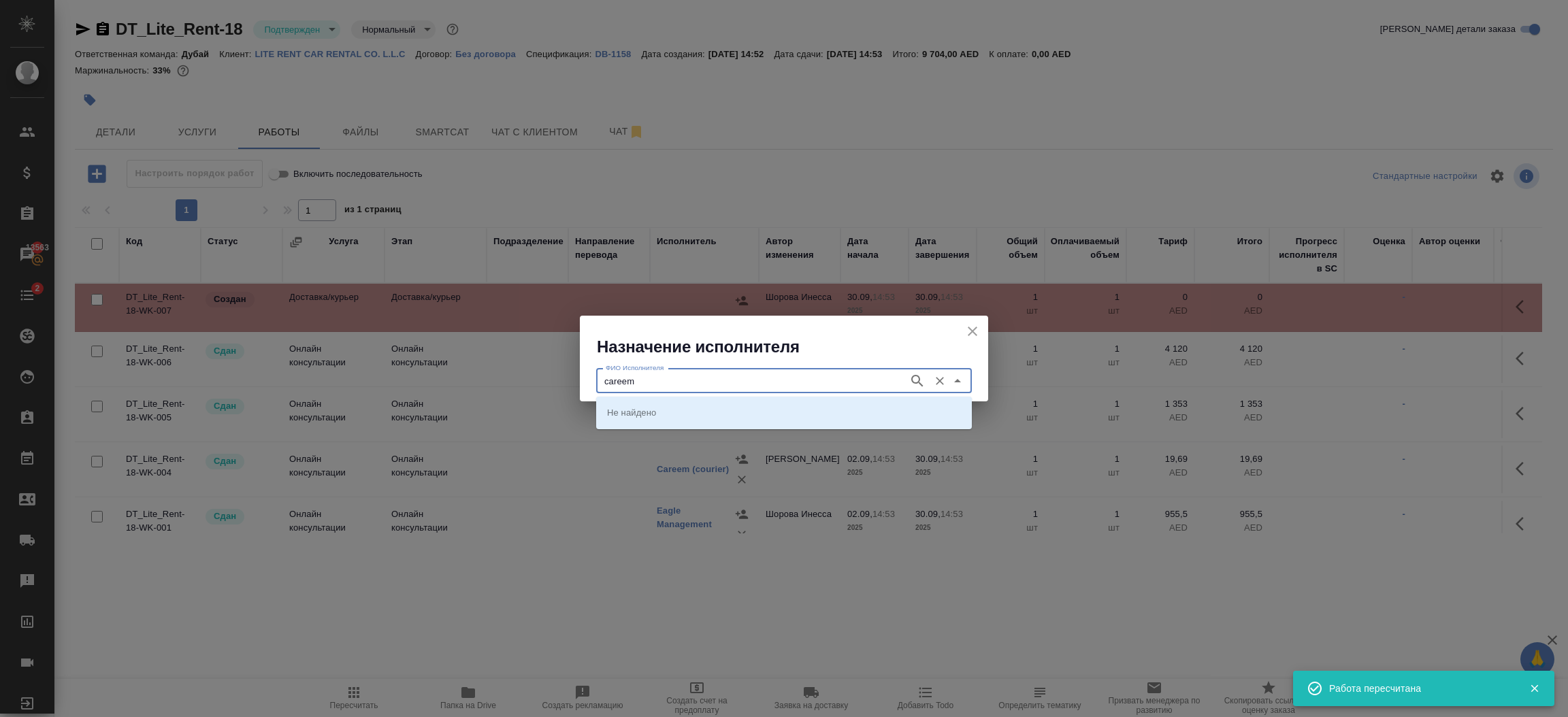
type input "careem"
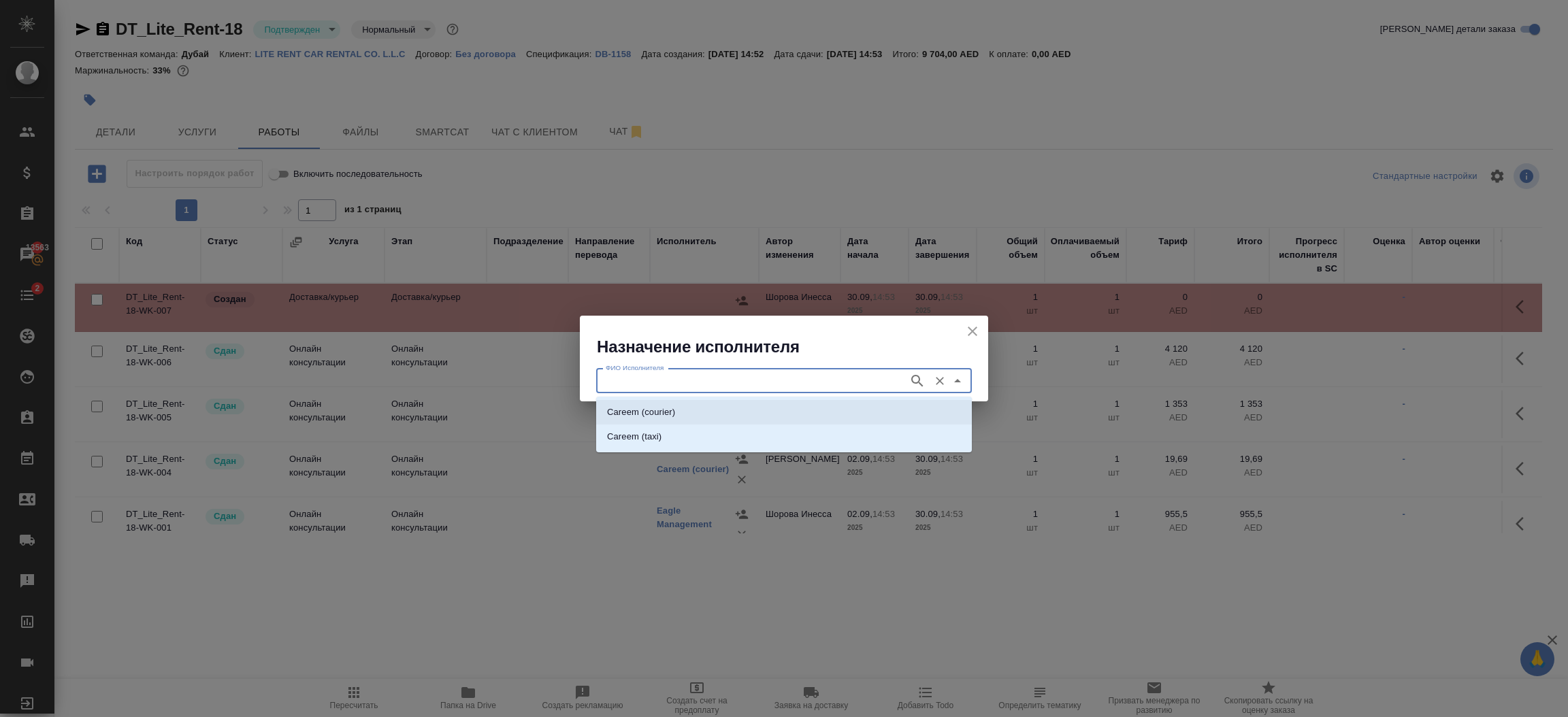
click at [711, 407] on li "Careem (courier)" at bounding box center [784, 412] width 376 height 25
type input "Careem (courier)"
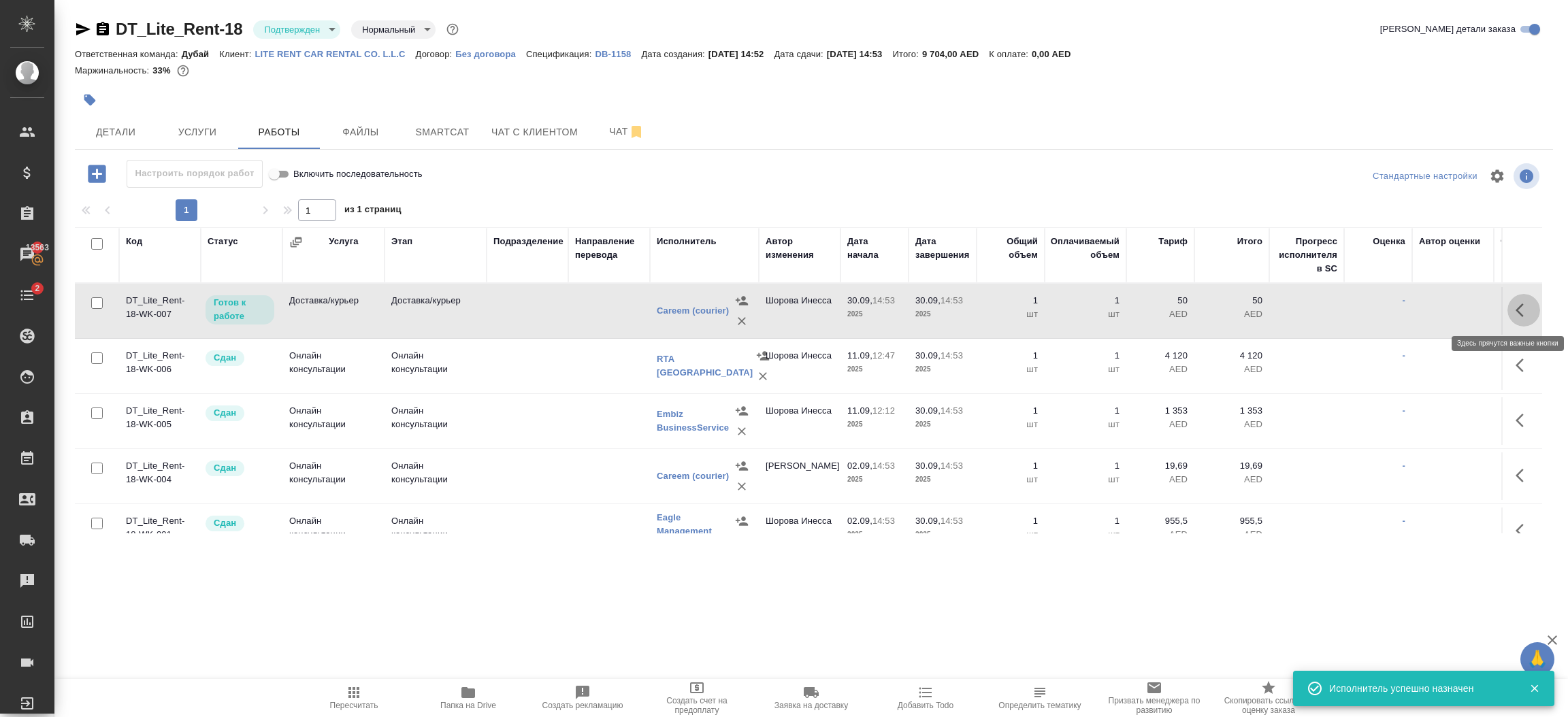
click at [1516, 312] on icon "button" at bounding box center [1524, 310] width 17 height 17
click at [1416, 314] on icon "button" at bounding box center [1424, 310] width 17 height 17
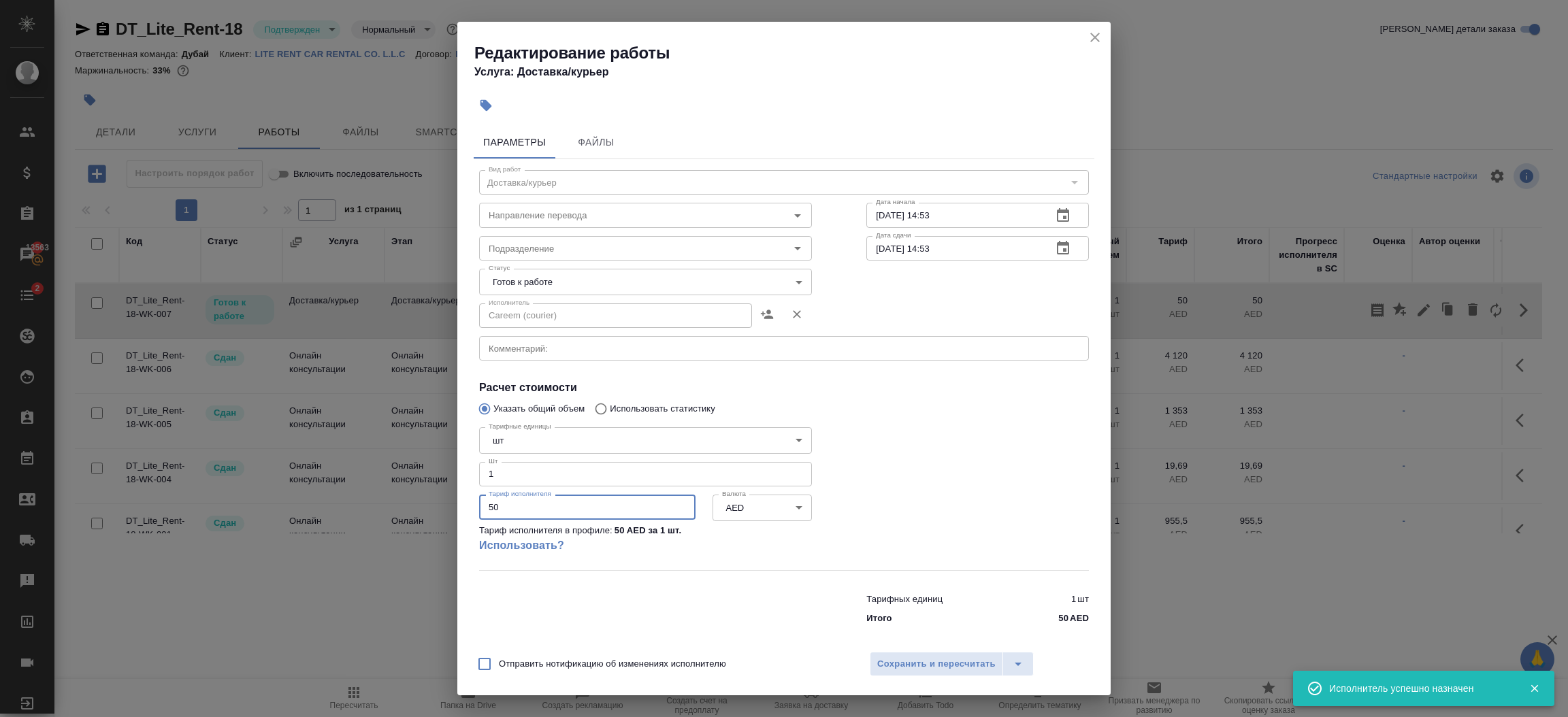
drag, startPoint x: 550, startPoint y: 512, endPoint x: 317, endPoint y: 537, distance: 234.3
click at [317, 537] on div "Редактирование работы Услуга: Доставка/курьер Параметры Файлы Вид работ Доставк…" at bounding box center [784, 358] width 1568 height 717
type input "29"
type input "29.65"
click at [552, 287] on body "🙏 .cls-1 fill:#fff; AWATERA Шорова Инесса i.shorova_kiev Клиенты Спецификации З…" at bounding box center [784, 358] width 1568 height 717
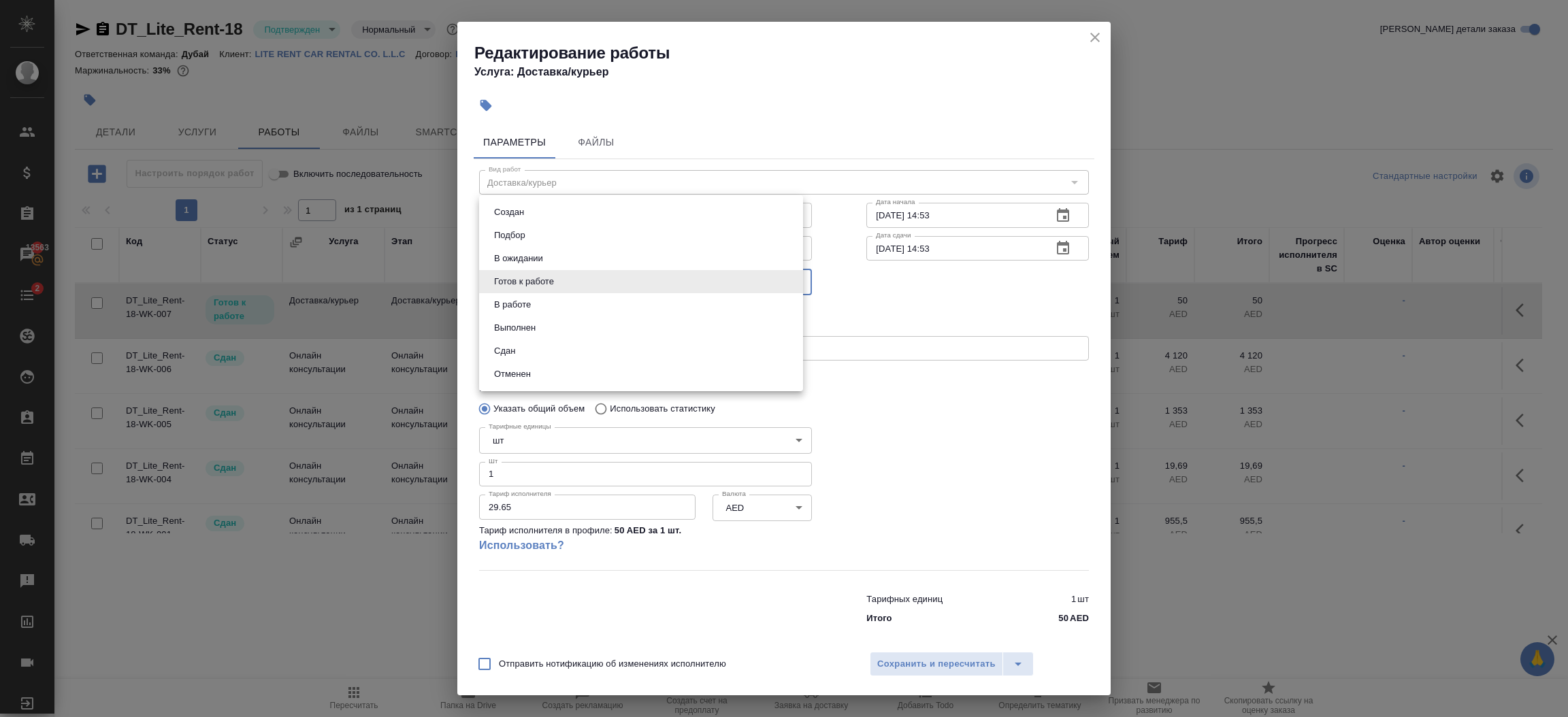
click at [532, 353] on li "Сдан" at bounding box center [641, 351] width 324 height 24
type input "closed"
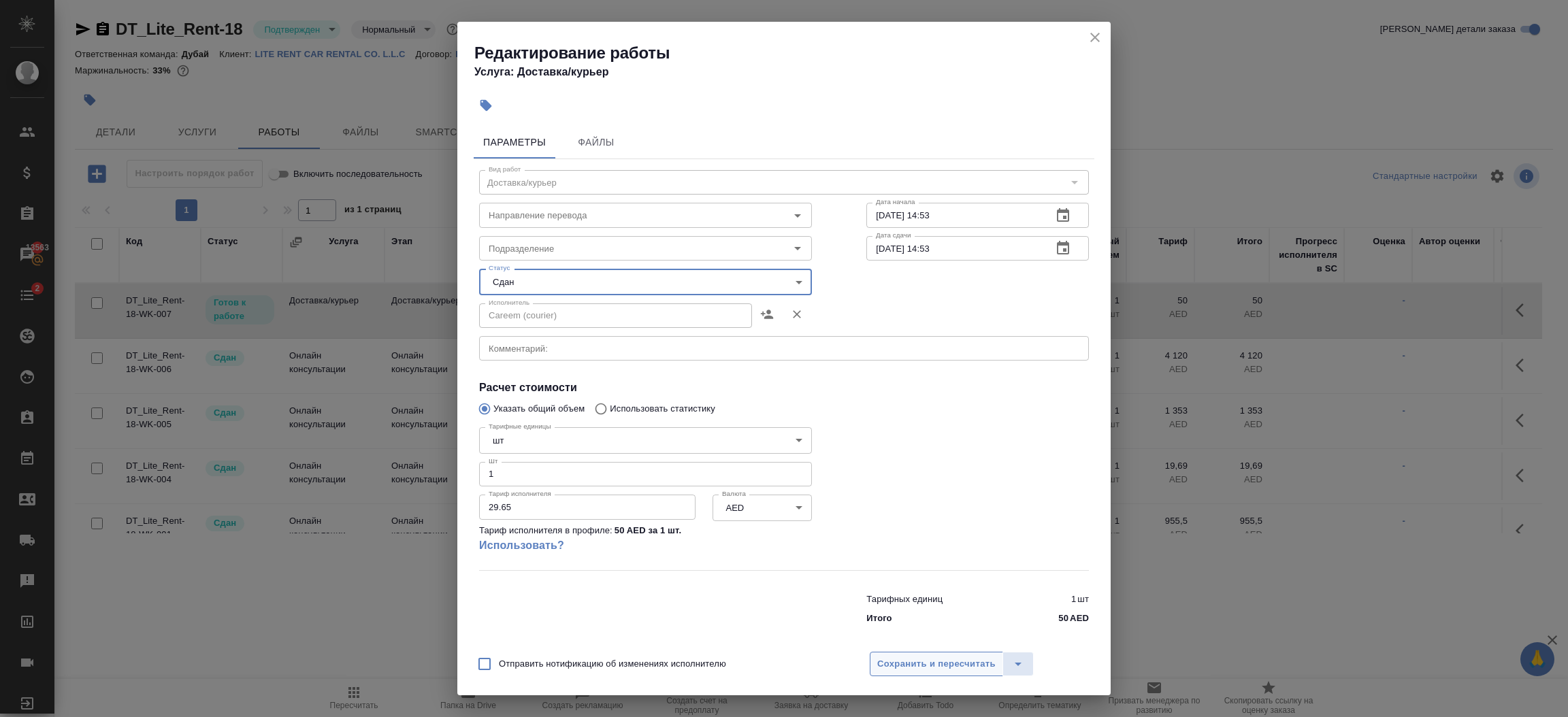
click at [932, 660] on span "Сохранить и пересчитать" at bounding box center [936, 664] width 119 height 16
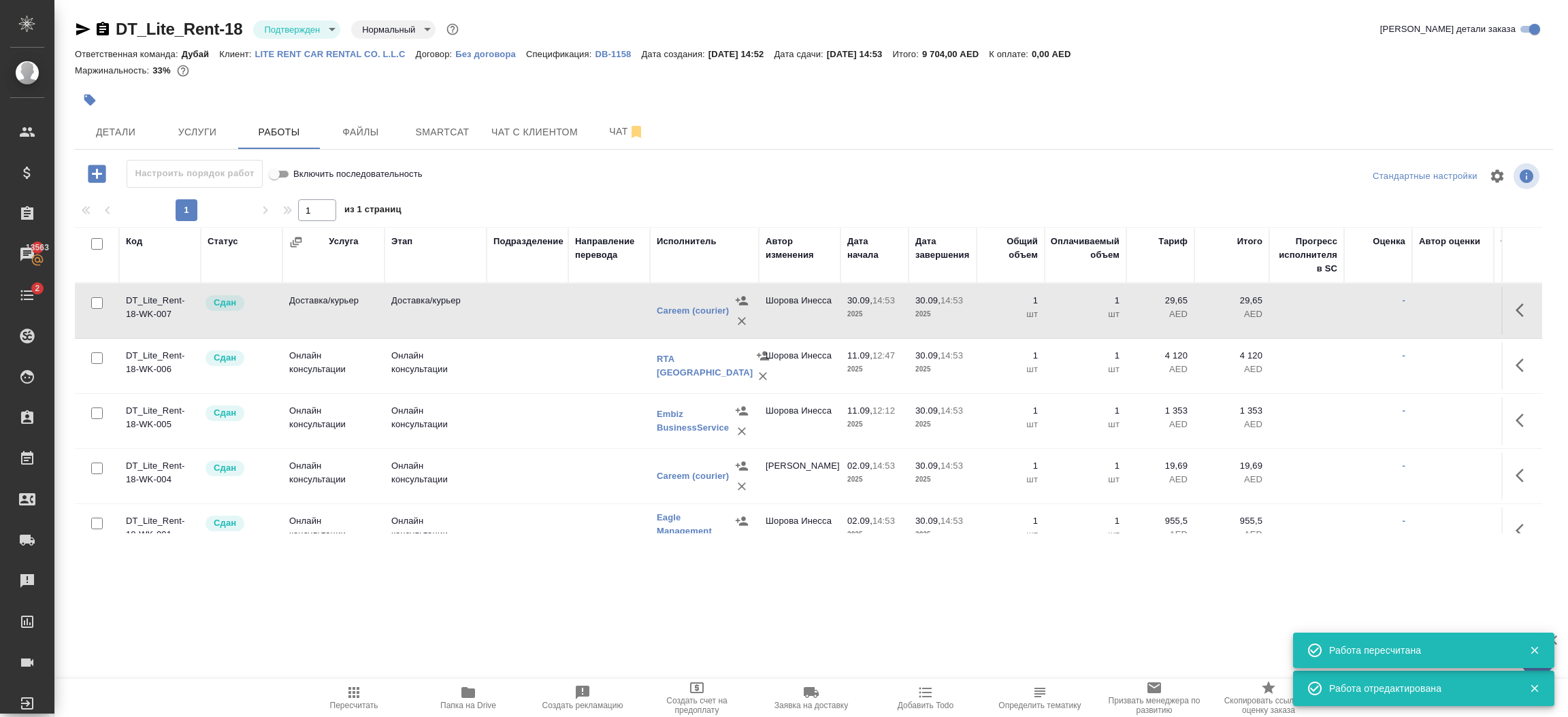
click at [572, 294] on td at bounding box center [608, 311] width 81 height 48
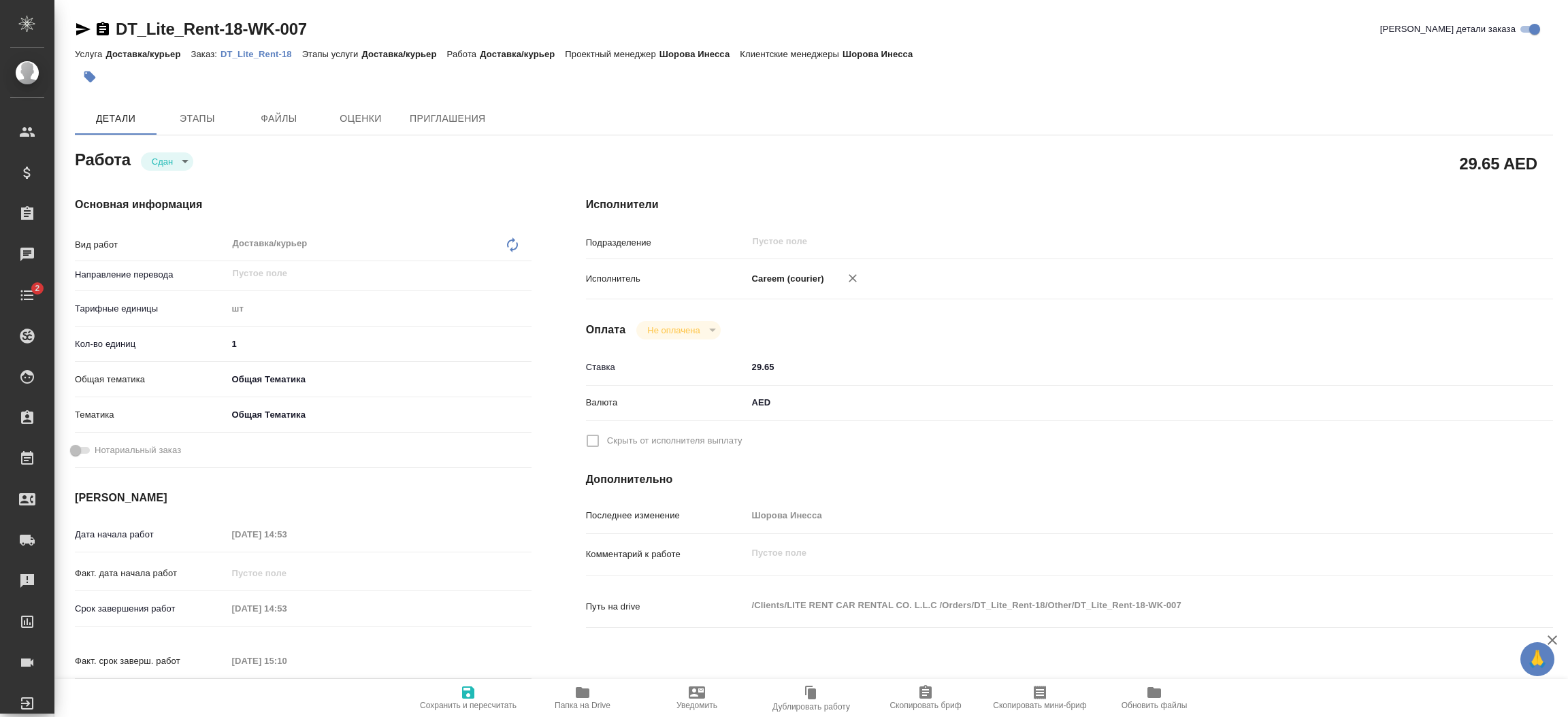
type textarea "x"
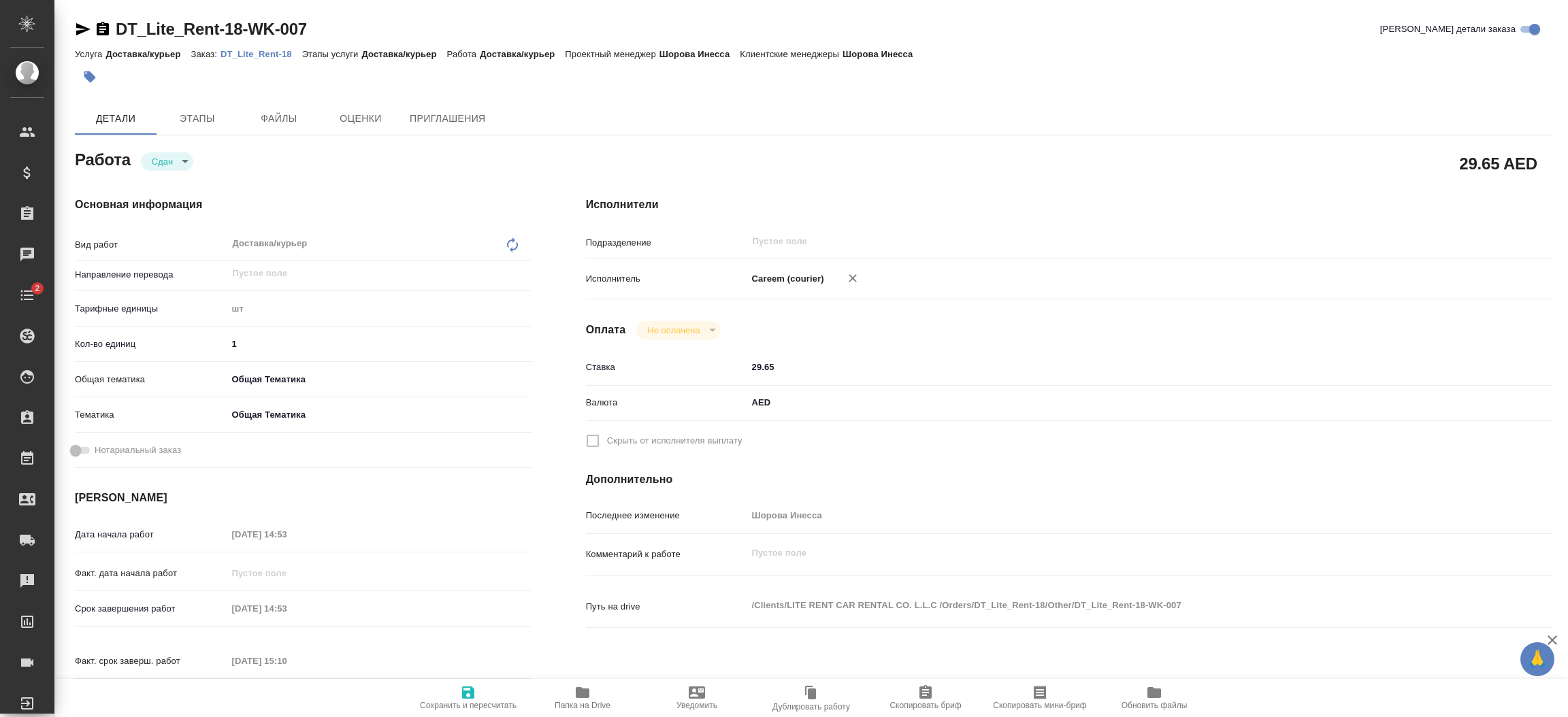
type textarea "x"
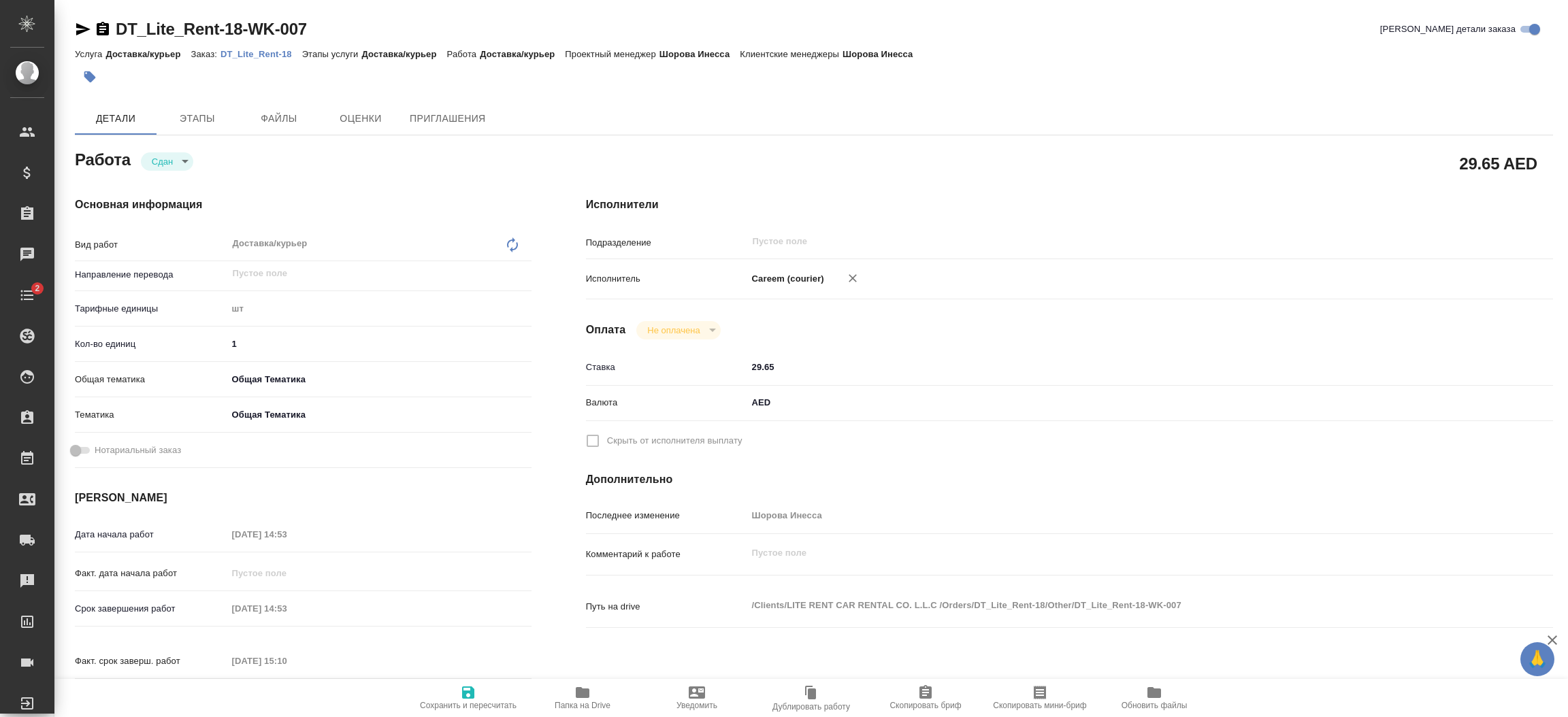
type textarea "x"
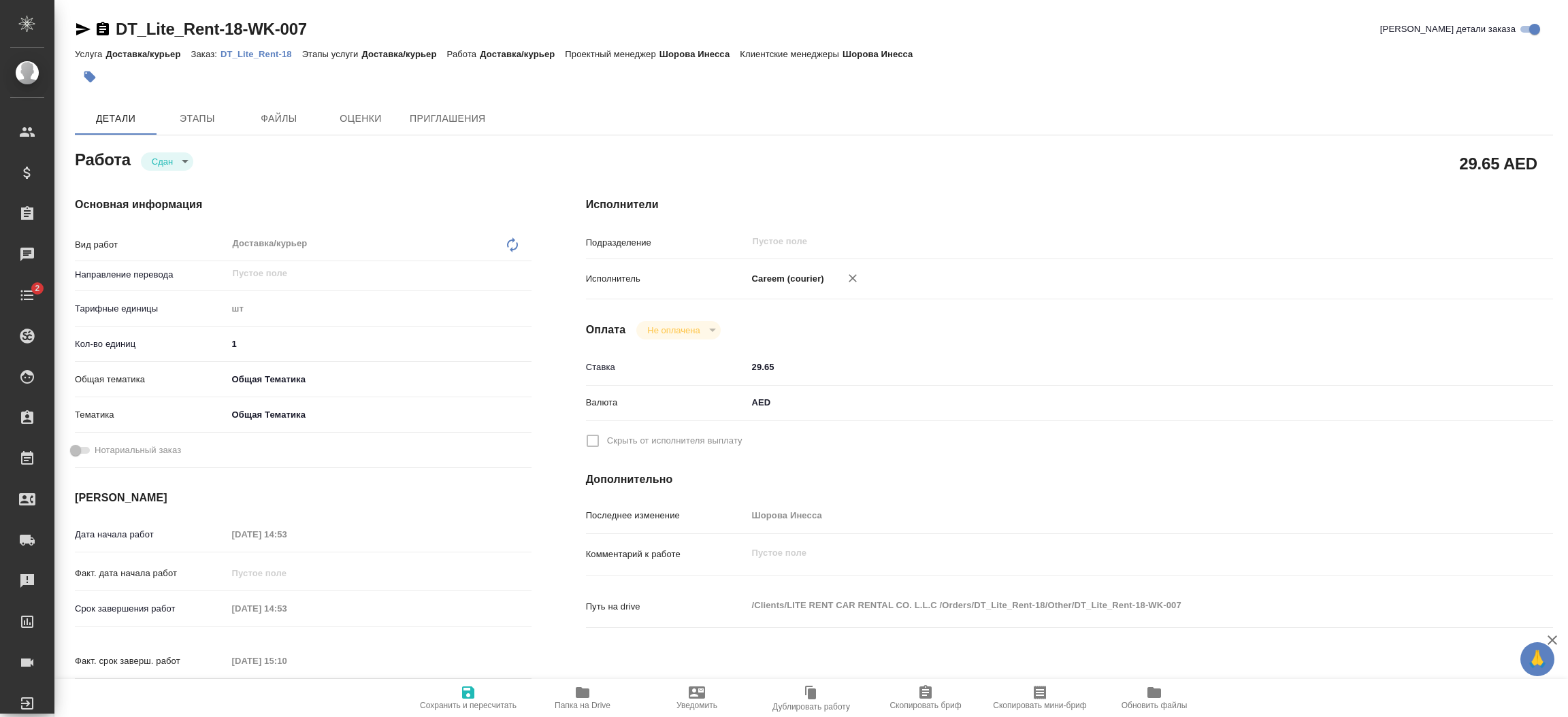
type textarea "x"
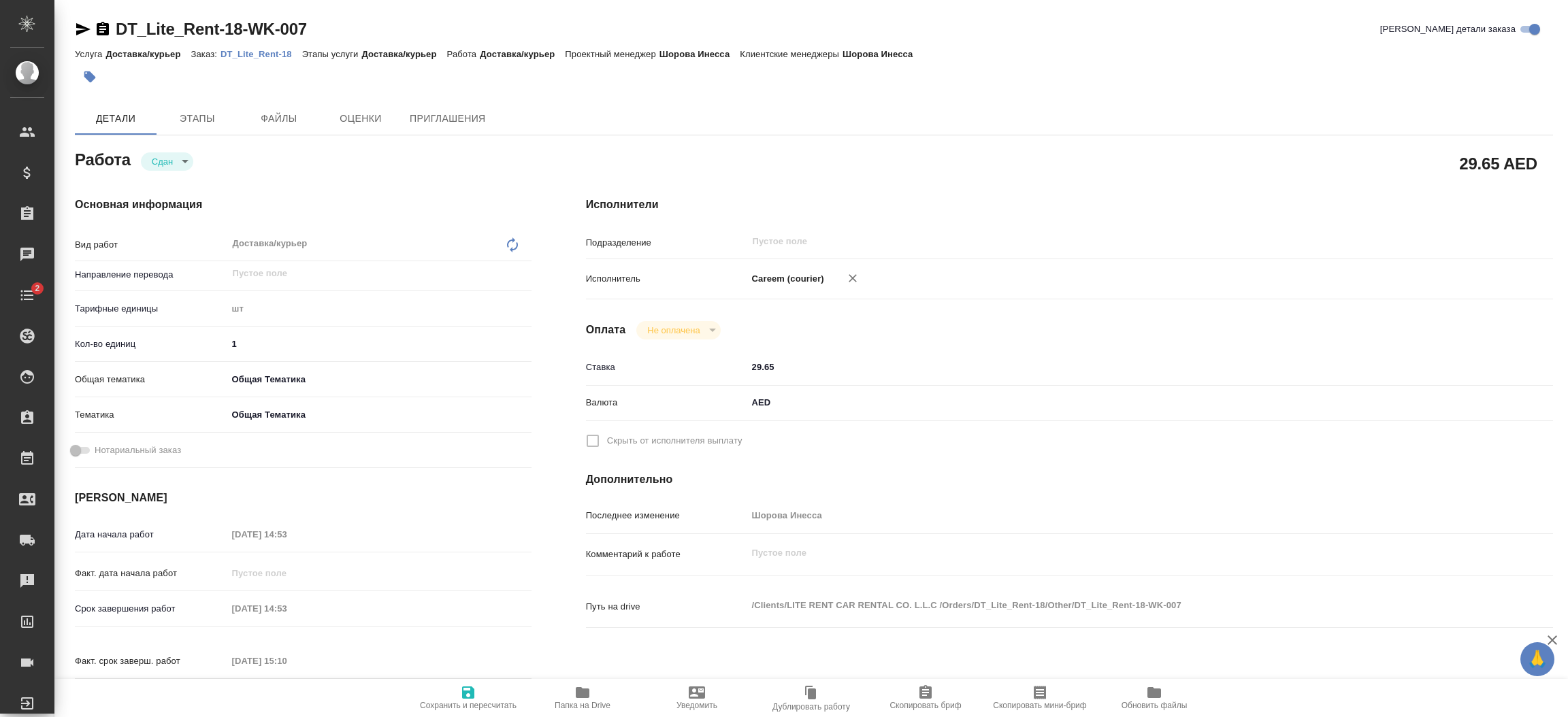
type textarea "x"
